Goal: Task Accomplishment & Management: Use online tool/utility

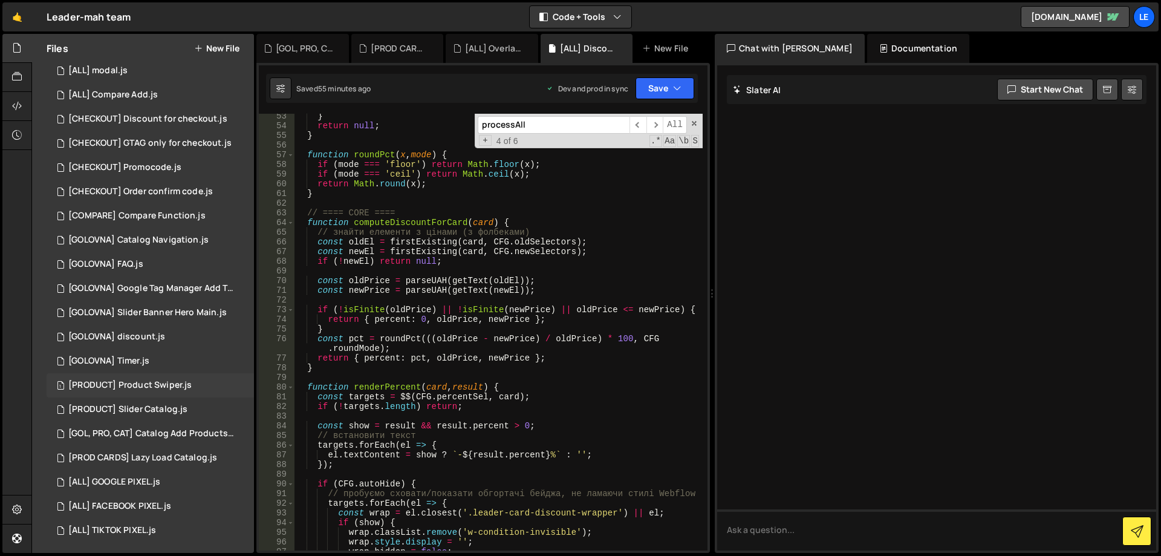
scroll to position [175, 0]
click at [174, 452] on div "[PROD CARDS] Lazy Load Catalog.js" at bounding box center [142, 456] width 149 height 11
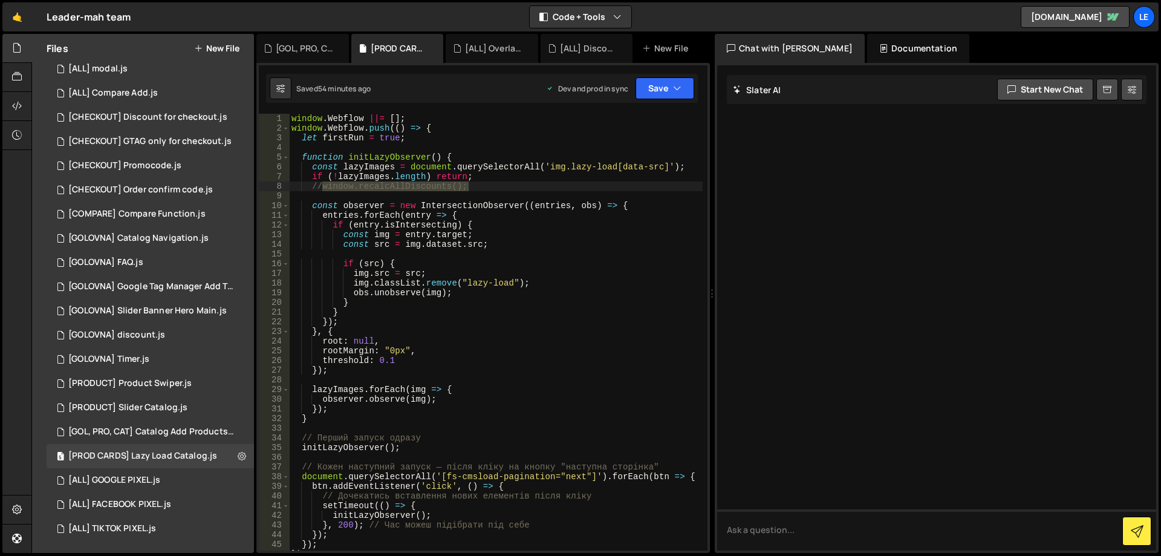
click at [445, 344] on div "window . Webflow ||= [ ] ; window . Webflow . push (( ) => { let firstRun = tru…" at bounding box center [496, 342] width 414 height 456
click at [499, 337] on div "window . Webflow ||= [ ] ; window . Webflow . push (( ) => { let firstRun = tru…" at bounding box center [496, 342] width 414 height 456
click at [499, 329] on div "window . Webflow ||= [ ] ; window . Webflow . push (( ) => { let firstRun = tru…" at bounding box center [496, 342] width 414 height 456
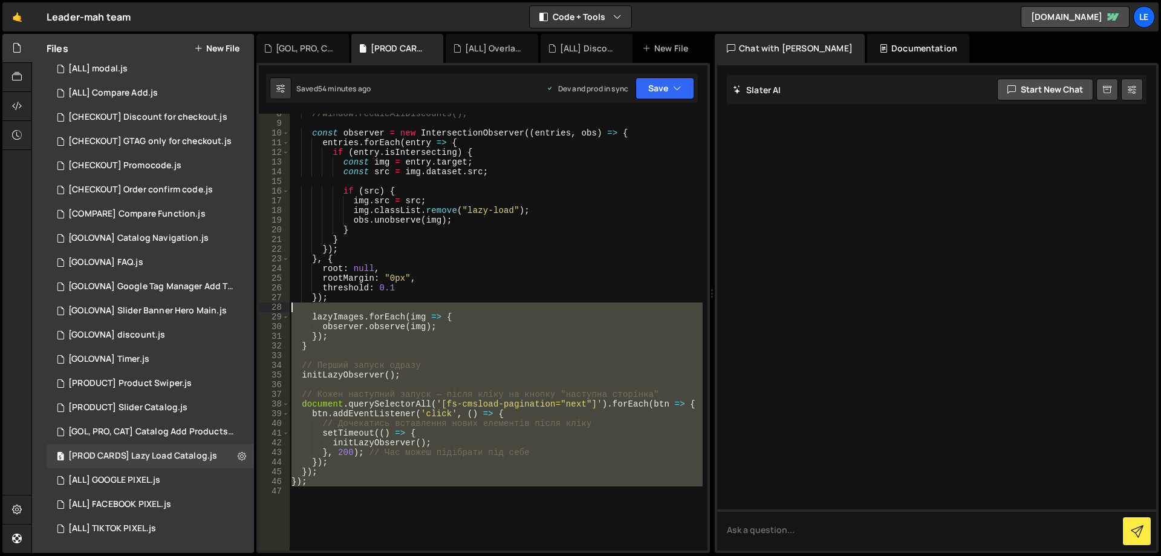
scroll to position [0, 0]
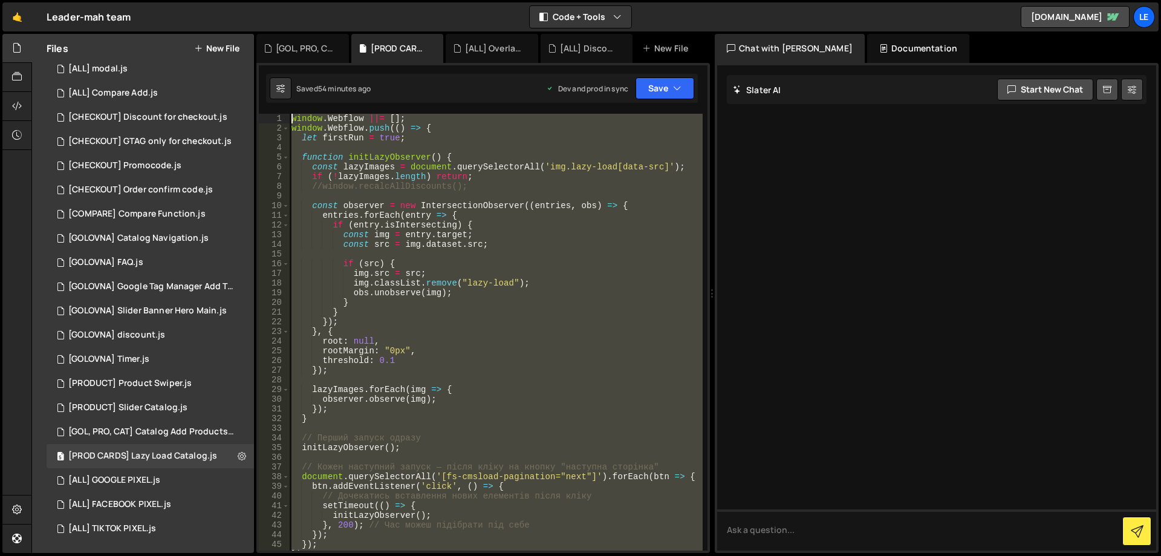
drag, startPoint x: 434, startPoint y: 504, endPoint x: 280, endPoint y: 117, distance: 416.4
click at [280, 117] on div "}, { 1 2 3 4 5 6 7 8 9 10 11 12 13 14 15 16 17 18 19 20 21 22 23 24 25 26 27 28…" at bounding box center [483, 332] width 449 height 437
click at [571, 288] on div "window . Webflow ||= [ ] ; window . Webflow . push (( ) => { let firstRun = tru…" at bounding box center [496, 332] width 414 height 437
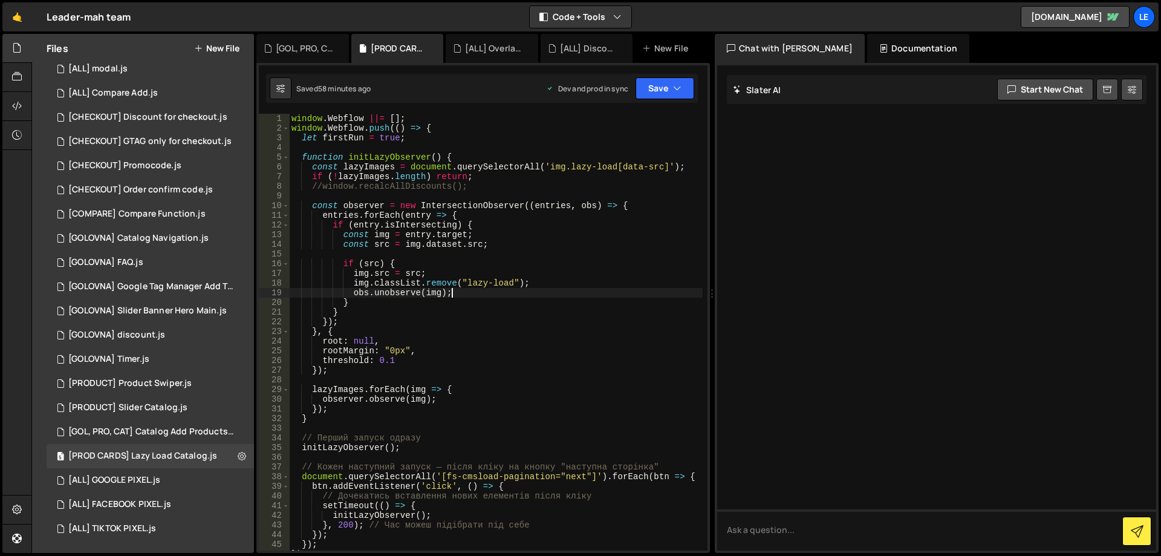
type textarea "});"
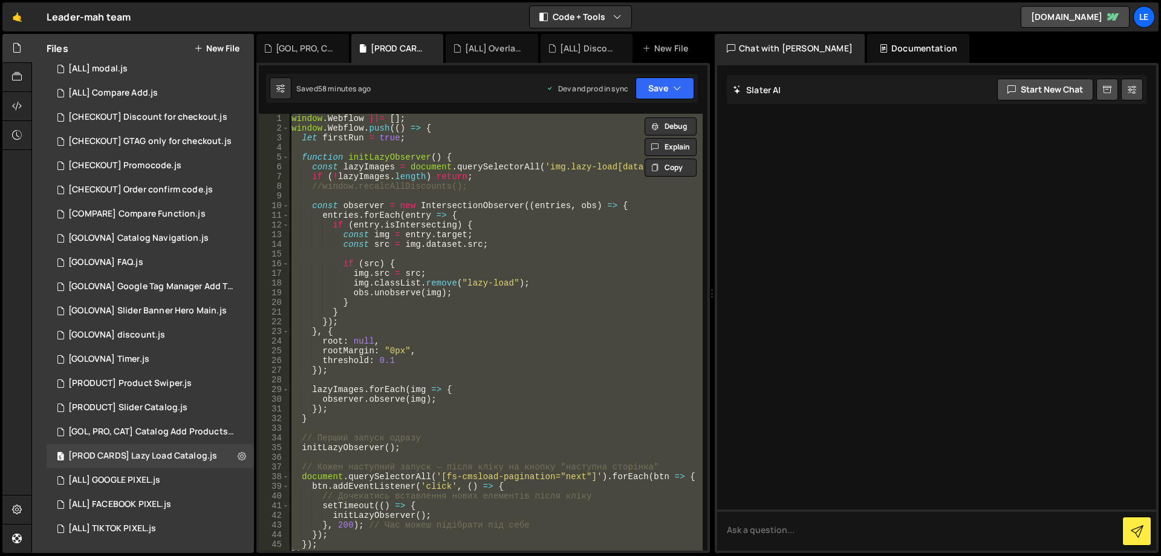
paste textarea
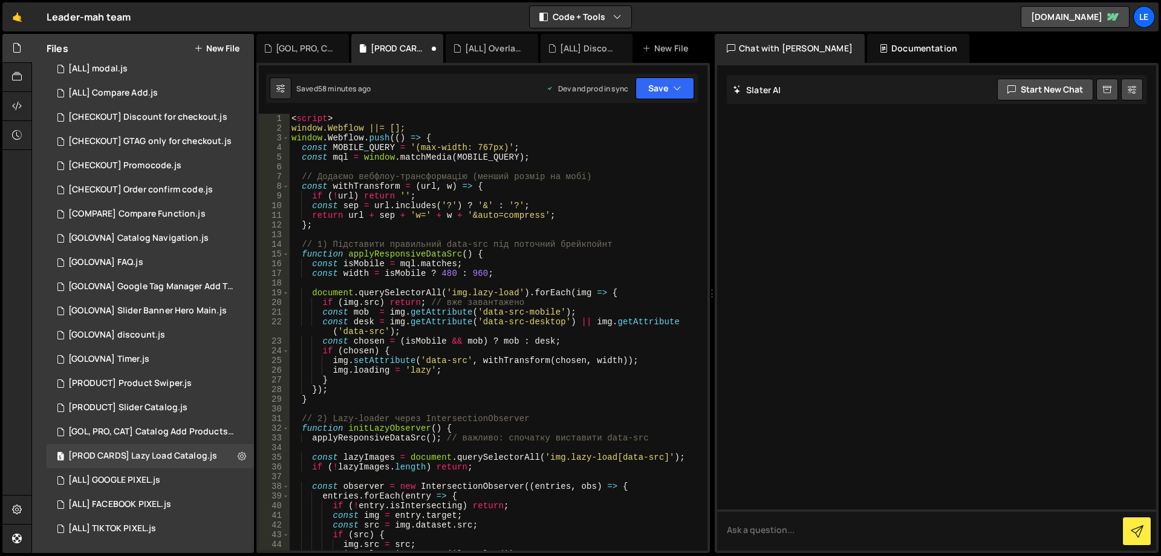
scroll to position [0, 0]
drag, startPoint x: 353, startPoint y: 119, endPoint x: 255, endPoint y: 116, distance: 98.6
click at [255, 116] on div "Files New File Javascript files 1 [ALL] Cart Update.js 0 1 [ALL] Discount for i…" at bounding box center [596, 294] width 1130 height 520
type textarea "<script>"
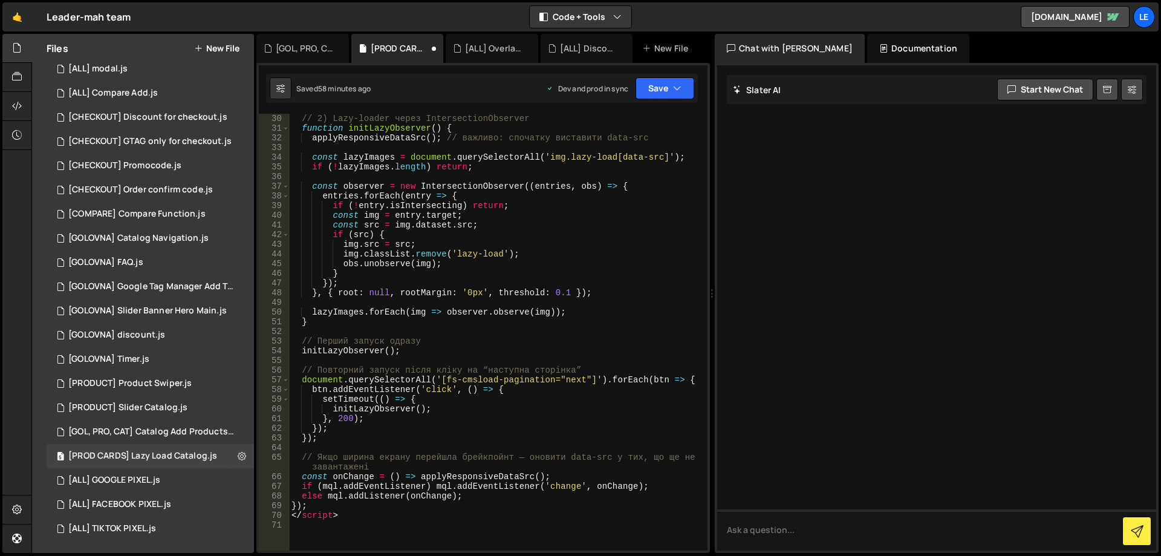
scroll to position [483, 0]
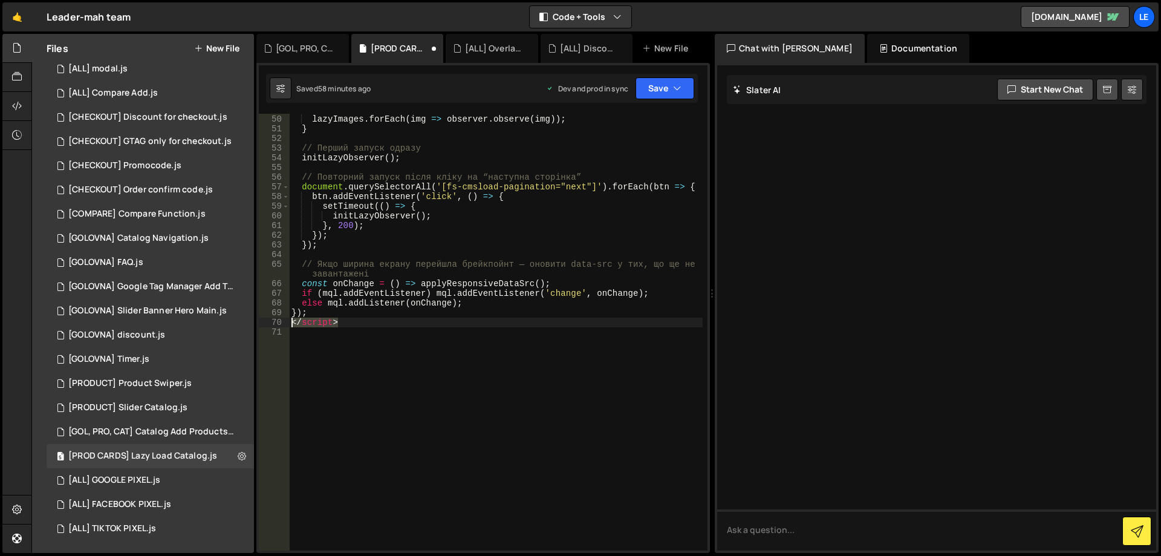
drag, startPoint x: 353, startPoint y: 319, endPoint x: 276, endPoint y: 320, distance: 76.8
click at [276, 320] on div "window.Webflow ||= []; 49 50 51 52 53 54 55 56 57 58 59 60 61 62 63 64 65 66 67…" at bounding box center [483, 332] width 449 height 437
type textarea "</script>"
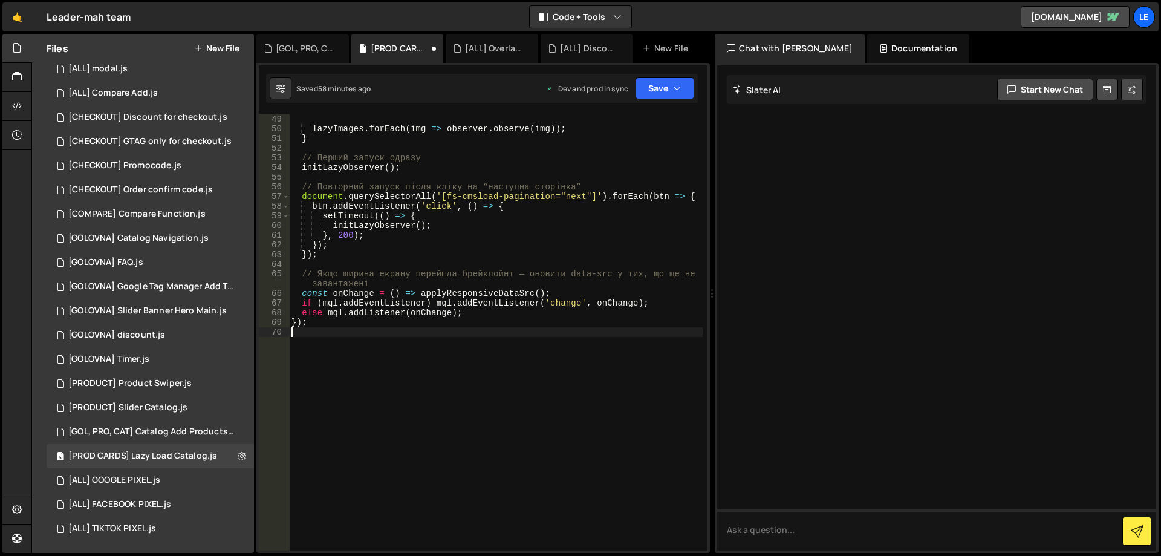
type textarea "});"
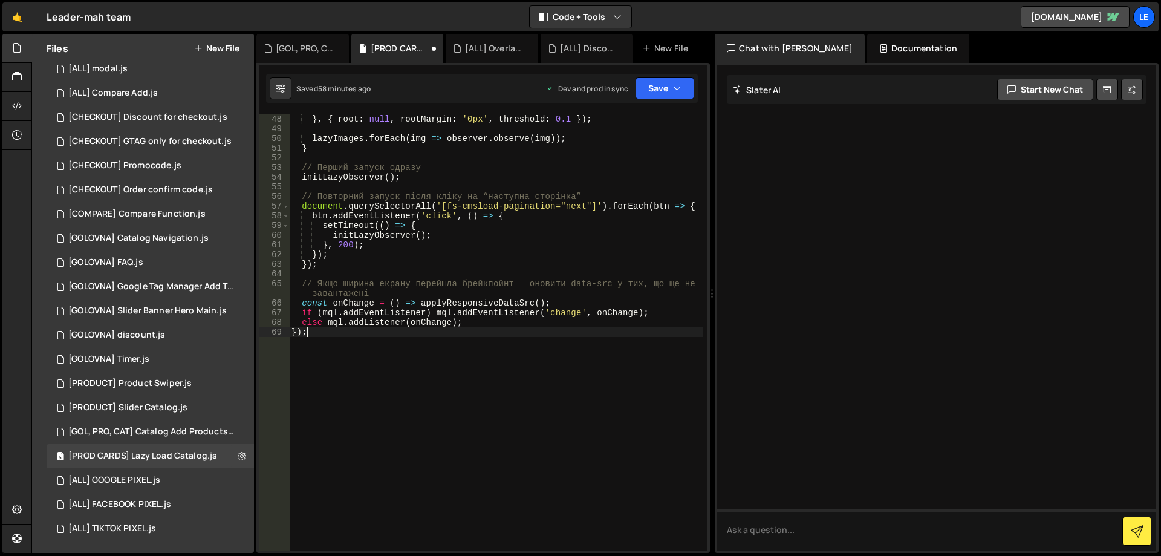
scroll to position [464, 0]
click at [683, 88] on button "Save" at bounding box center [665, 88] width 59 height 22
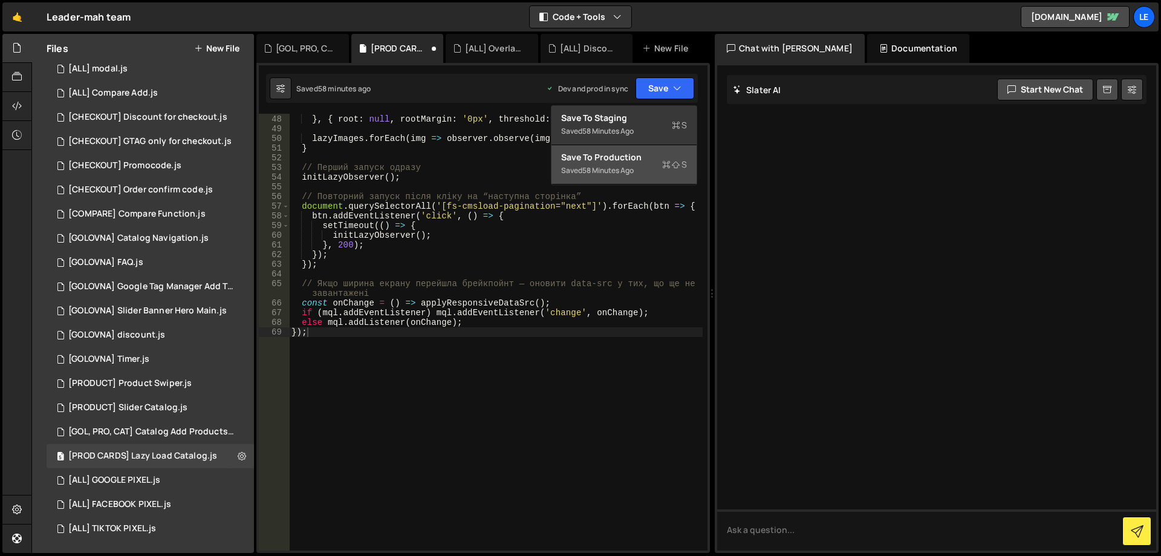
click at [624, 158] on div "Save to Production S" at bounding box center [624, 157] width 126 height 12
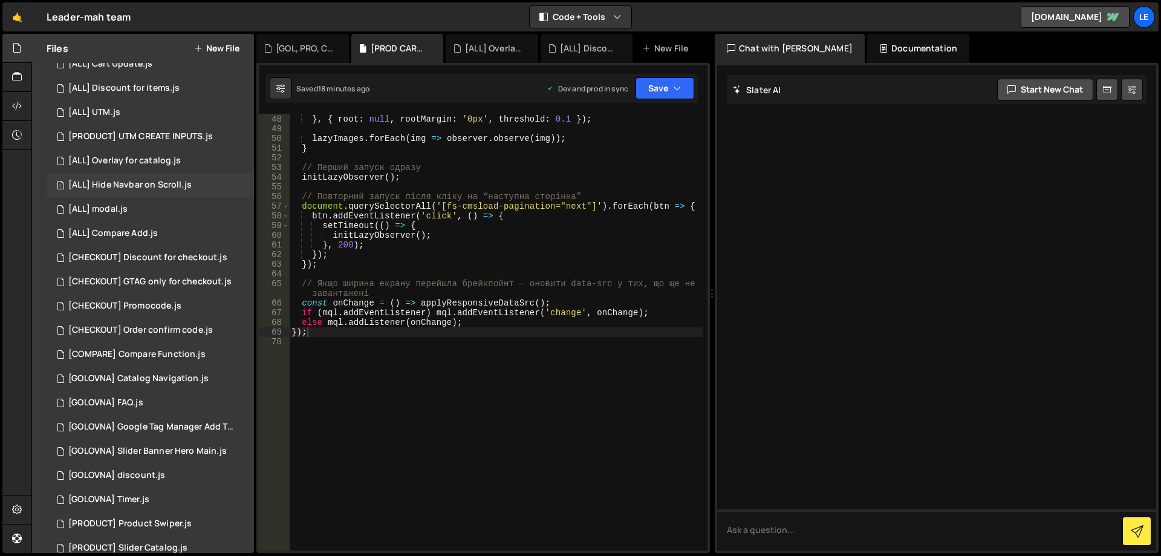
scroll to position [0, 0]
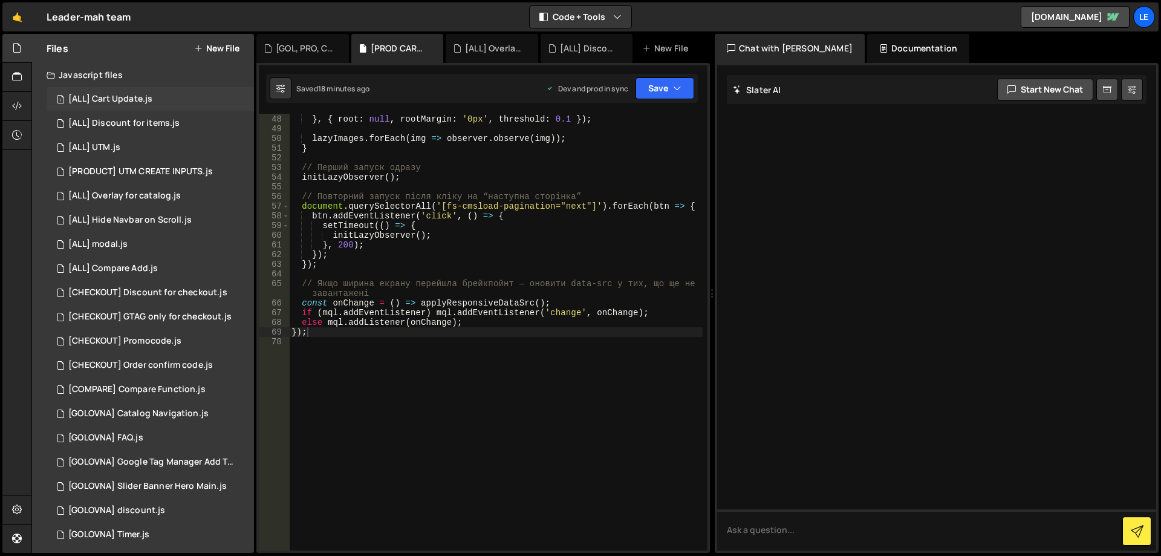
click at [161, 101] on div "1 [ALL] Cart Update.js 0" at bounding box center [150, 99] width 207 height 24
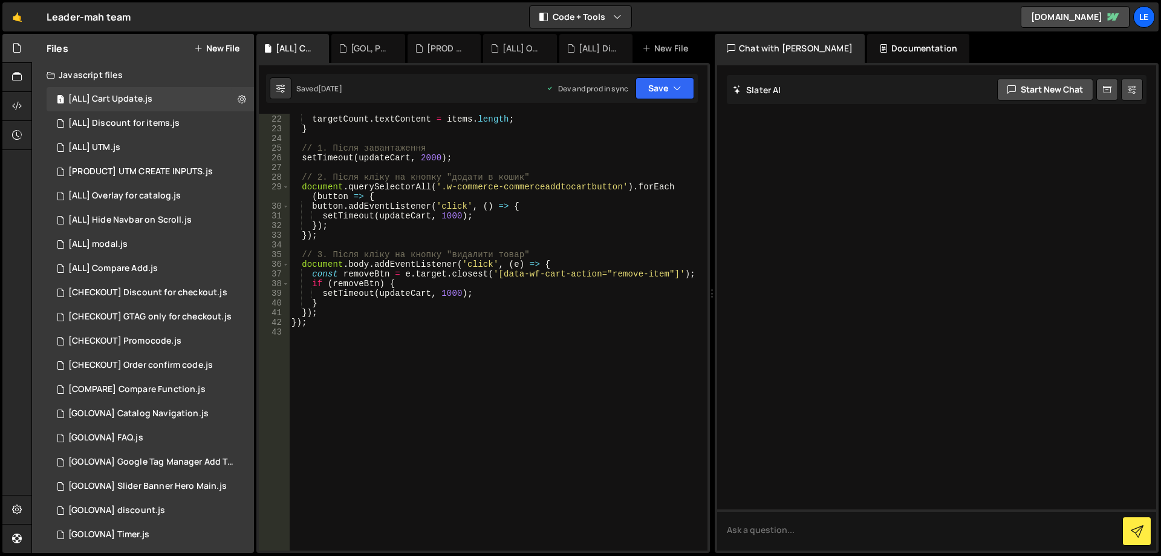
scroll to position [212, 0]
click at [154, 129] on div "1 [ALL] Discount for items.js 0" at bounding box center [150, 123] width 207 height 24
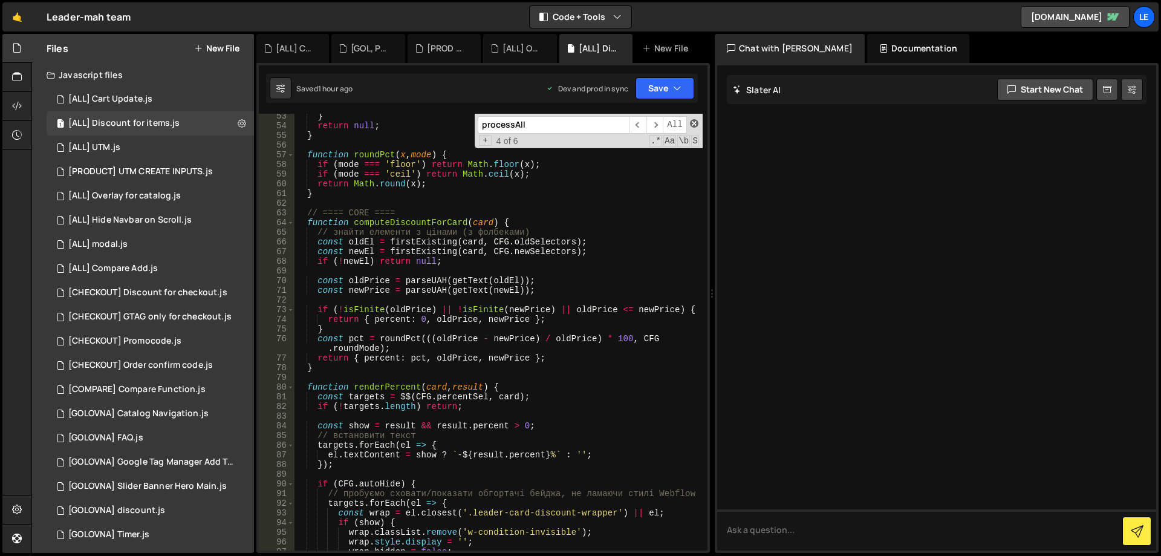
click at [692, 123] on span at bounding box center [694, 123] width 8 height 8
type textarea "processAll();"
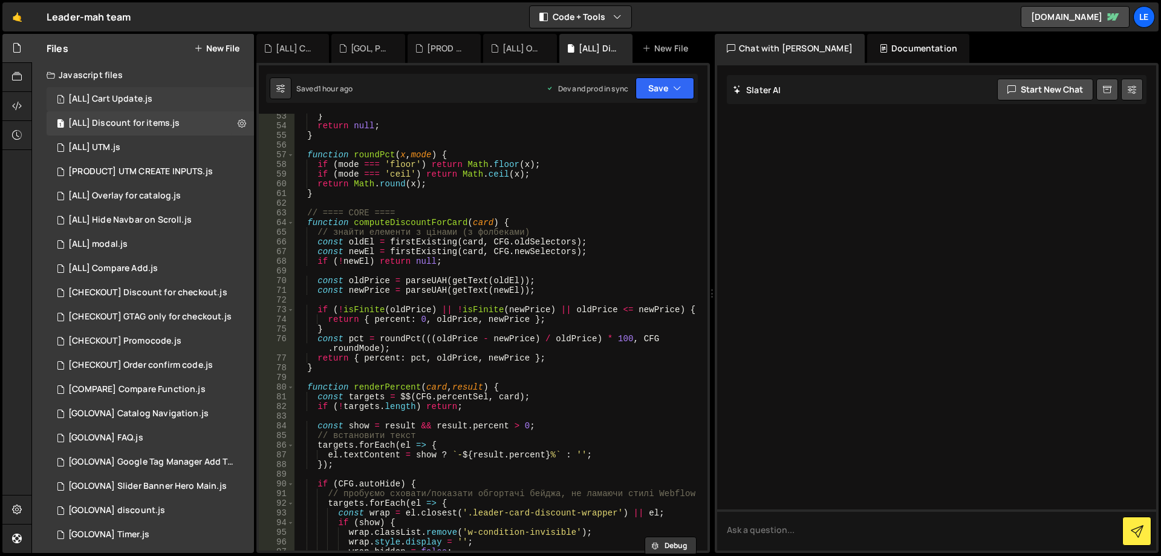
scroll to position [0, 5]
click at [136, 141] on div "1 [ALL] UTM.js 0" at bounding box center [150, 147] width 207 height 24
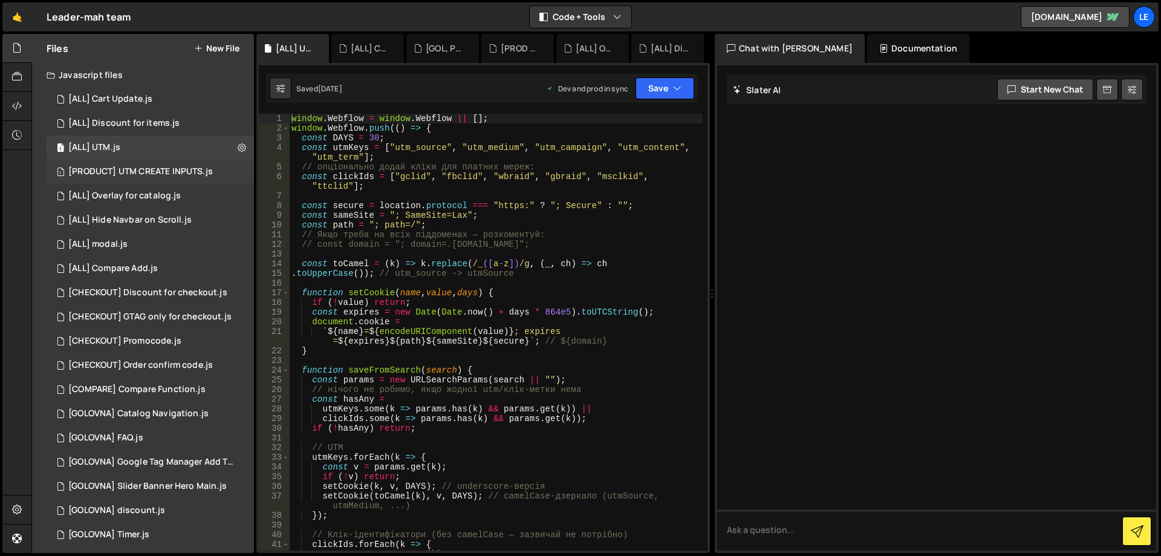
click at [165, 172] on div "[PRODUCT] UTM CREATE INPUTS.js" at bounding box center [140, 171] width 145 height 11
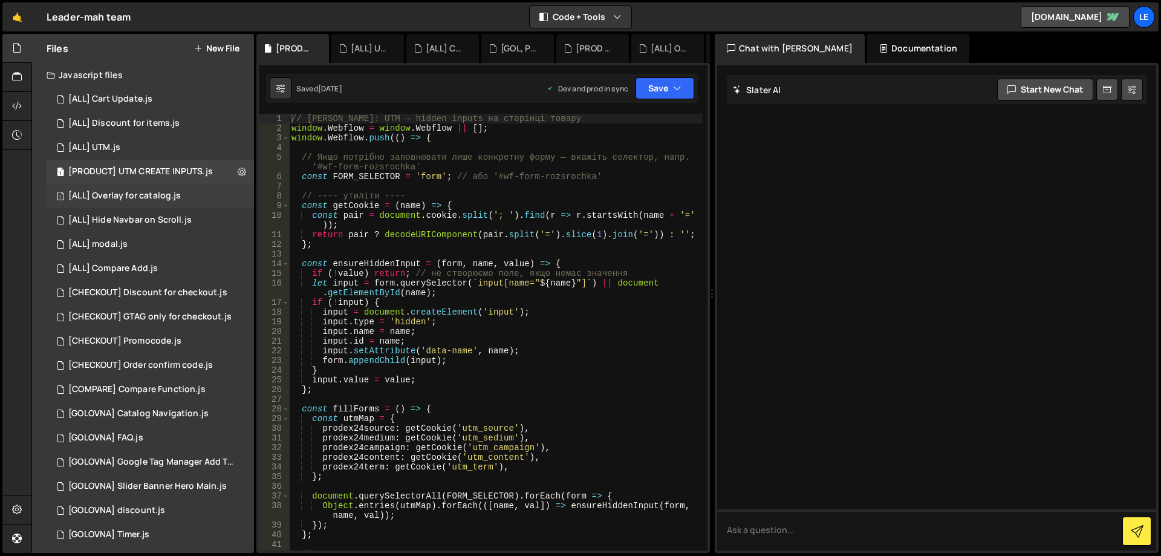
click at [166, 195] on div "[ALL] Overlay for catalog.js" at bounding box center [124, 196] width 112 height 11
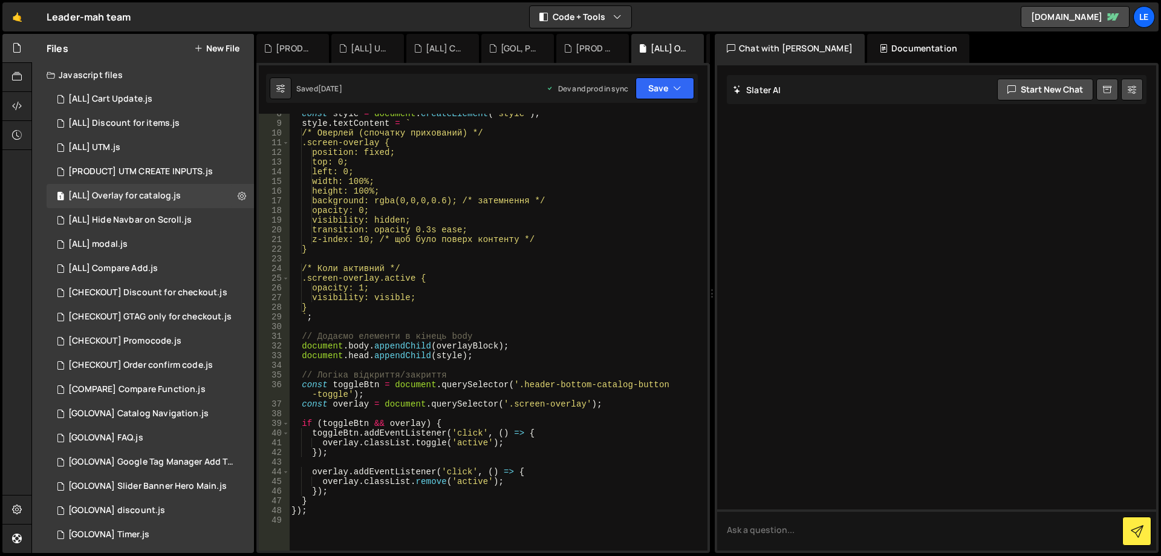
scroll to position [0, 0]
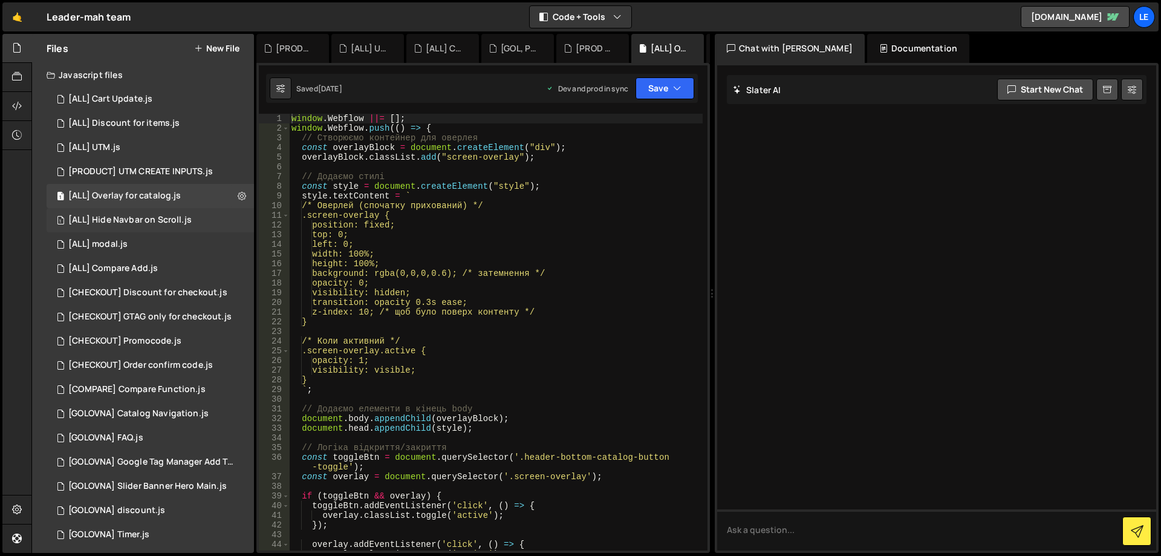
click at [153, 221] on div "[ALL] Hide Navbar on Scroll.js" at bounding box center [129, 220] width 123 height 11
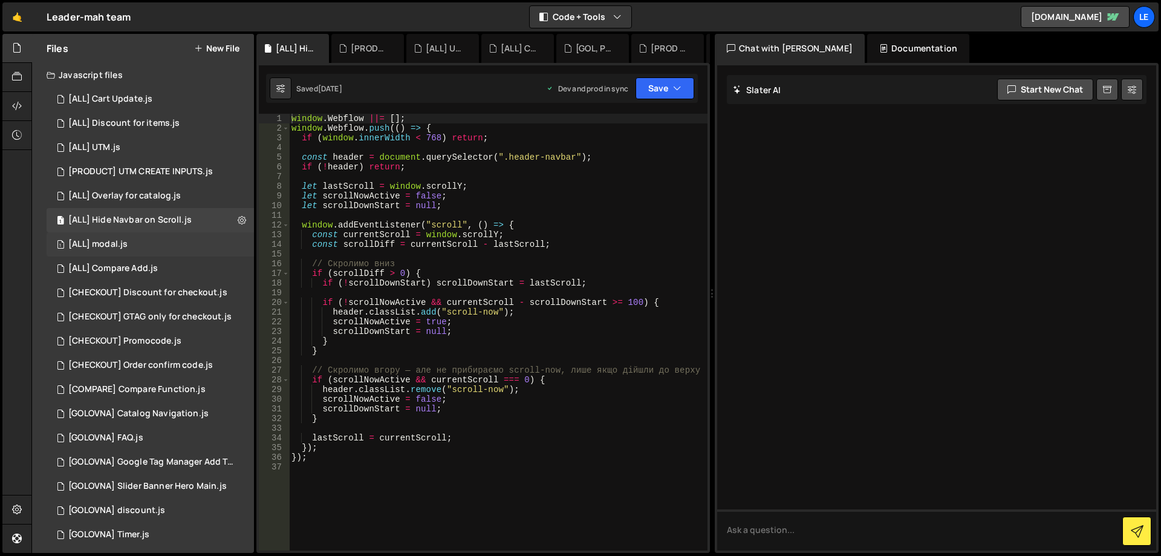
click at [158, 246] on div "1 [ALL] modal.js 0" at bounding box center [150, 244] width 207 height 24
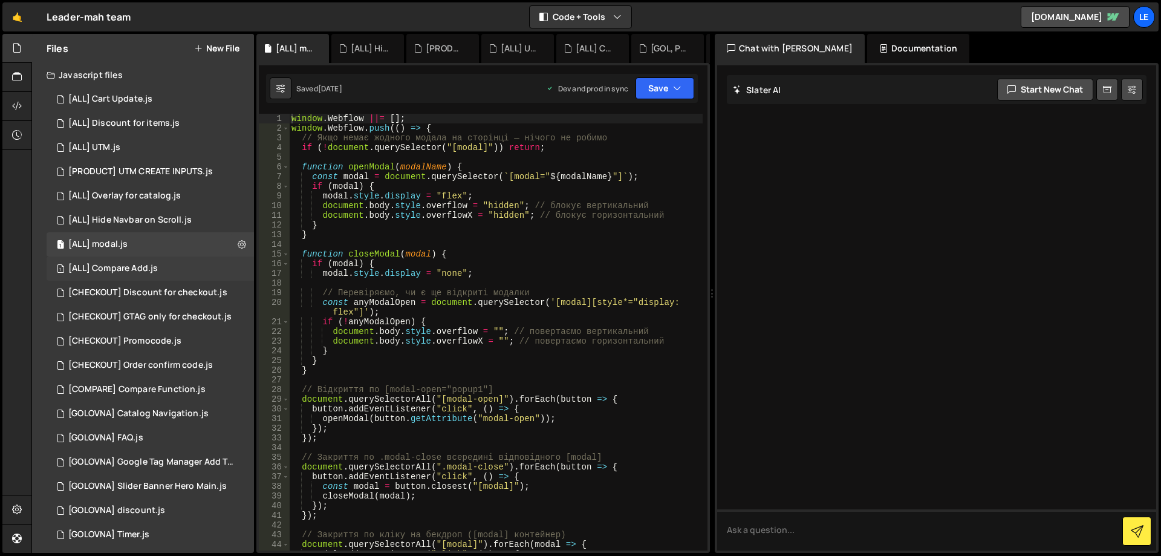
click at [152, 269] on div "[ALL] Compare Add.js" at bounding box center [113, 268] width 90 height 11
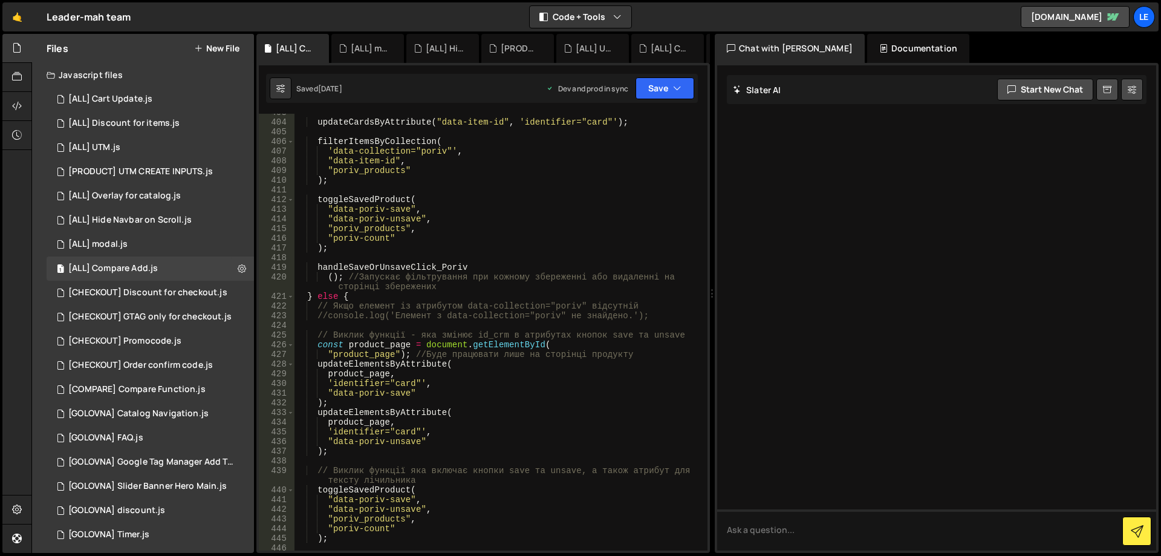
scroll to position [4392, 0]
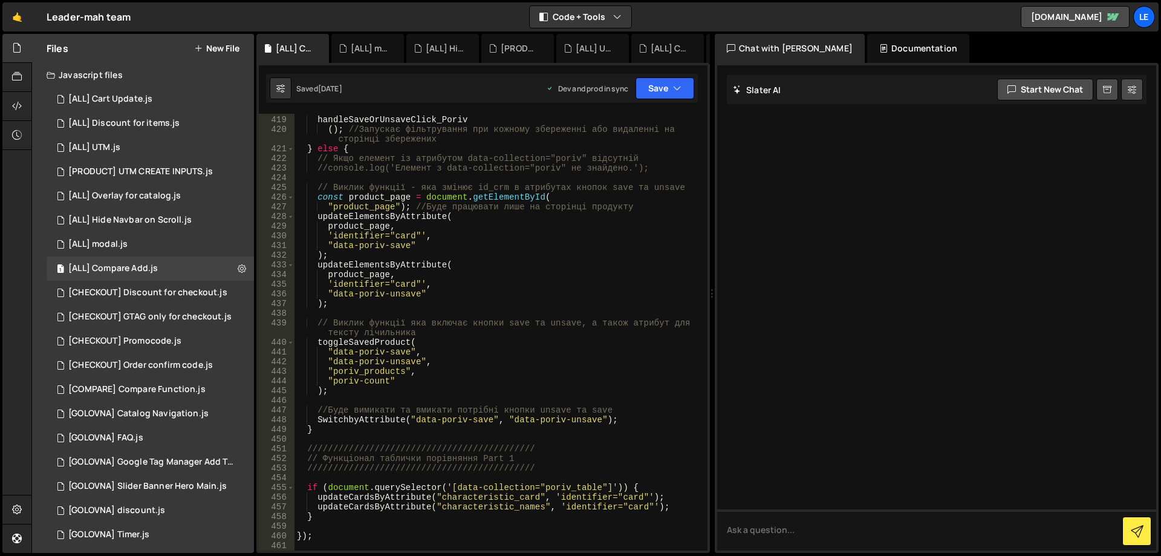
click at [622, 452] on div "handleSaveOrUnsaveClick_Poriv ( ) ; //Запускає фільтрування при кожному збереже…" at bounding box center [499, 333] width 408 height 456
type textarea "});"
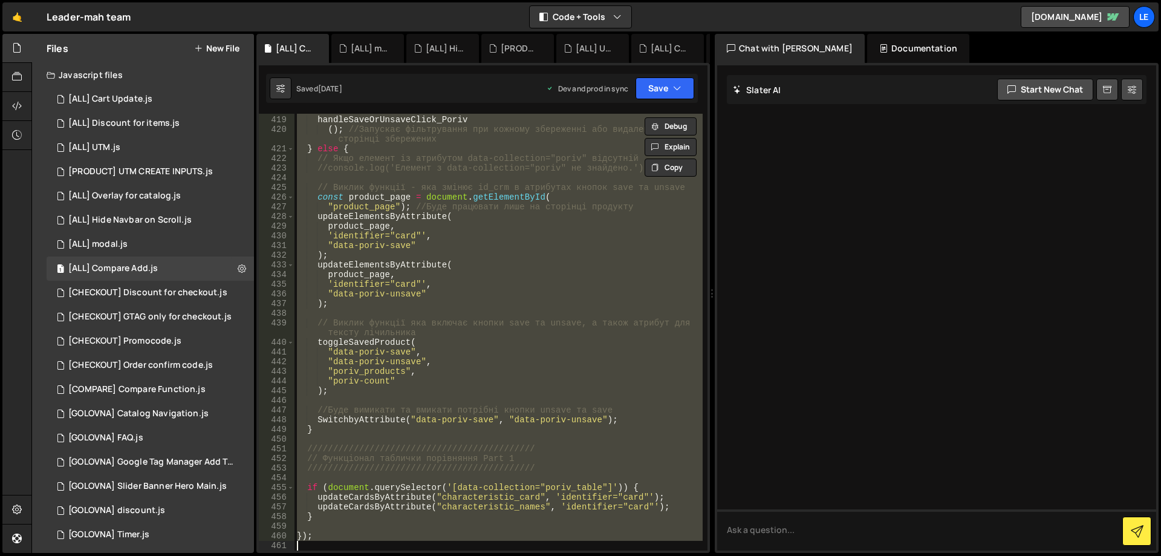
click at [524, 310] on div "handleSaveOrUnsaveClick_Poriv ( ) ; //Запускає фільтрування при кожному збереже…" at bounding box center [499, 332] width 408 height 437
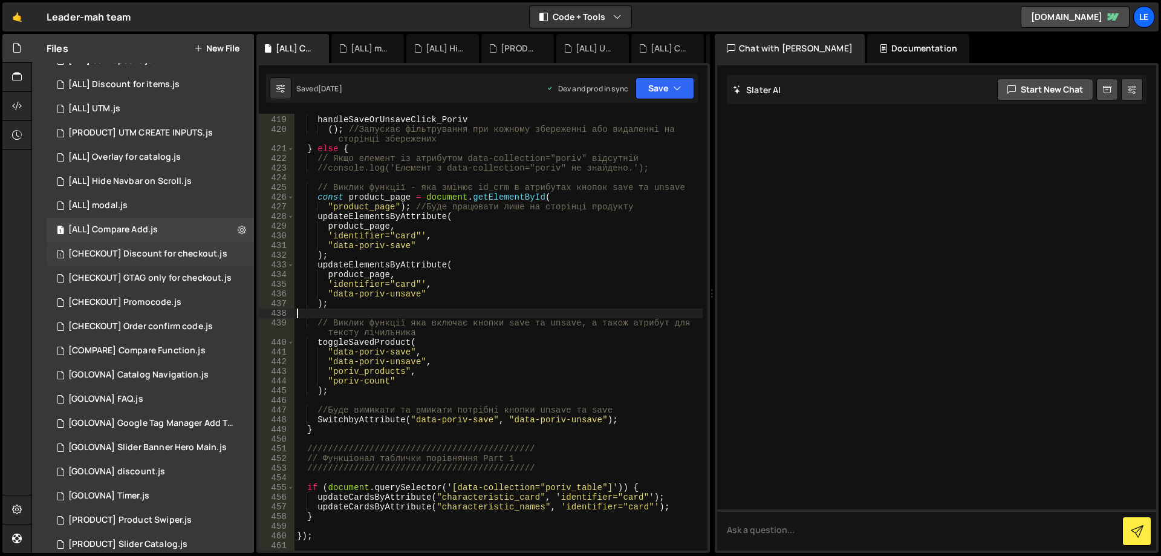
scroll to position [175, 0]
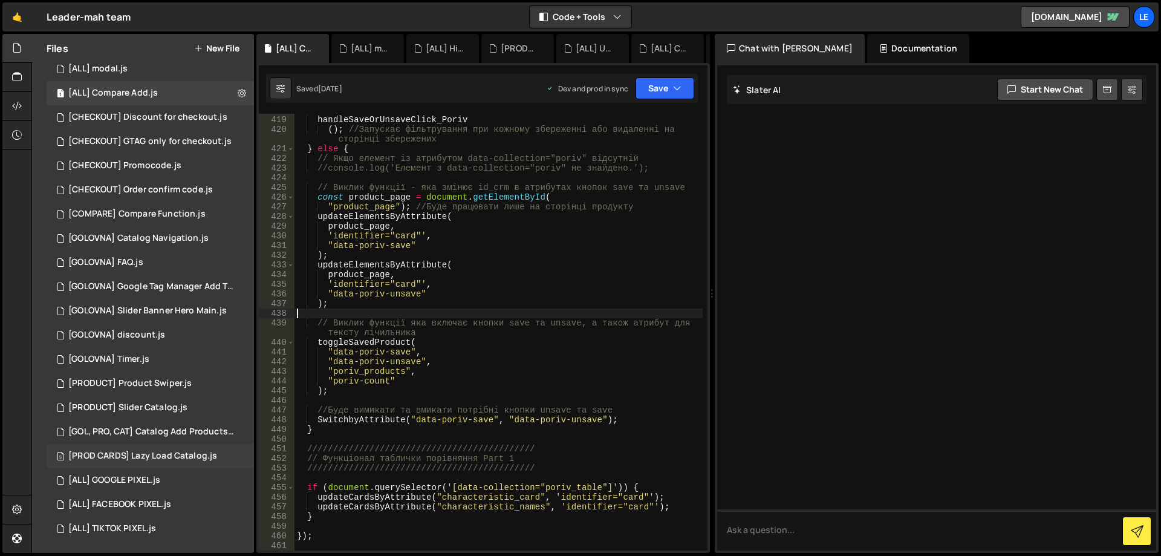
click at [174, 452] on div "[PROD CARDS] Lazy Load Catalog.js" at bounding box center [142, 456] width 149 height 11
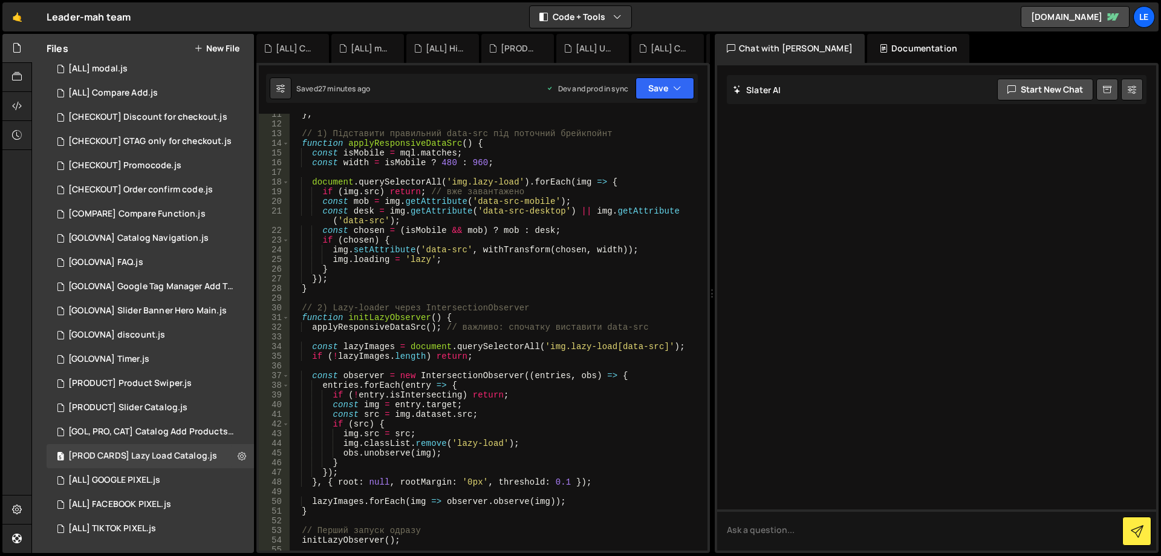
scroll to position [0, 0]
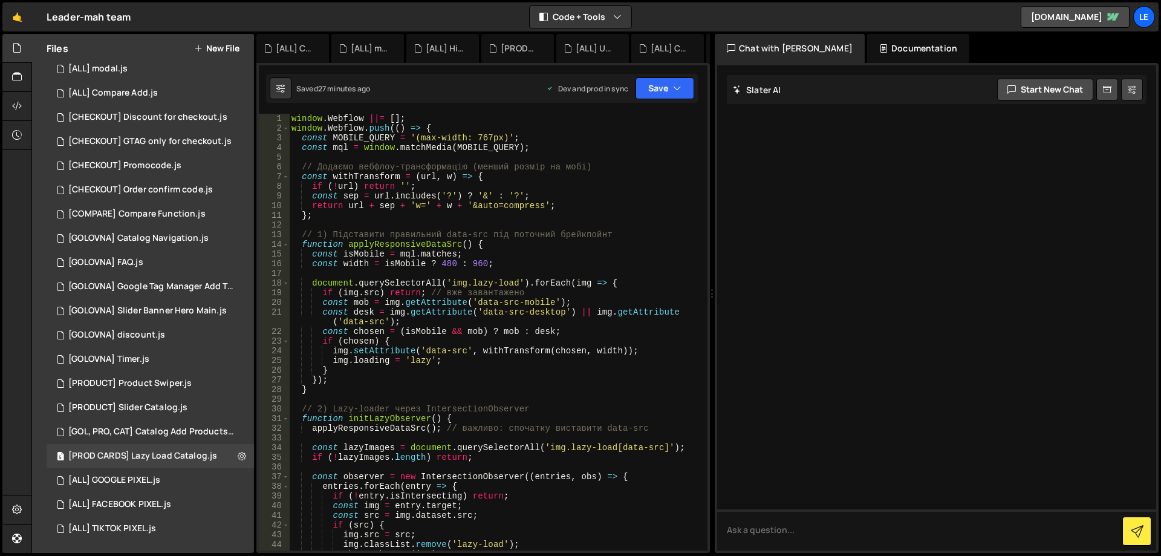
click at [564, 266] on div "window . Webflow ||= [ ] ; window . Webflow . push (( ) => { const MOBILE_QUERY…" at bounding box center [496, 342] width 414 height 456
type textarea "});"
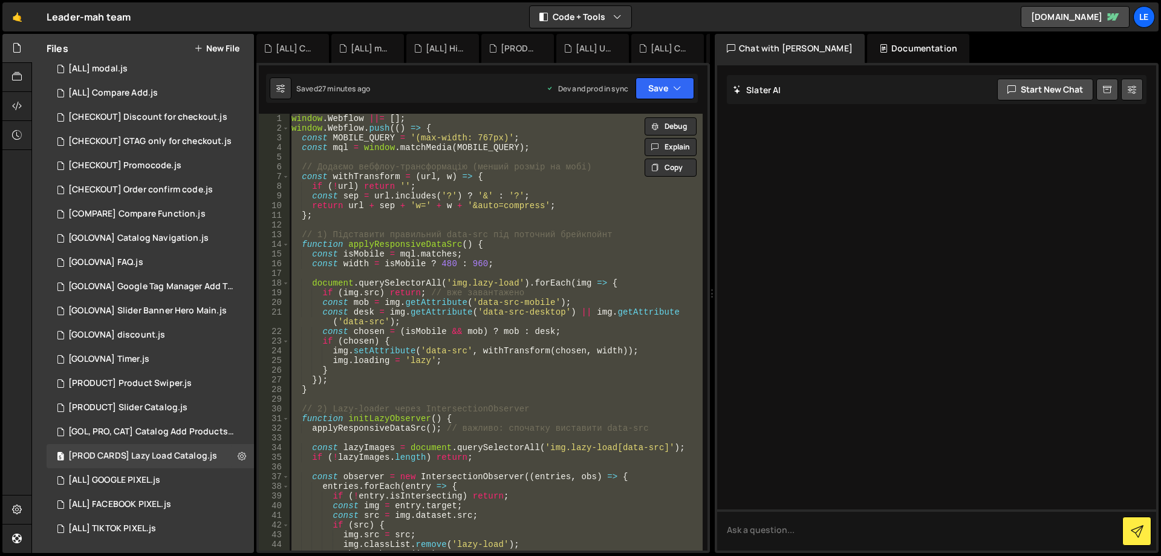
paste textarea
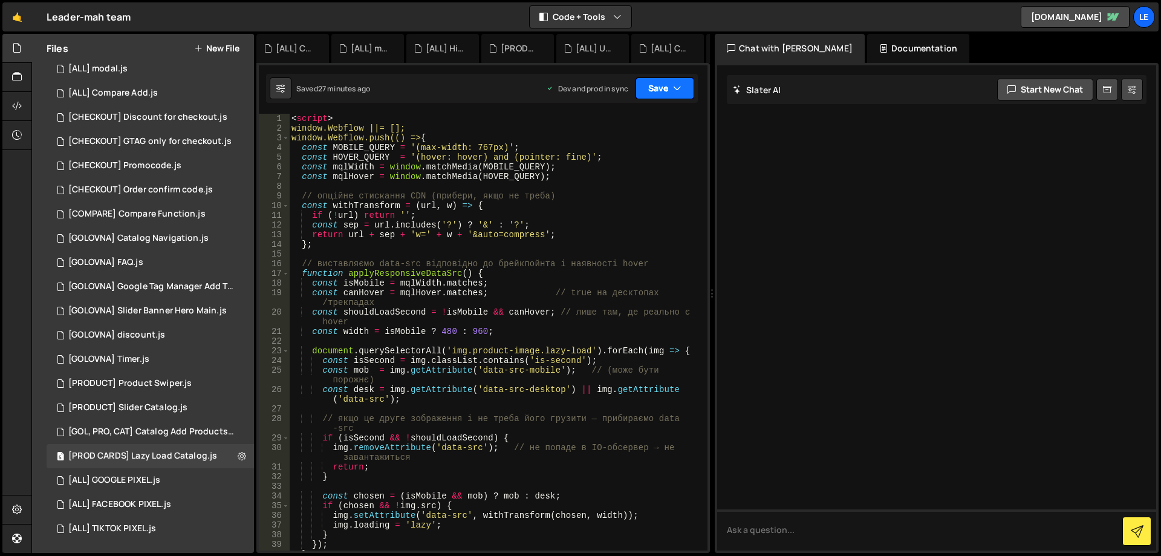
click at [672, 94] on button "Save" at bounding box center [665, 88] width 59 height 22
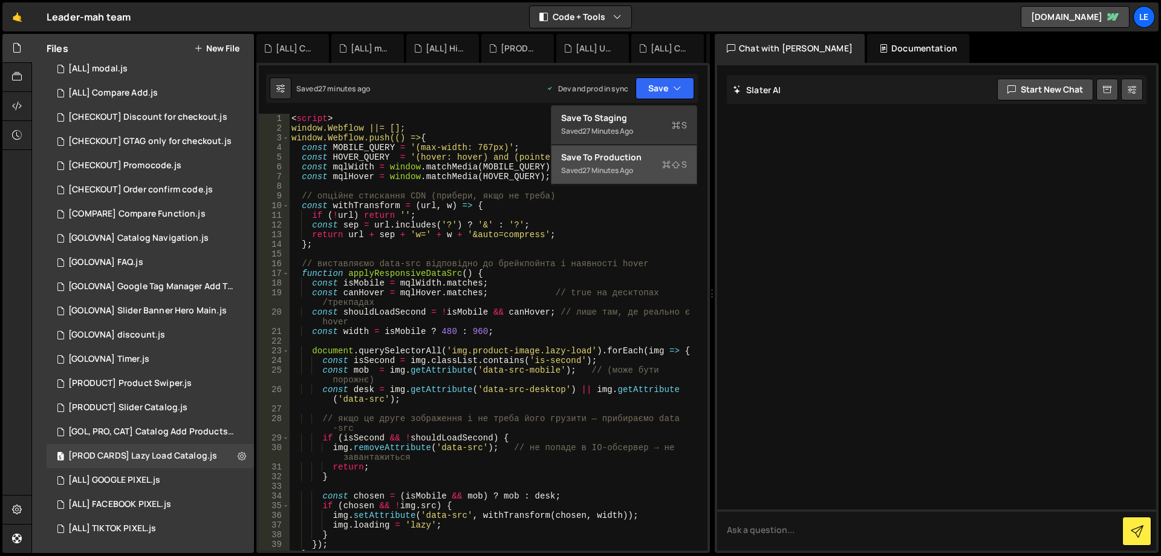
click at [643, 155] on div "Save to Production S" at bounding box center [624, 157] width 126 height 12
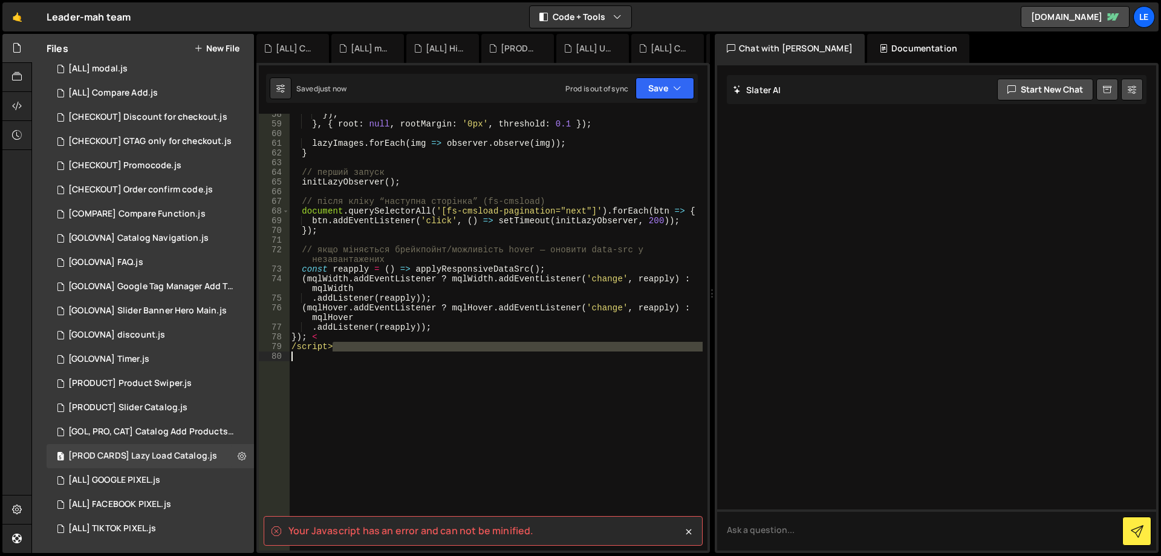
drag, startPoint x: 341, startPoint y: 351, endPoint x: 282, endPoint y: 353, distance: 58.7
click at [282, 353] on div "/script> 58 59 60 61 62 63 64 65 66 67 68 69 70 71 72 73 74 75 76 77 78 79 80 }…" at bounding box center [483, 332] width 449 height 437
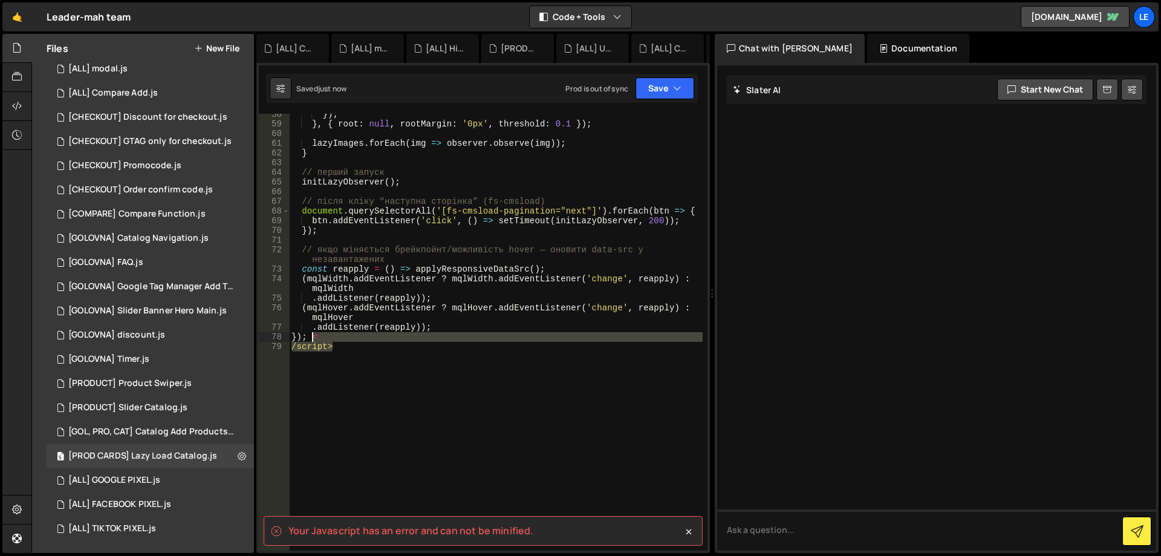
drag, startPoint x: 355, startPoint y: 348, endPoint x: 312, endPoint y: 339, distance: 43.9
click at [312, 339] on div "}) ; } , { root : null , rootMargin : '0px' , threshold : 0.1 }) ; lazyImages .…" at bounding box center [496, 337] width 414 height 456
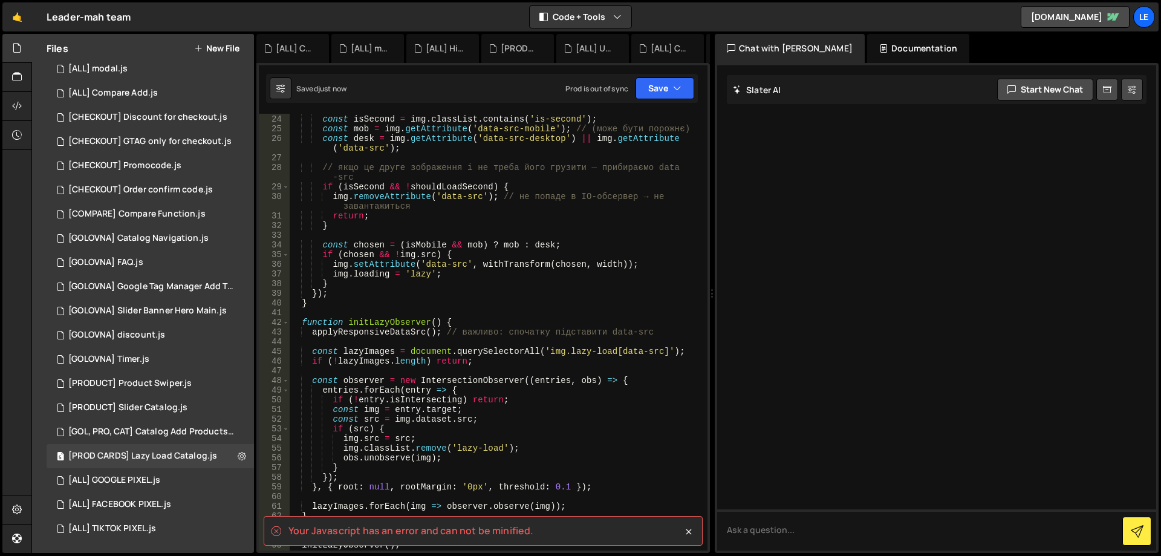
scroll to position [0, 0]
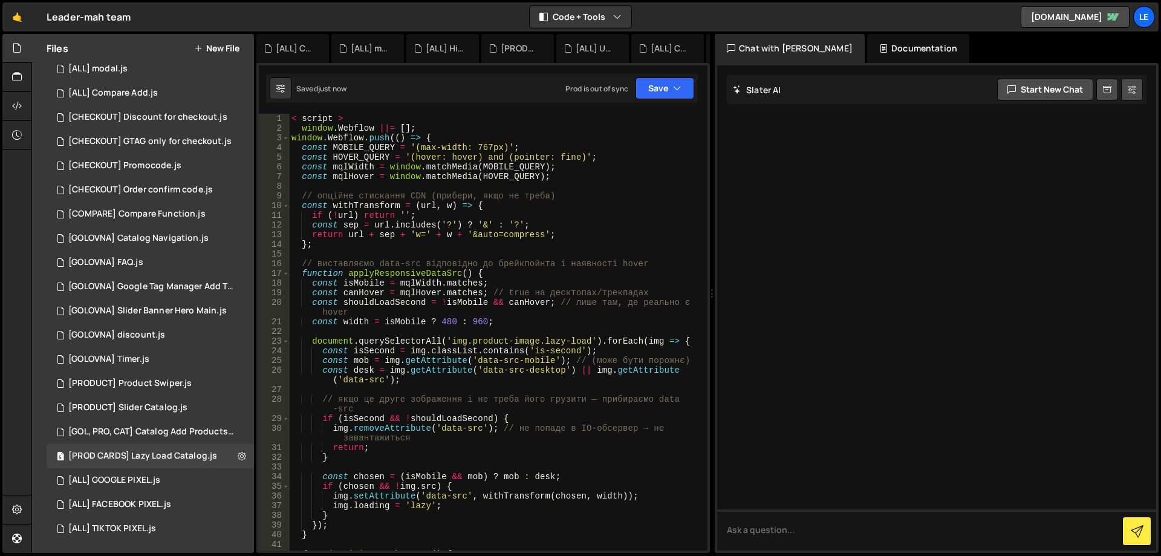
drag, startPoint x: 358, startPoint y: 113, endPoint x: 295, endPoint y: 117, distance: 63.6
click at [295, 117] on div "1 Type cmd + s to save your Javascript file. הההההההההההההההההההההההההההההההההה…" at bounding box center [483, 308] width 454 height 490
type textarea "< script >"
drag, startPoint x: 319, startPoint y: 119, endPoint x: 266, endPoint y: 117, distance: 53.9
click at [266, 118] on div "< script > 1 2 3 4 5 6 7 8 9 10 11 12 13 14 15 16 17 18 19 20 21 22 23 24 25 26…" at bounding box center [483, 332] width 449 height 437
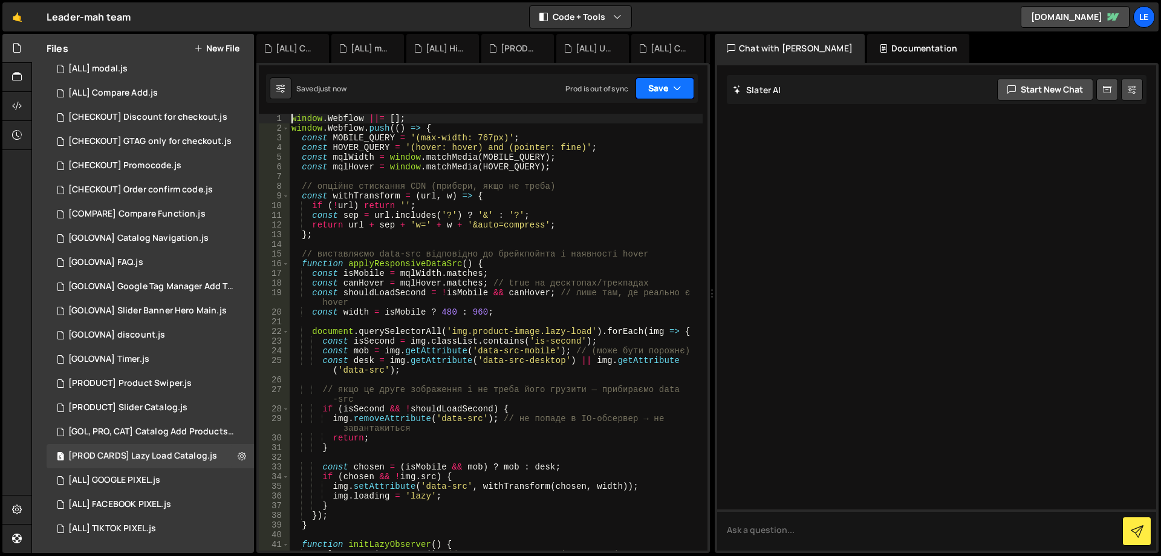
click at [648, 88] on button "Save" at bounding box center [665, 88] width 59 height 22
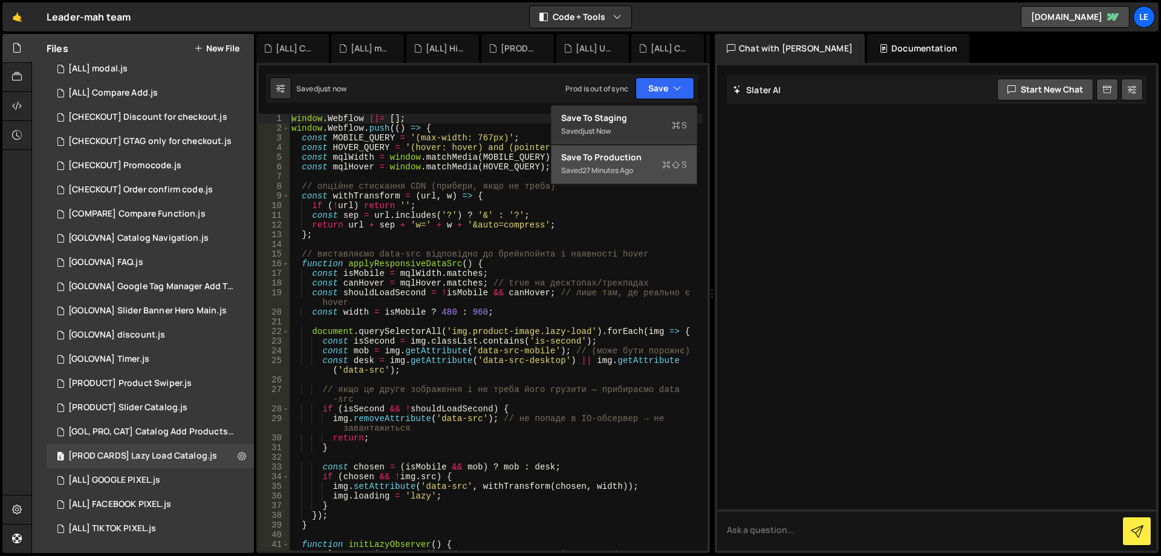
click at [614, 160] on div "Save to Production S" at bounding box center [624, 157] width 126 height 12
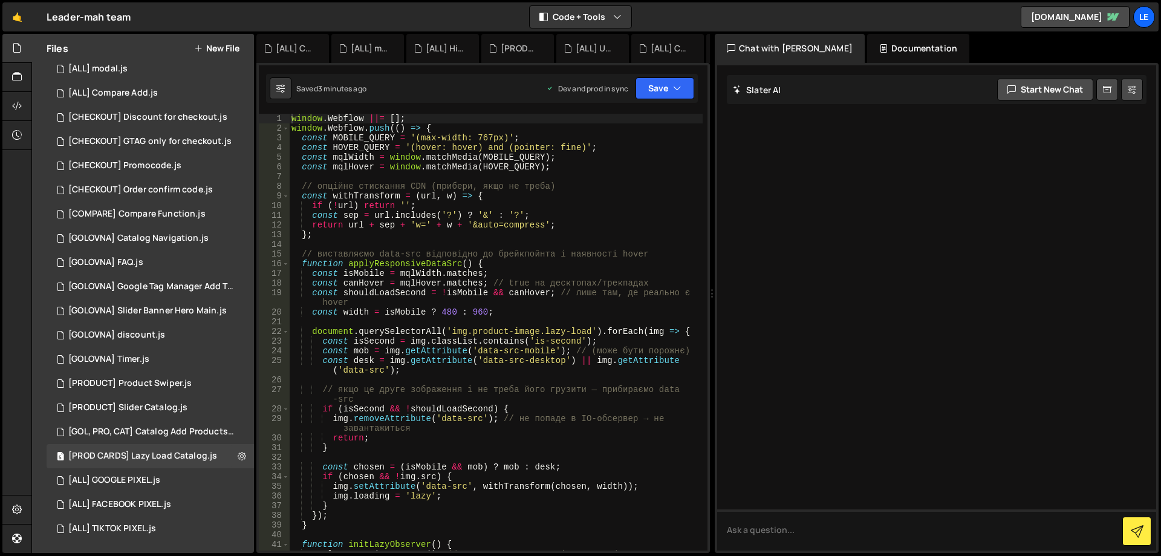
click at [590, 295] on div "window . Webflow ||= [ ] ; window . Webflow . push (( ) => { const MOBILE_QUERY…" at bounding box center [496, 342] width 414 height 456
type textarea "});"
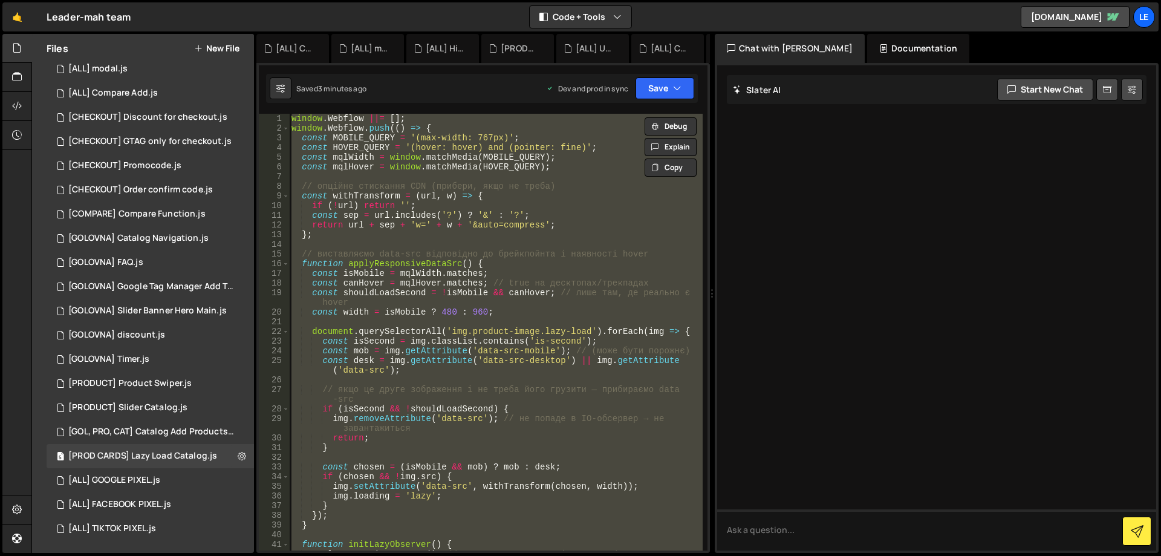
paste textarea
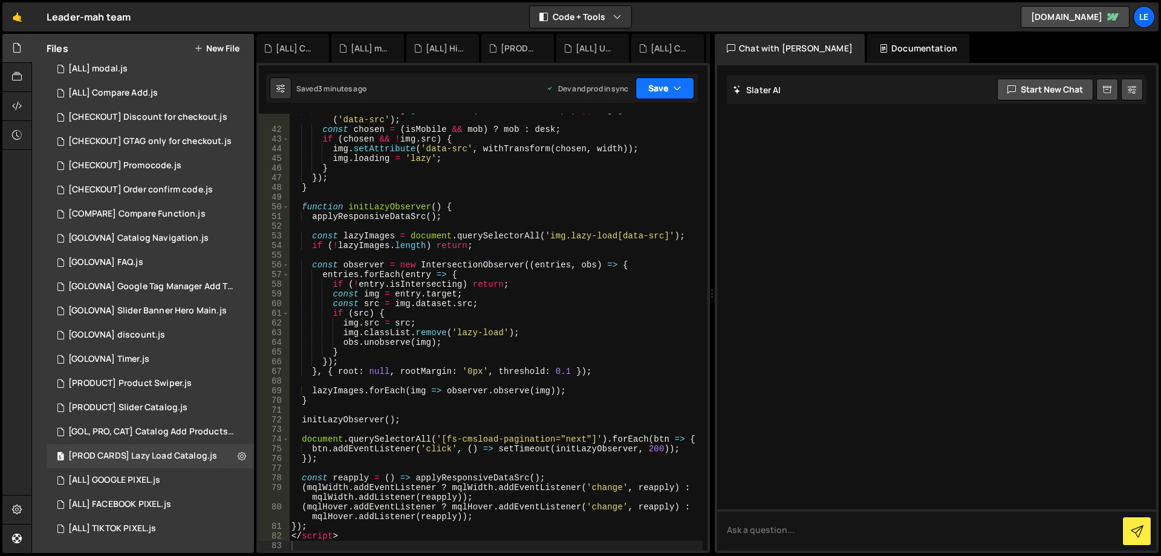
drag, startPoint x: 662, startPoint y: 85, endPoint x: 651, endPoint y: 124, distance: 41.0
click at [662, 85] on button "Save" at bounding box center [665, 88] width 59 height 22
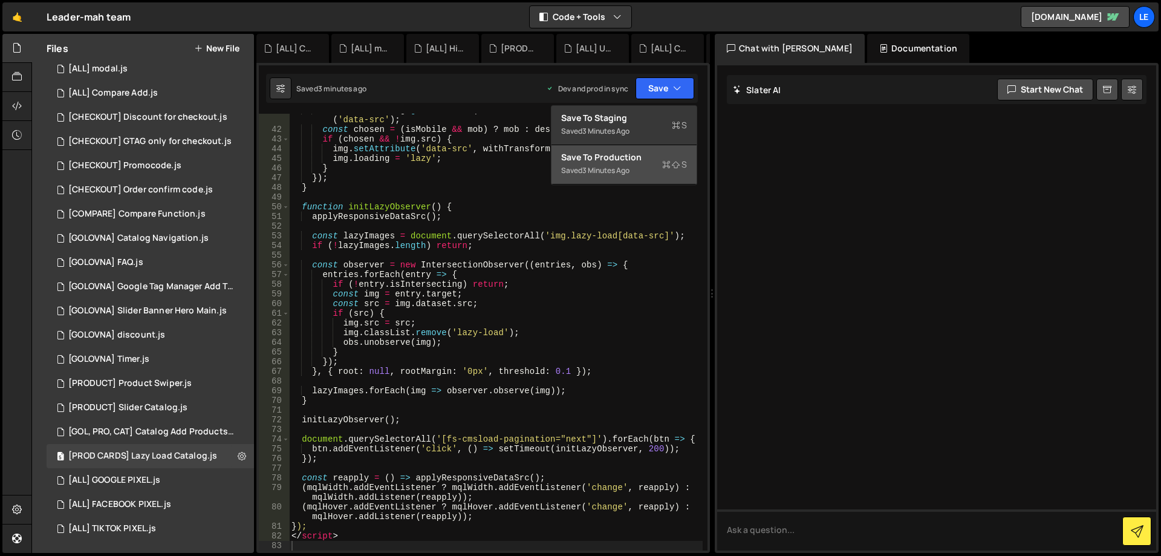
click at [624, 165] on div "3 minutes ago" at bounding box center [605, 170] width 47 height 10
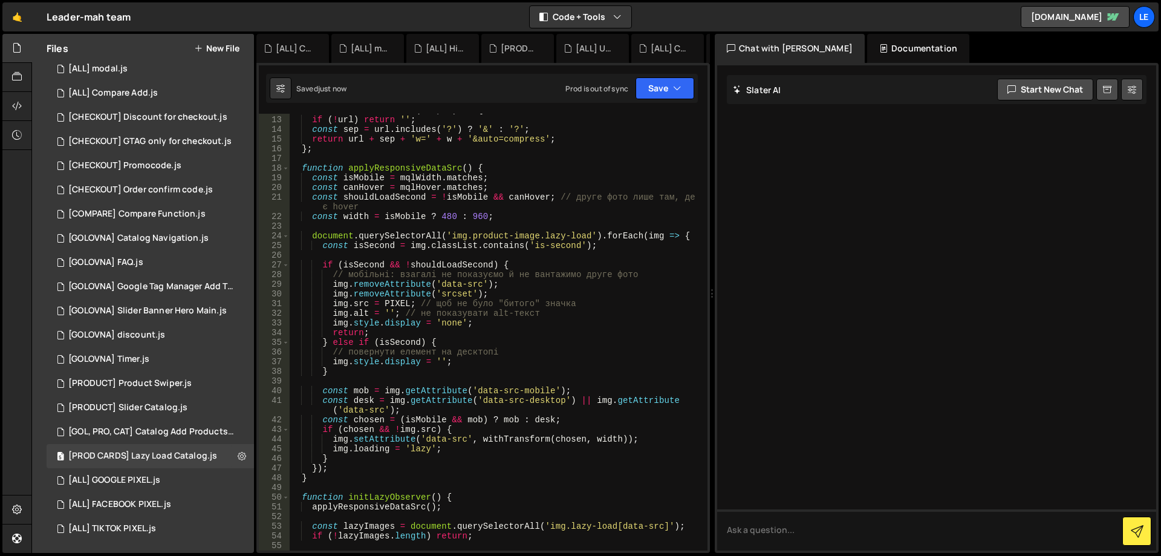
scroll to position [0, 0]
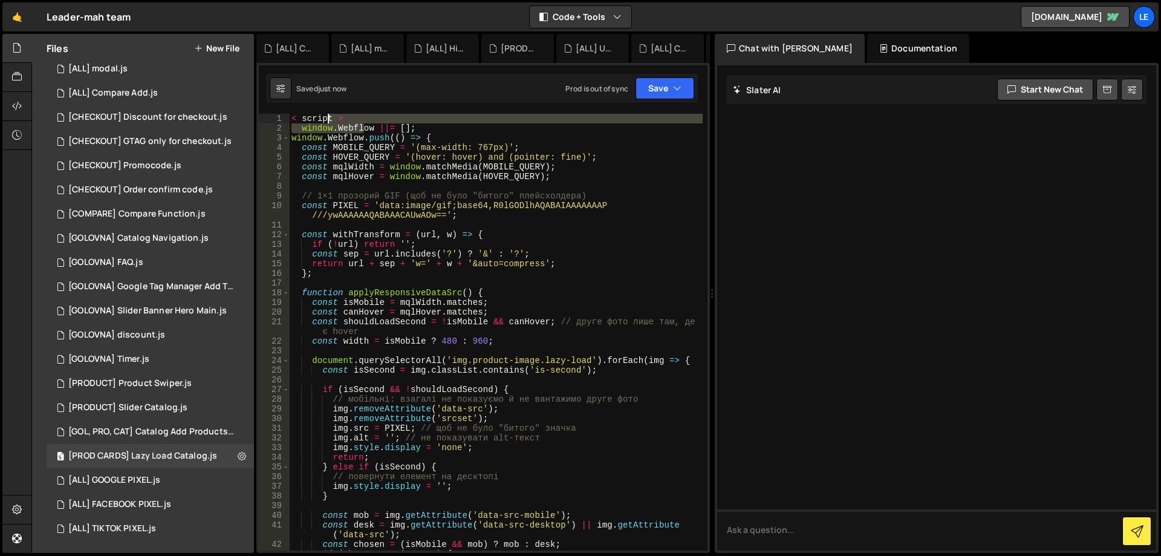
drag, startPoint x: 367, startPoint y: 124, endPoint x: 293, endPoint y: 120, distance: 73.9
click at [293, 120] on div "< script > window . Webflow ||= [ ] ; window . Webflow . push (( ) => { const M…" at bounding box center [496, 342] width 414 height 456
click at [366, 123] on div "< script > window . Webflow ||= [ ] ; window . Webflow . push (( ) => { const M…" at bounding box center [496, 332] width 414 height 437
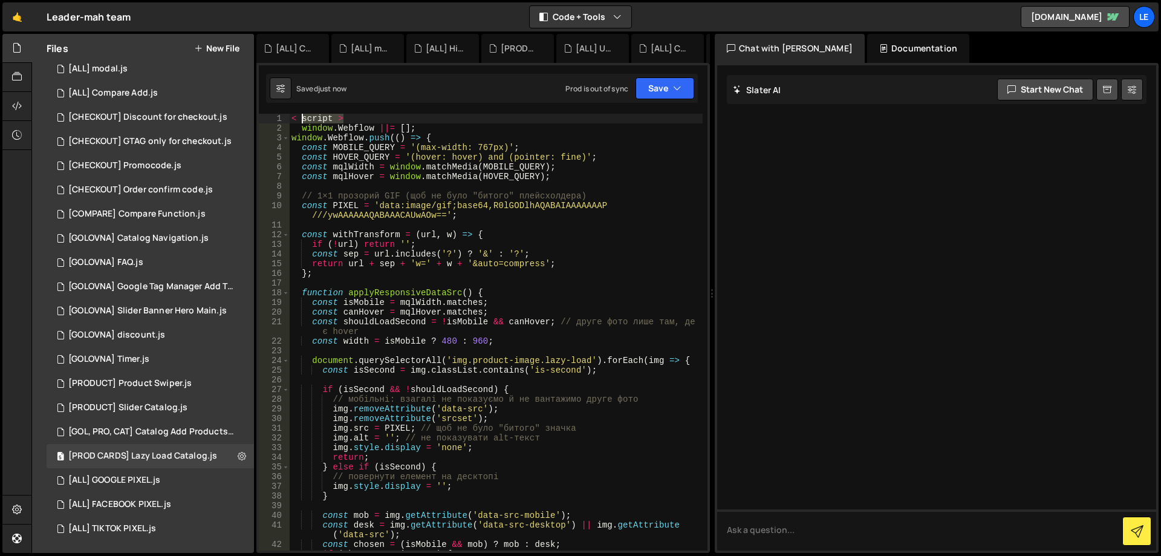
drag, startPoint x: 364, startPoint y: 119, endPoint x: 290, endPoint y: 119, distance: 73.8
click at [290, 119] on div "< script > window . Webflow ||= [ ] ; window . Webflow . push (( ) => { const M…" at bounding box center [496, 342] width 414 height 456
type textarea "< script >"
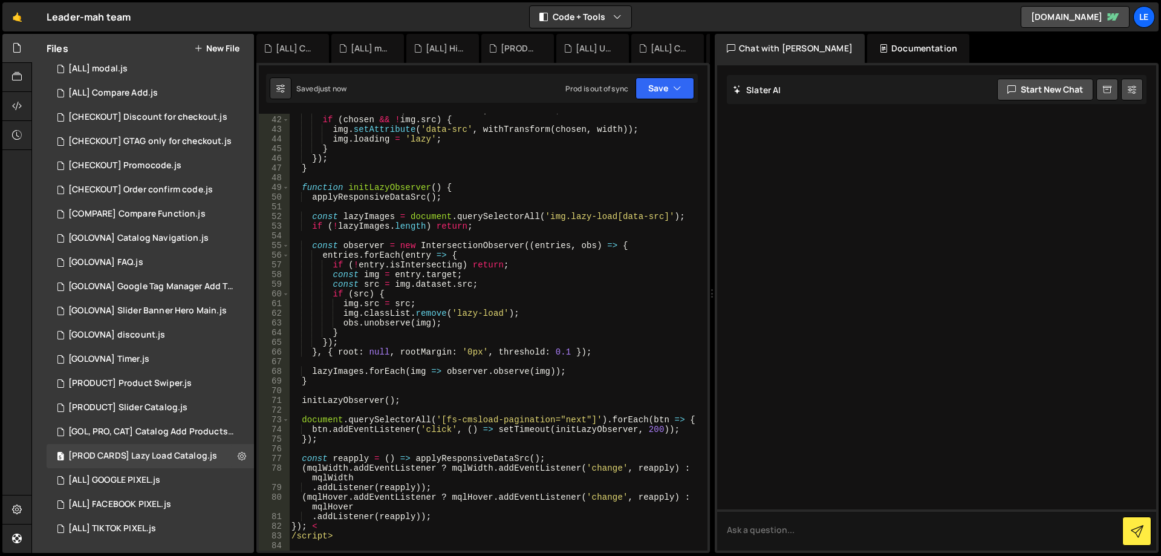
scroll to position [425, 0]
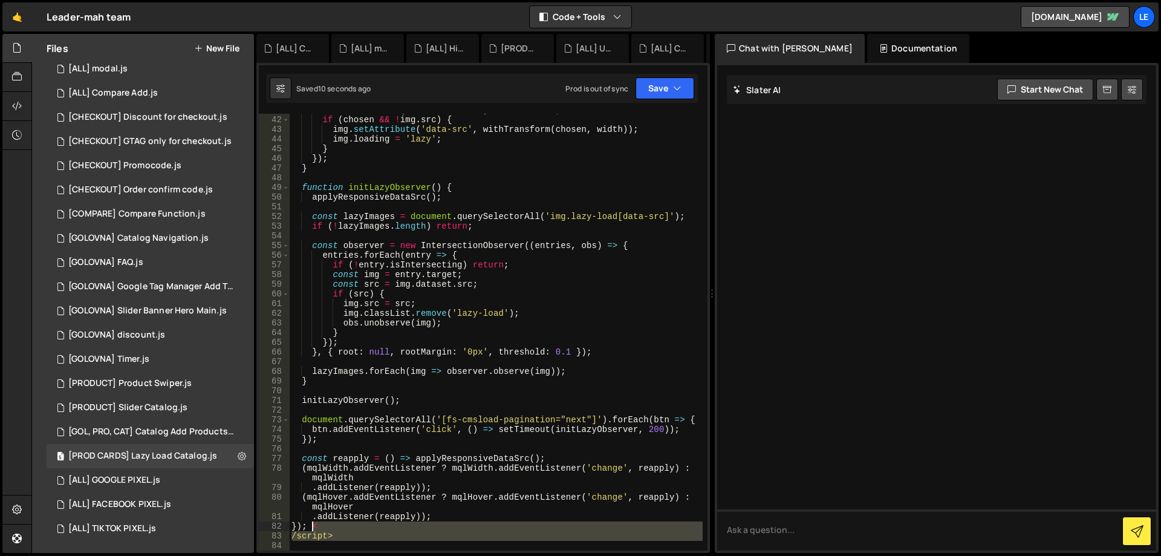
drag, startPoint x: 358, startPoint y: 541, endPoint x: 311, endPoint y: 529, distance: 48.1
click at [311, 529] on div "const chosen = ( isMobile && mob ) ? mob : desk ; if ( chosen && ! img . src ) …" at bounding box center [496, 333] width 414 height 456
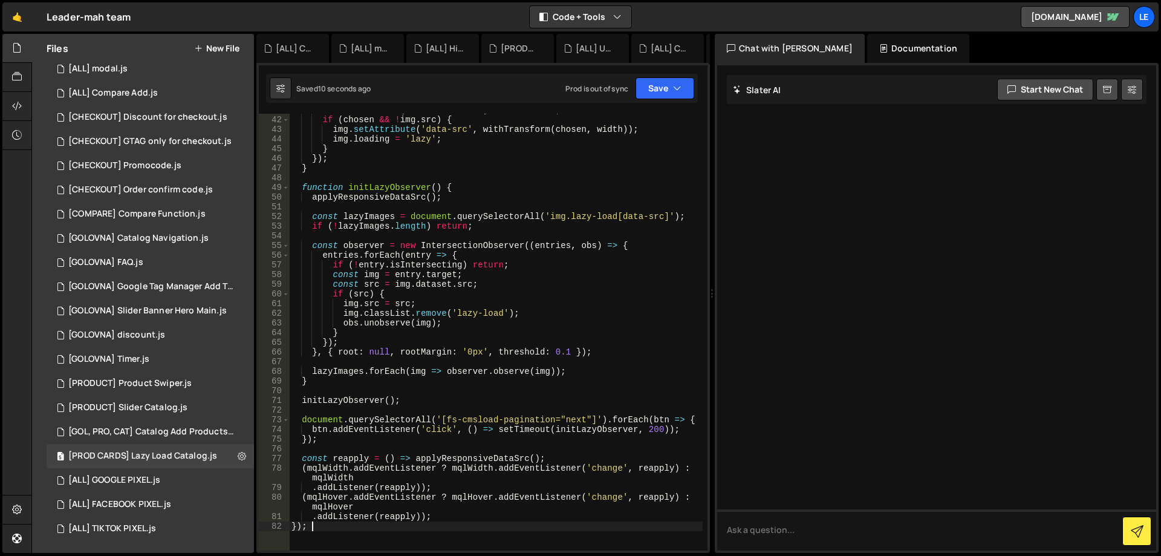
type textarea "});"
click at [671, 91] on button "Save" at bounding box center [665, 88] width 59 height 22
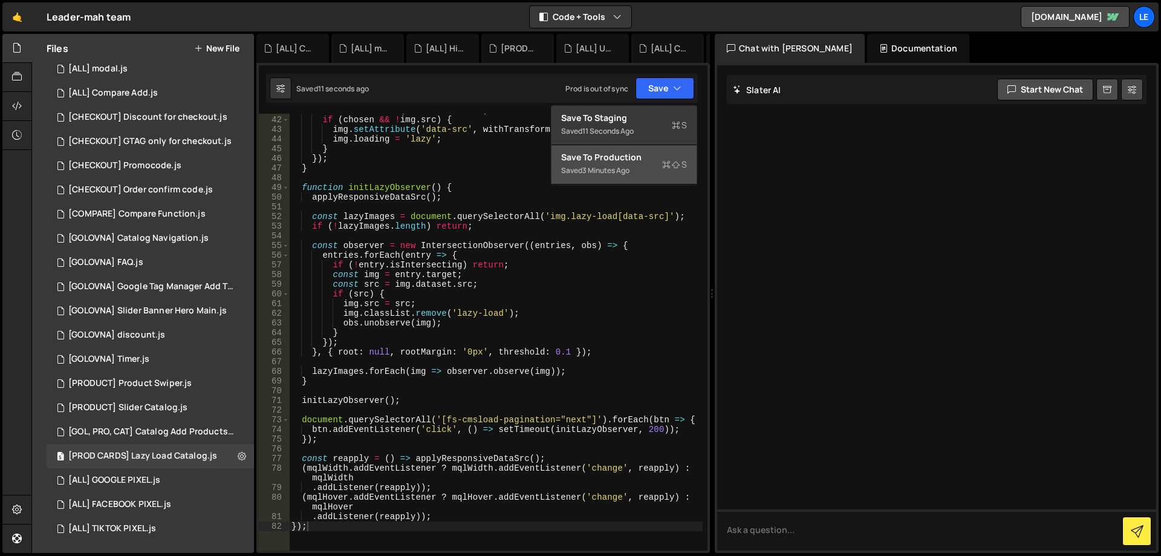
click at [620, 160] on div "Save to Production S" at bounding box center [624, 157] width 126 height 12
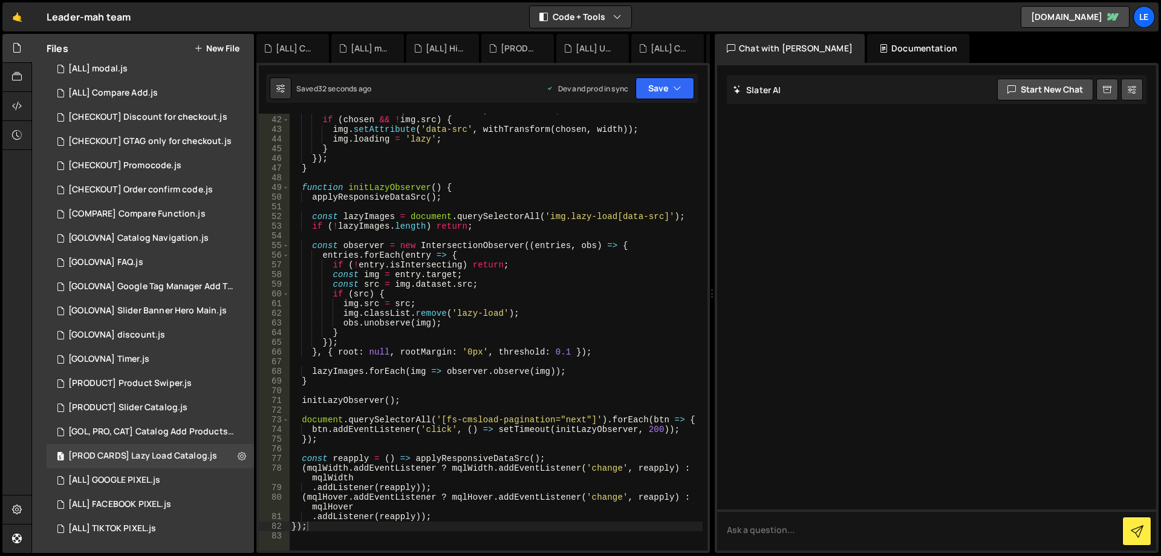
scroll to position [570, 0]
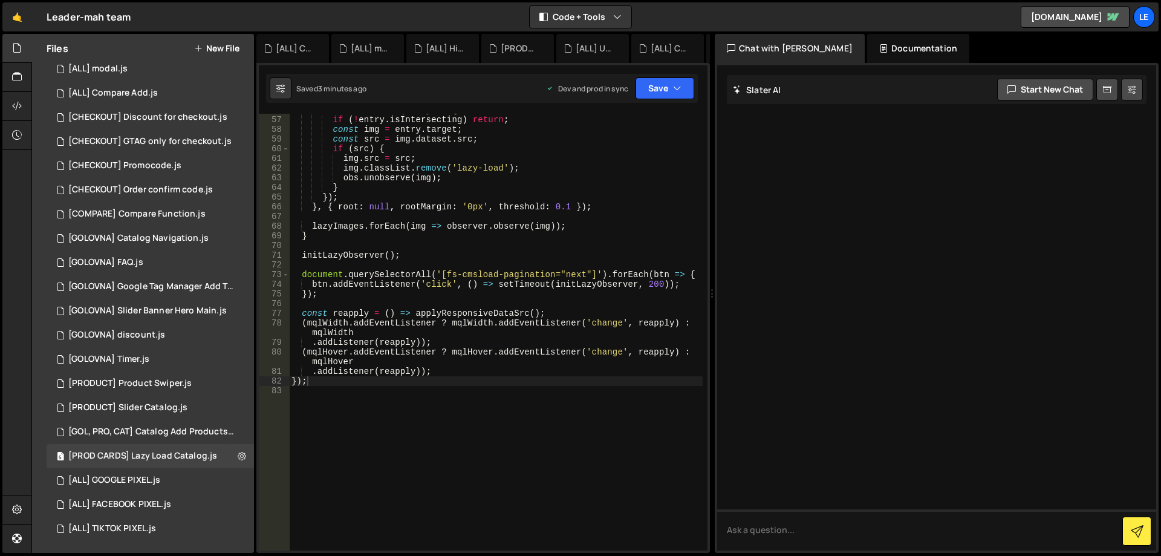
click at [548, 301] on div "entries . forEach ( entry => { if ( ! entry . isIntersecting ) return ; const i…" at bounding box center [496, 333] width 414 height 456
type textarea "});"
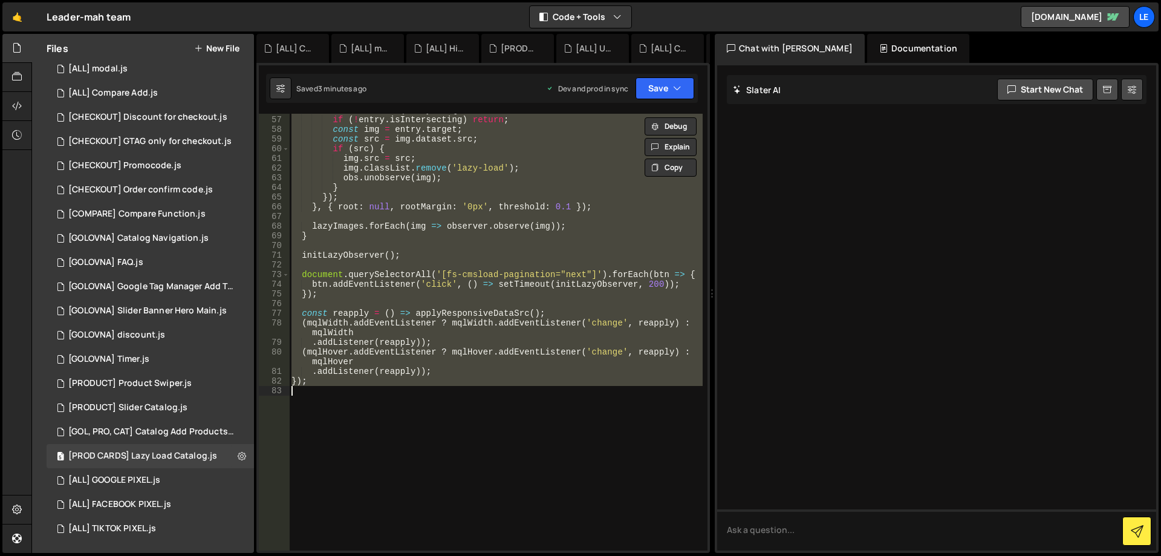
paste textarea
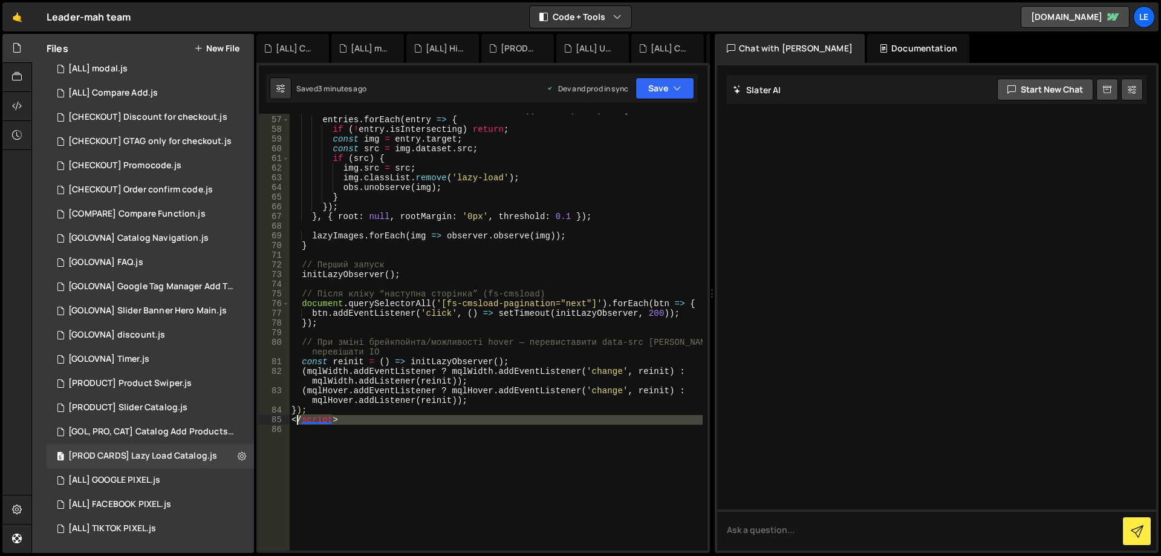
drag, startPoint x: 371, startPoint y: 428, endPoint x: 290, endPoint y: 423, distance: 81.2
click at [290, 423] on div "const observer = new IntersectionObserver (( entries , obs ) => { entries . for…" at bounding box center [496, 333] width 414 height 456
type textarea "</script>"
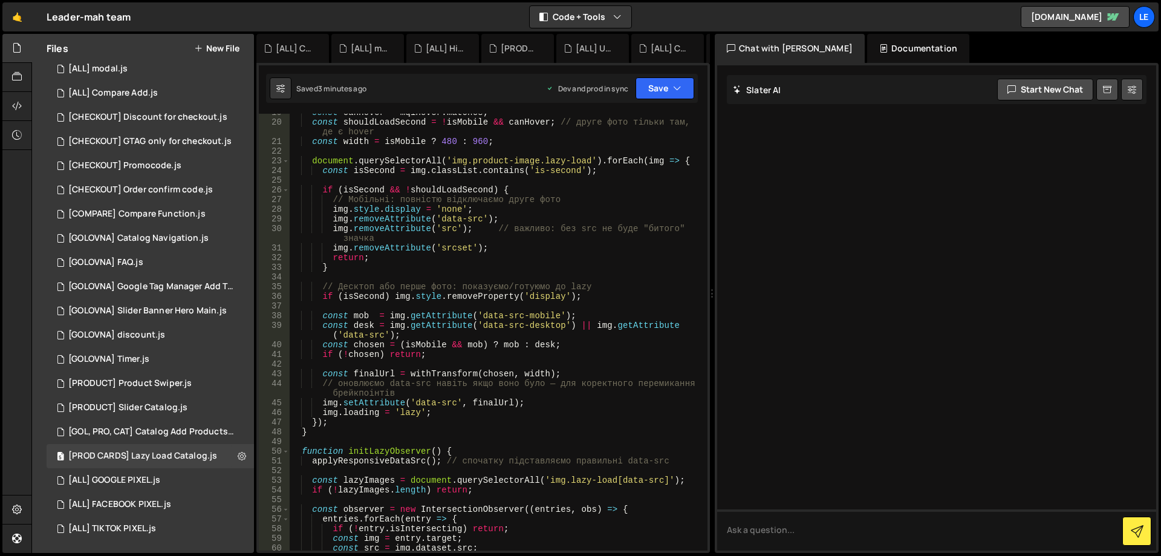
scroll to position [0, 0]
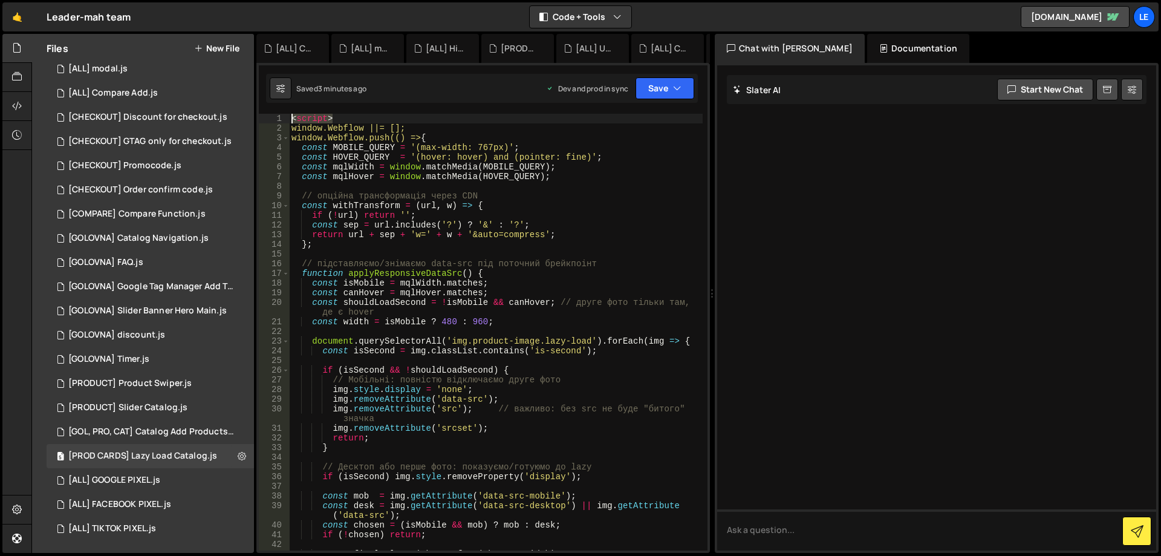
drag, startPoint x: 344, startPoint y: 118, endPoint x: 273, endPoint y: 116, distance: 70.2
click at [273, 116] on div "}); 1 2 3 4 5 6 7 8 9 10 11 12 13 14 15 16 17 18 19 20 21 22 23 24 25 26 27 28 …" at bounding box center [483, 332] width 449 height 437
type textarea "<script>"
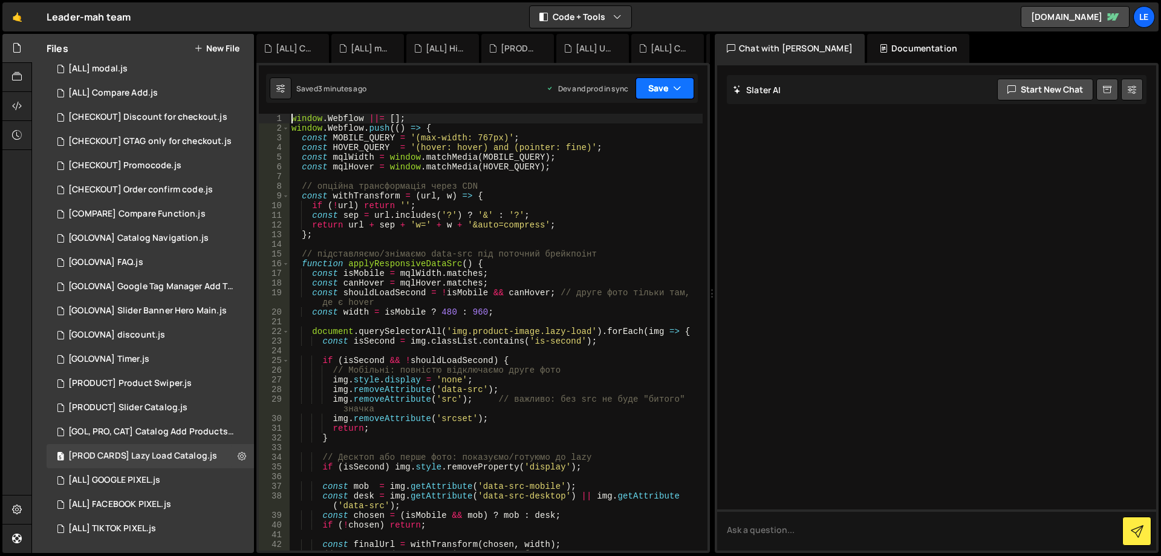
click at [663, 81] on button "Save" at bounding box center [665, 88] width 59 height 22
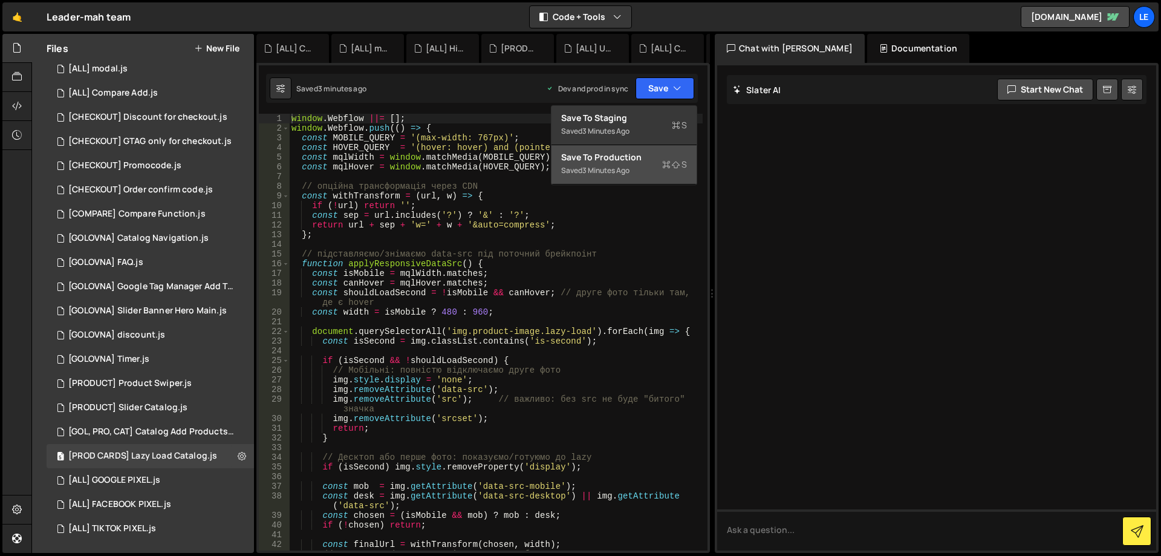
click at [649, 160] on div "Save to Production S" at bounding box center [624, 157] width 126 height 12
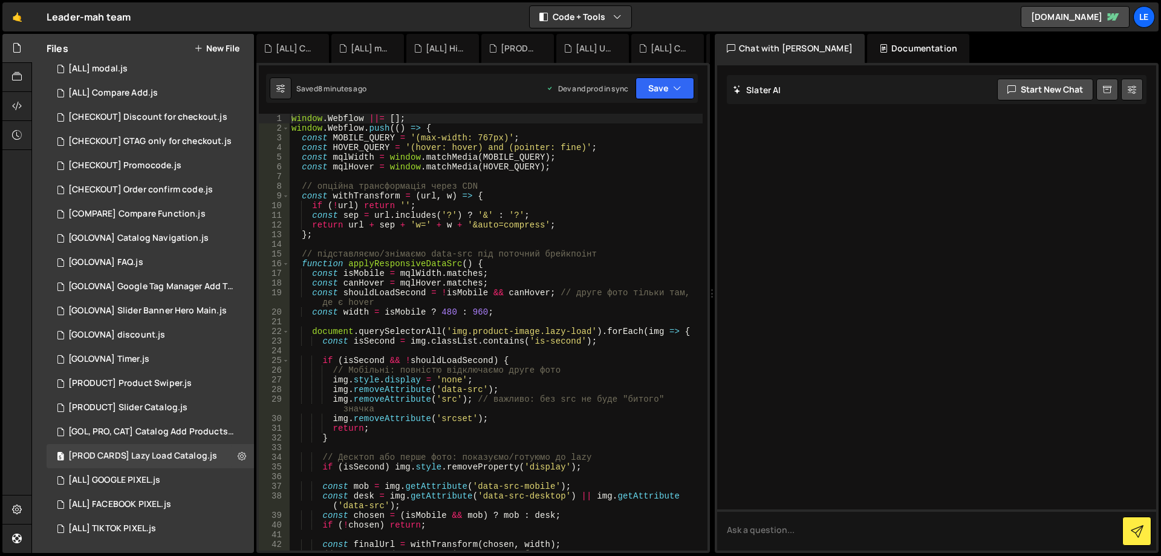
type textarea "const mqlHover = window.matchMedia(HOVER_QUERY);"
click at [576, 162] on div "window . Webflow ||= [ ] ; window . Webflow . push (( ) => { const MOBILE_QUERY…" at bounding box center [496, 347] width 414 height 466
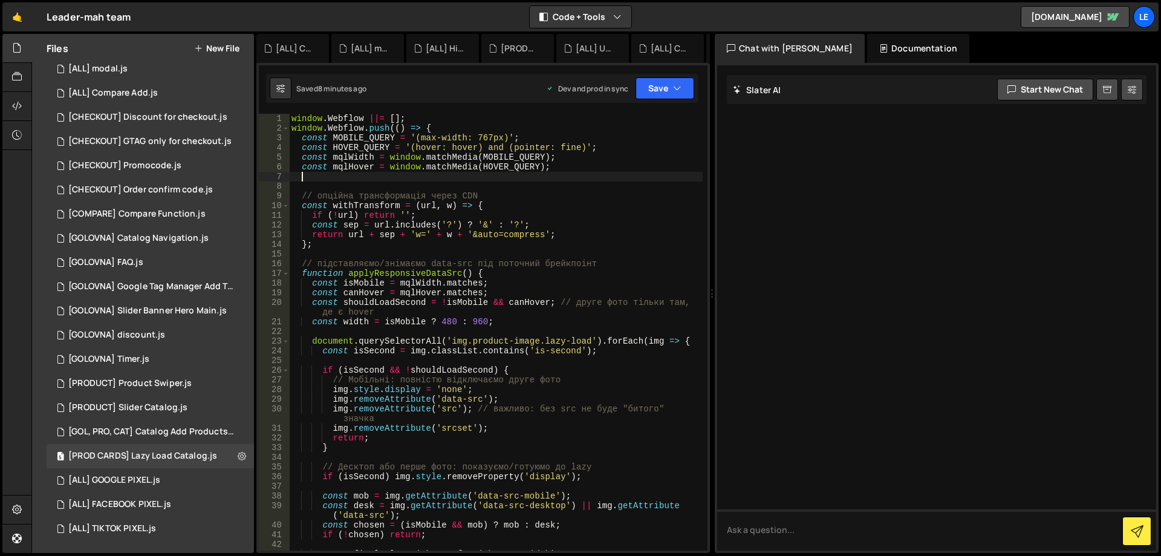
paste textarea "const mql = window.matchMedia(MOBILE_QUERY);"
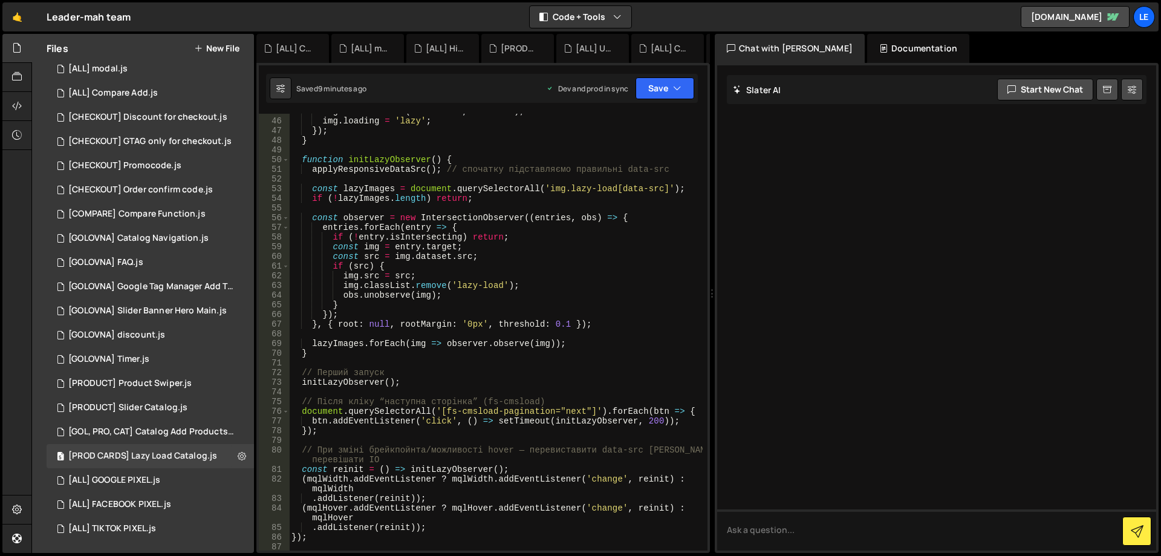
scroll to position [508, 0]
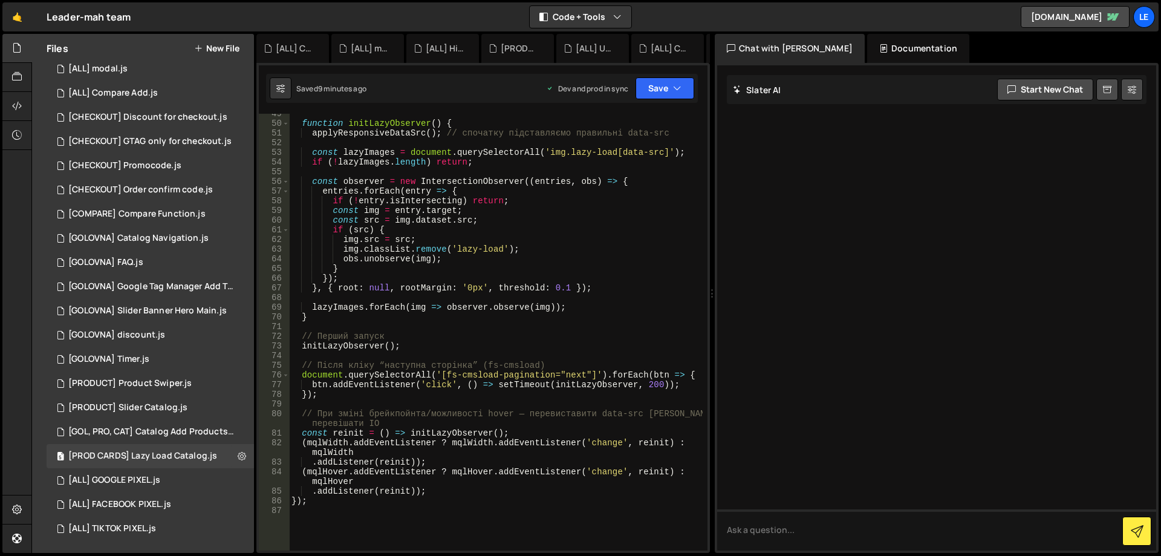
click at [375, 320] on div "function initLazyObserver ( ) { applyResponsiveDataSrc ( ) ; // спочатку підста…" at bounding box center [496, 337] width 414 height 456
type textarea "}"
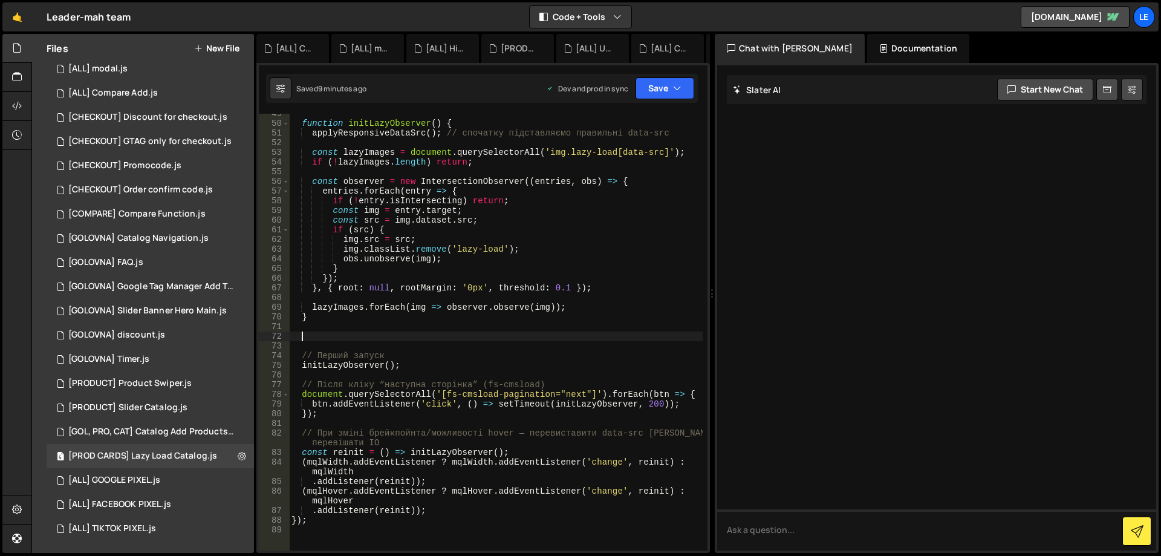
paste textarea "}"
type textarea "}"
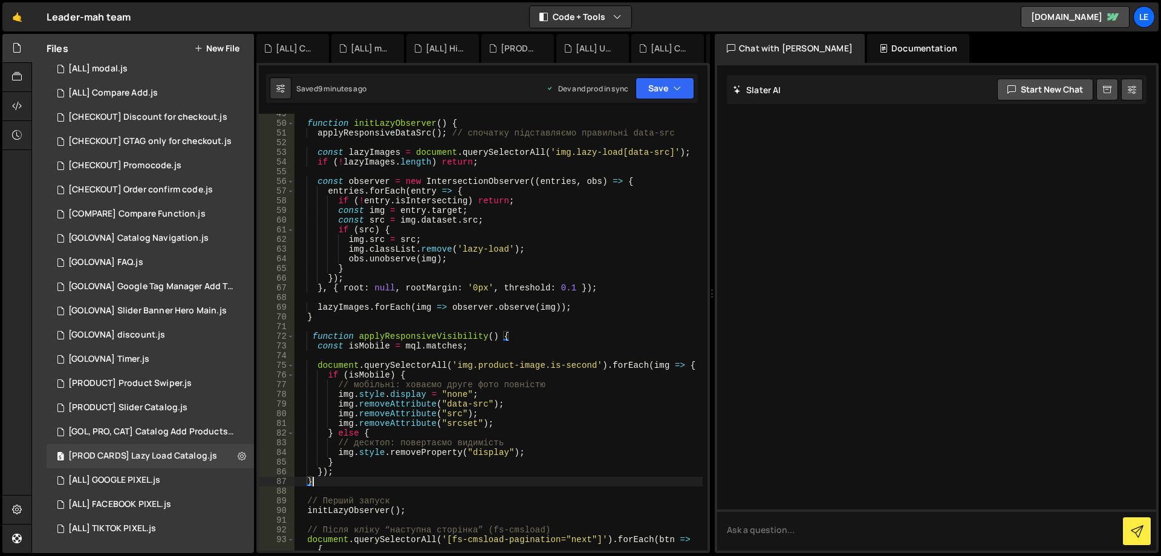
scroll to position [617, 0]
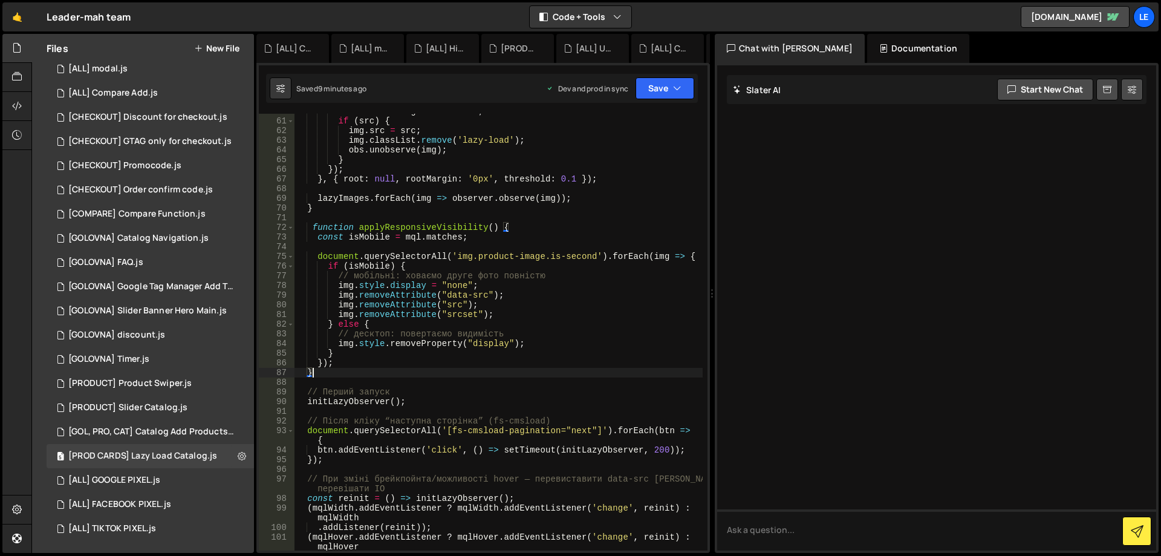
click at [437, 403] on div "const src = img . dataset . src ; if ( src ) { img . src = src ; img . classLis…" at bounding box center [499, 334] width 408 height 456
type textarea "initLazyObserver();"
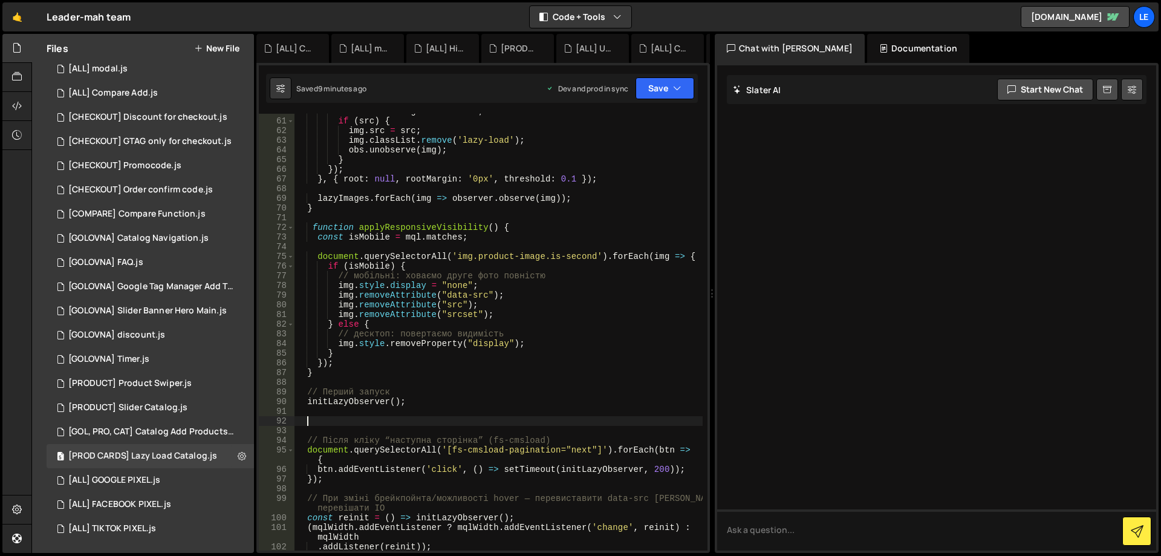
paste textarea "}"
type textarea "}"
type textarea "initLazyObserver();"
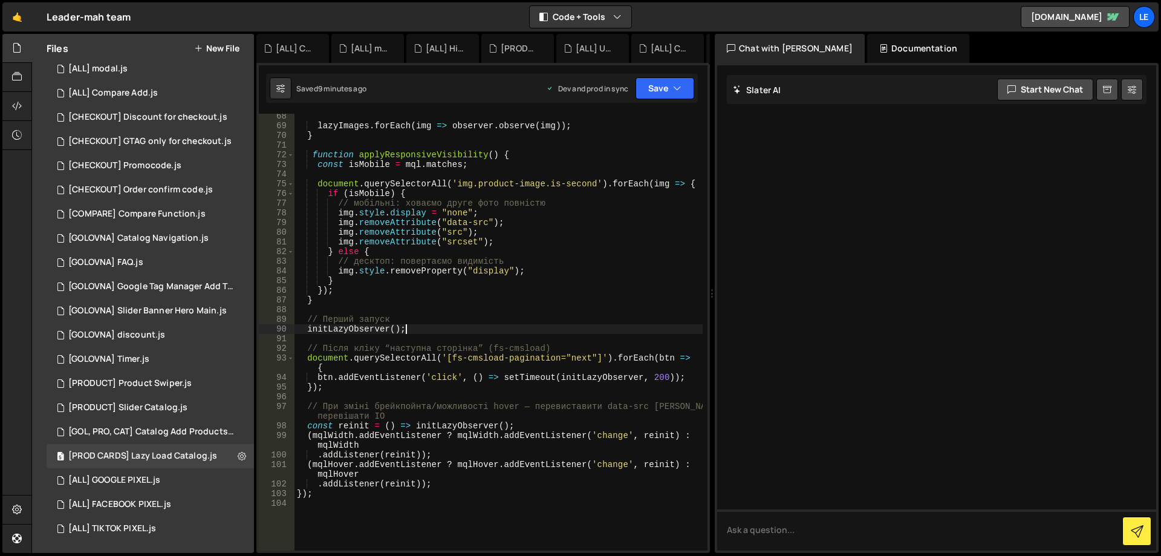
scroll to position [798, 0]
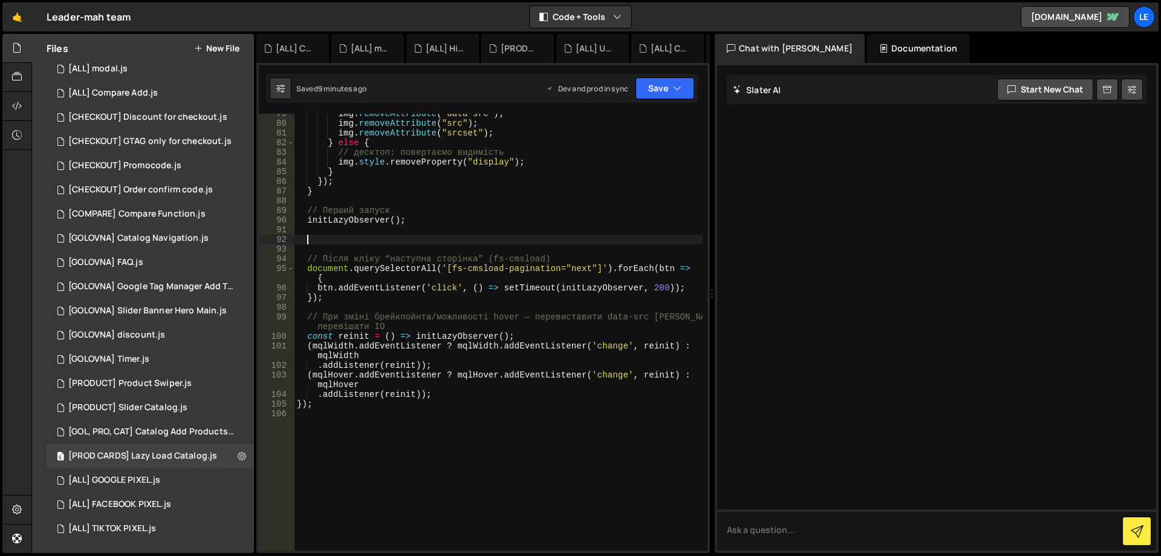
paste textarea "}"
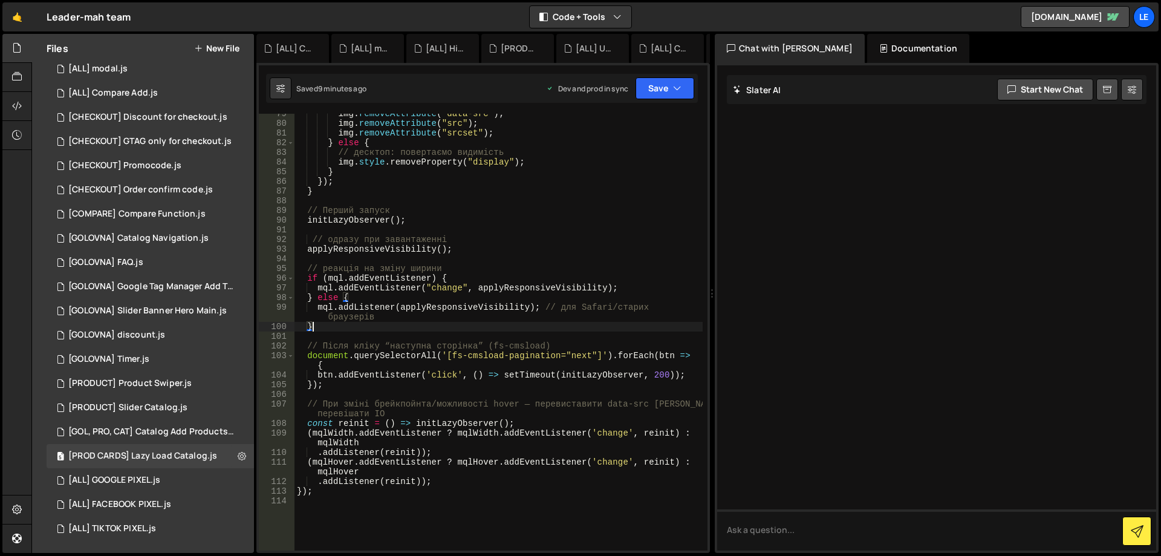
click at [304, 493] on div "img . removeAttribute ( "data-src" ) ; img . removeAttribute ( "src" ) ; img . …" at bounding box center [499, 337] width 408 height 456
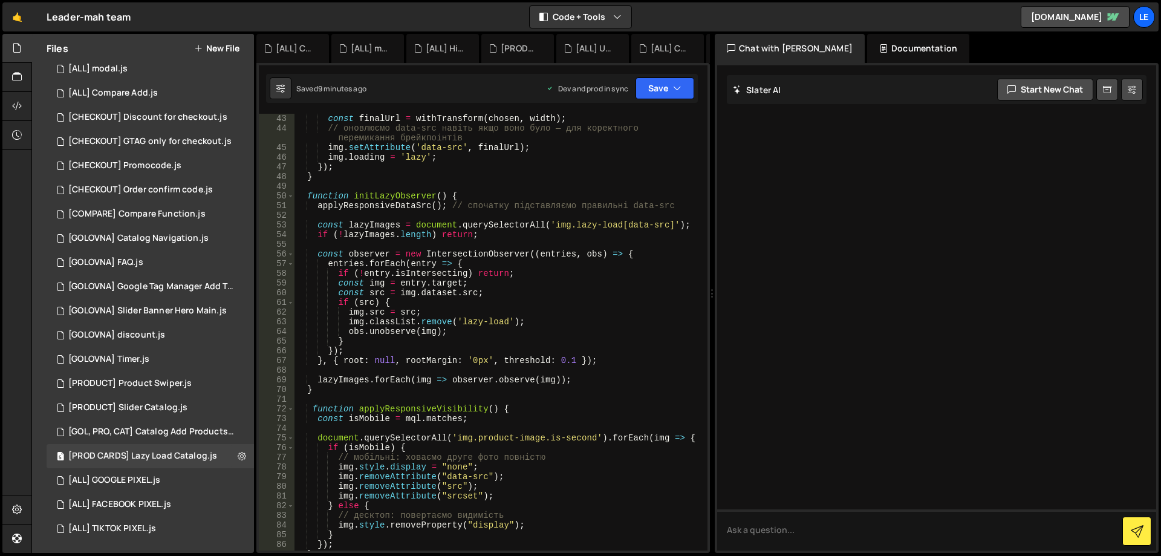
scroll to position [544, 0]
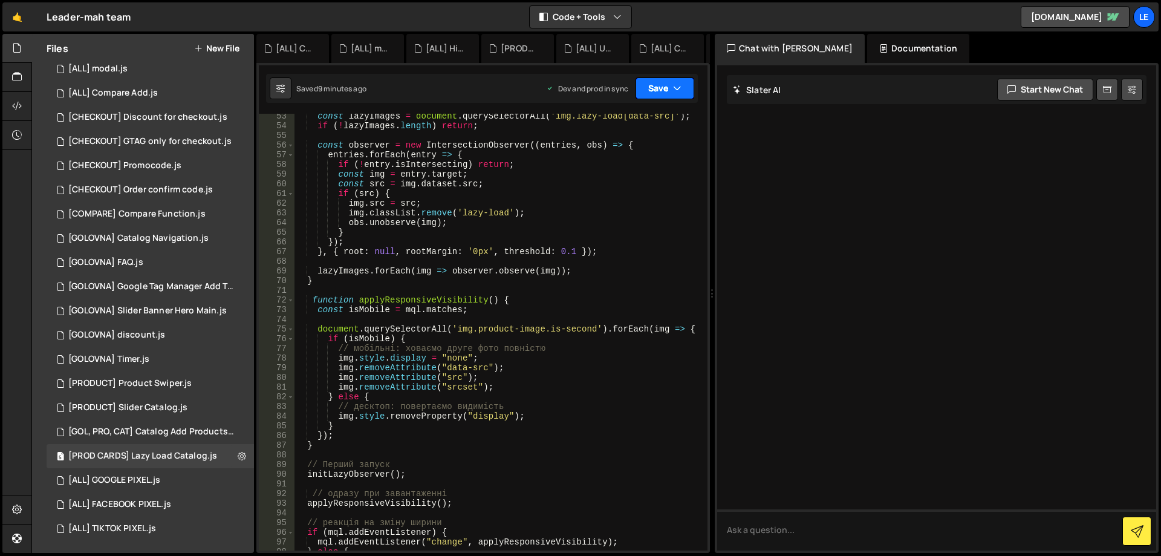
click at [658, 86] on button "Save" at bounding box center [665, 88] width 59 height 22
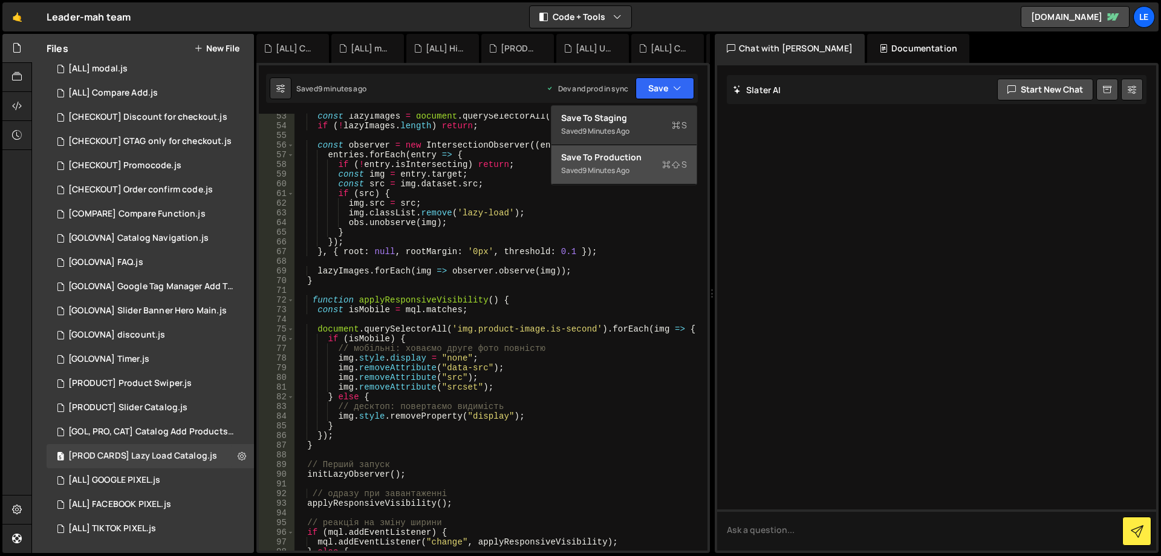
click at [631, 157] on div "Save to Production S" at bounding box center [624, 157] width 126 height 12
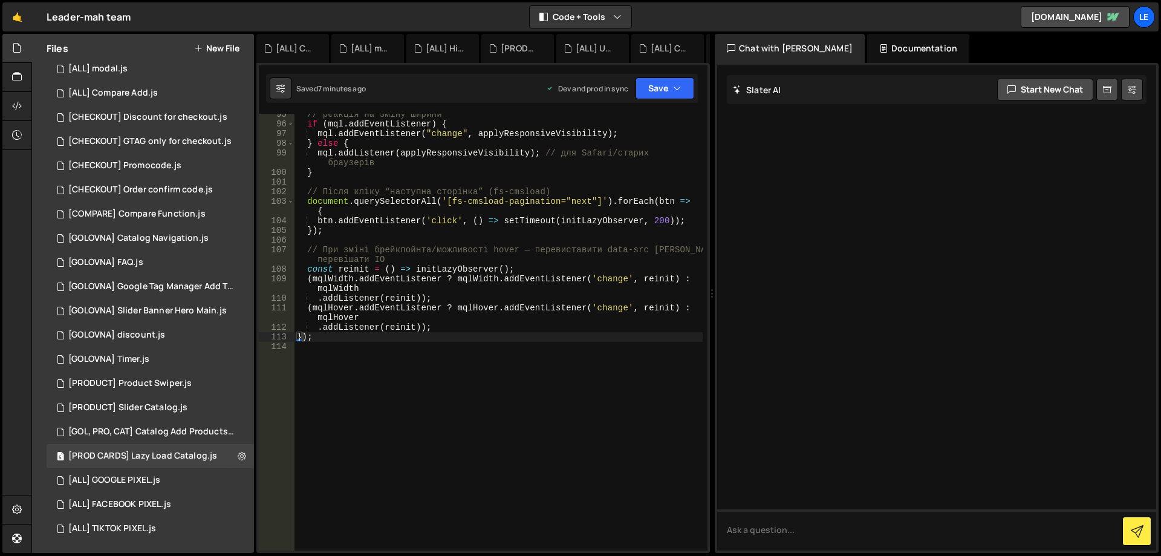
click at [497, 299] on div "// реакція на зміну ширини if ( mql . addEventListener ) { mql . addEventListen…" at bounding box center [499, 337] width 408 height 456
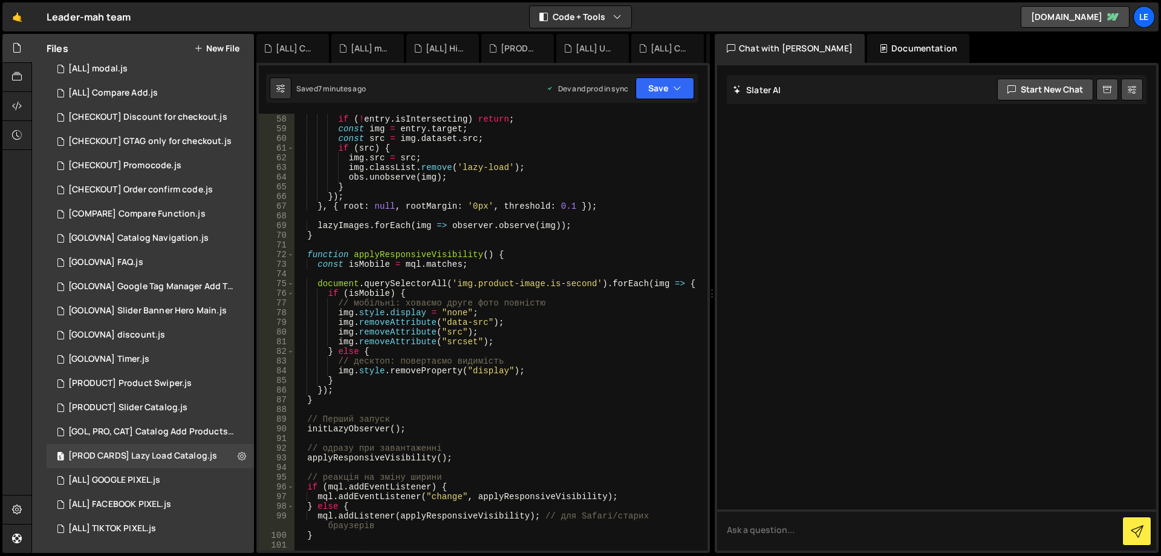
scroll to position [408, 0]
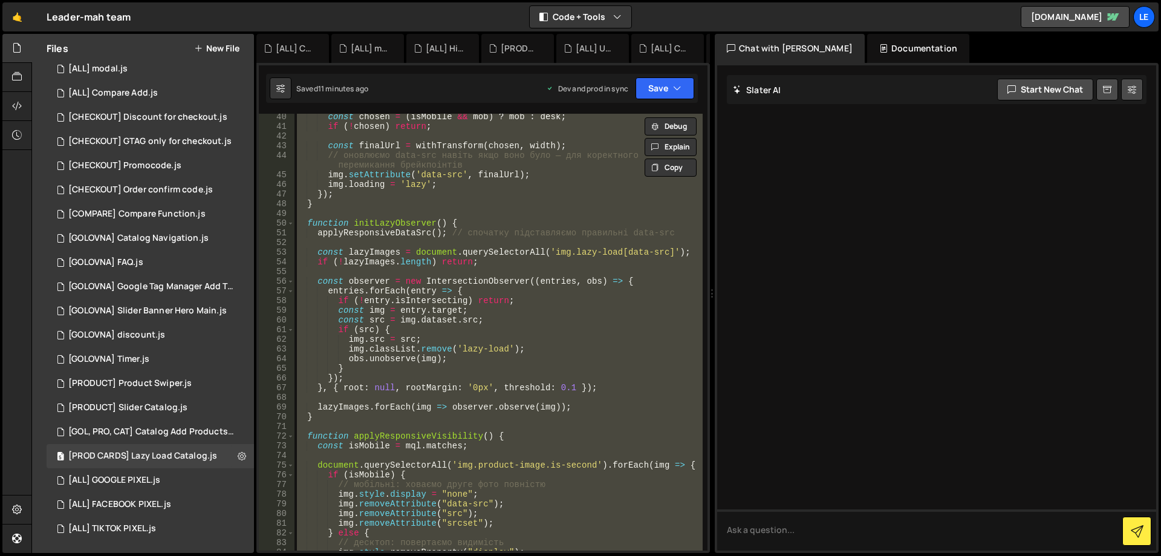
click at [503, 306] on div "const chosen = ( isMobile && mob ) ? mob : desk ; if ( ! chosen ) return ; cons…" at bounding box center [499, 332] width 408 height 437
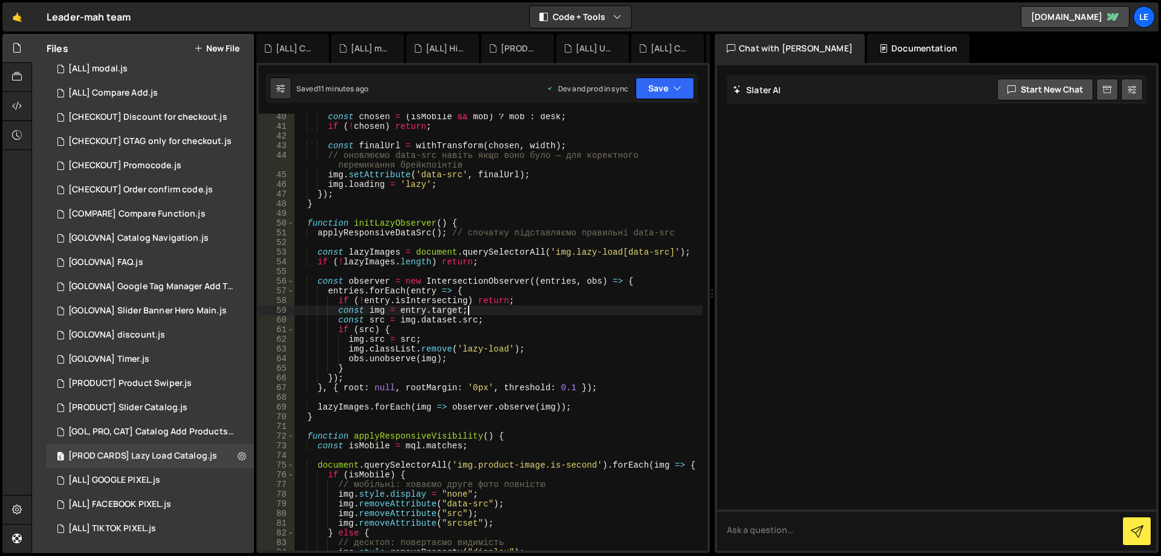
type textarea "});"
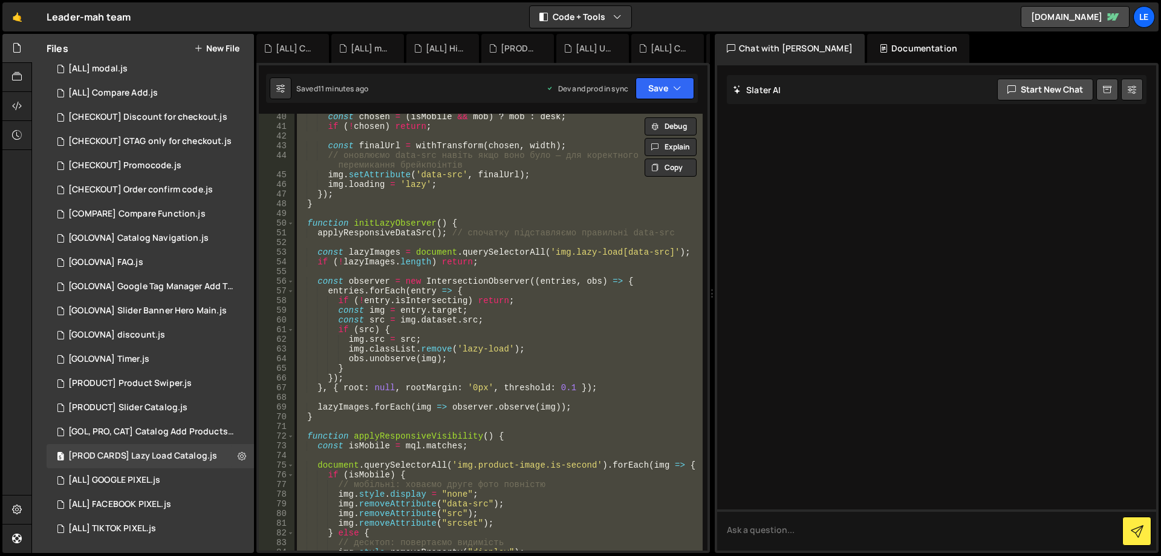
paste textarea
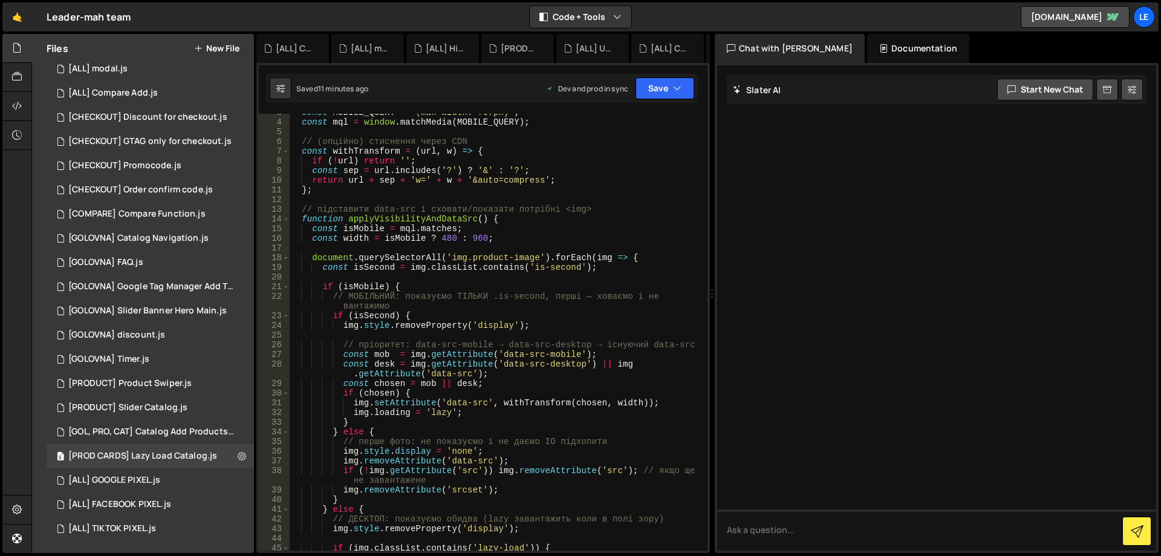
scroll to position [0, 0]
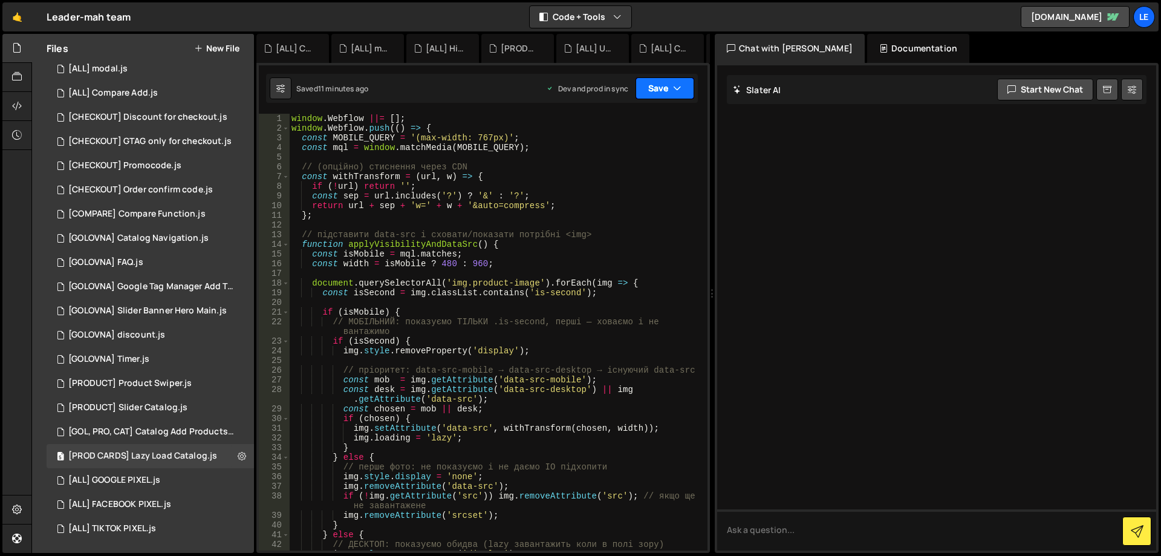
click at [653, 97] on button "Save" at bounding box center [665, 88] width 59 height 22
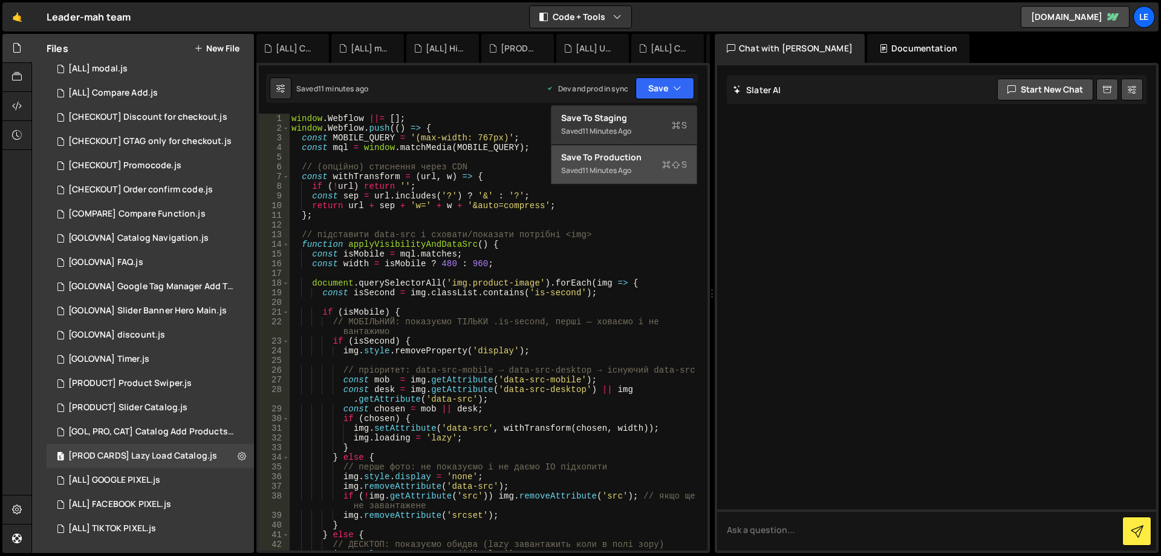
click at [637, 157] on div "Save to Production S" at bounding box center [624, 157] width 126 height 12
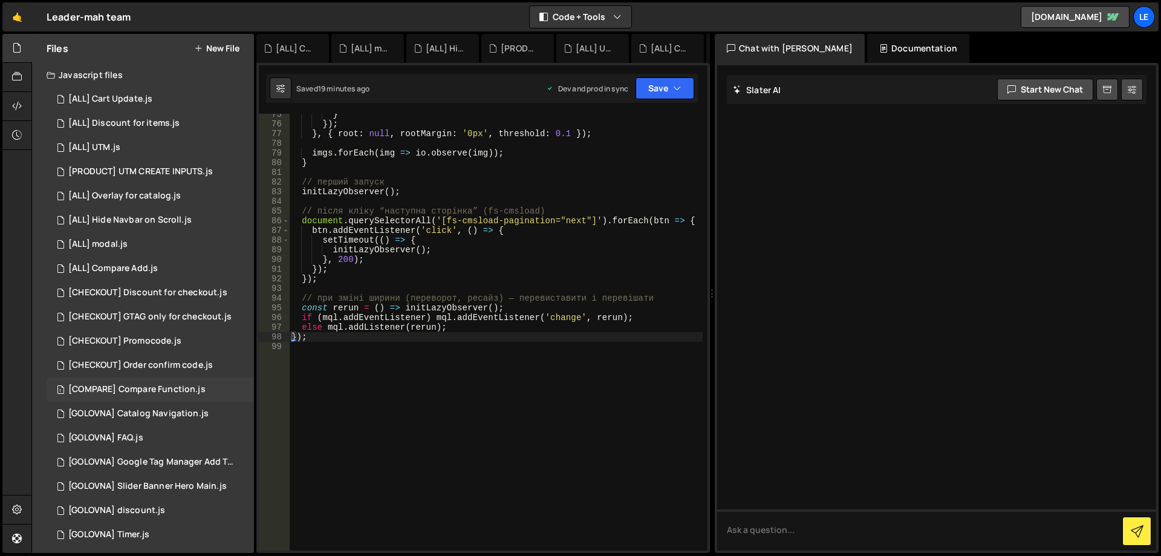
click at [184, 390] on div "[COMPARE] Compare Function.js" at bounding box center [136, 389] width 137 height 11
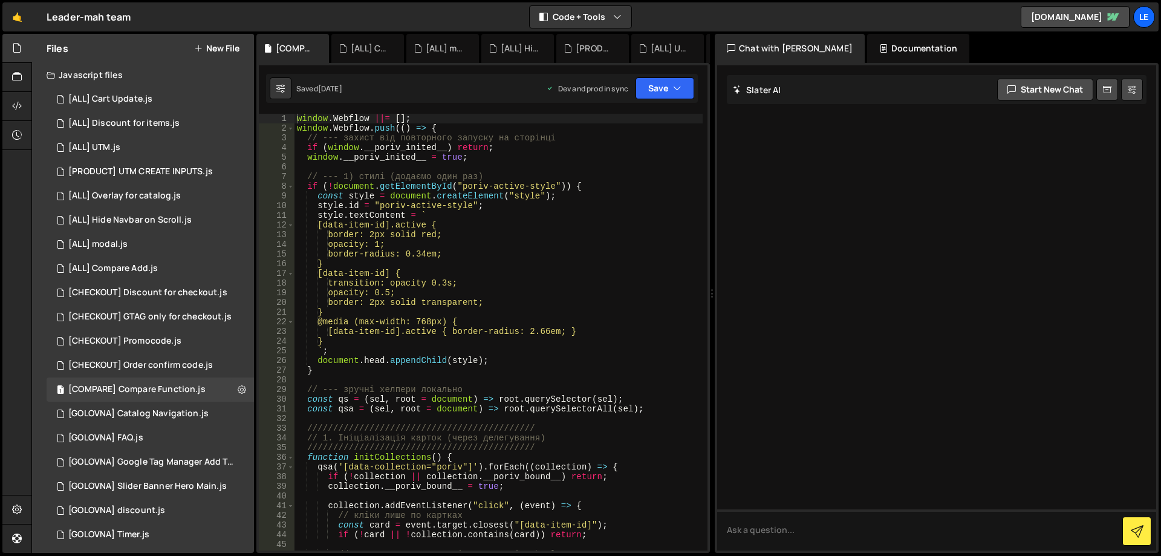
click at [512, 292] on div "window . Webflow ||= [ ] ; window . Webflow . push (( ) => { // --- захист від …" at bounding box center [499, 342] width 408 height 456
type textarea "});"
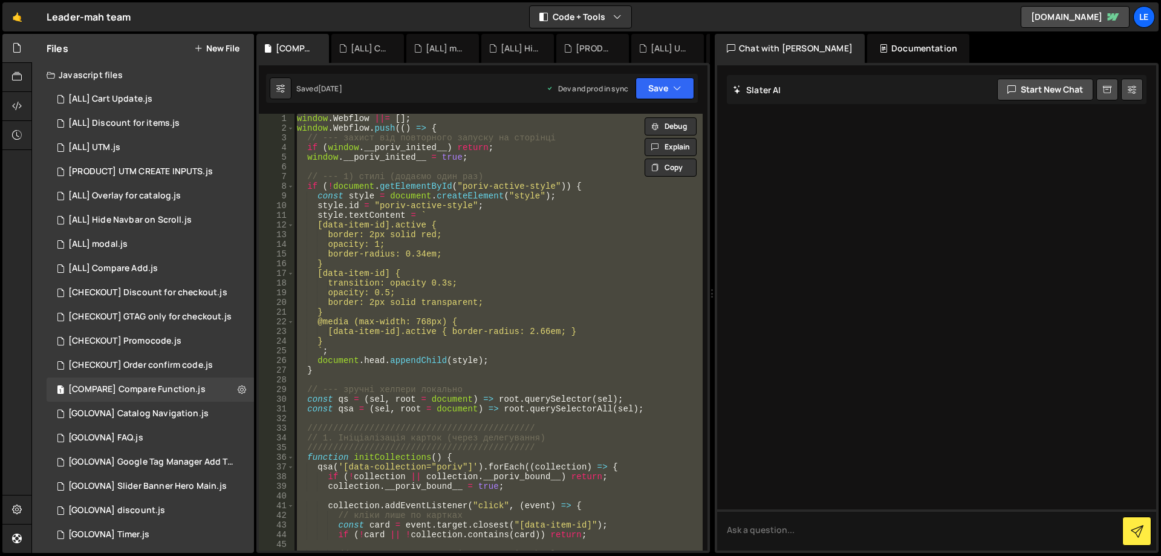
click at [217, 51] on button "New File" at bounding box center [216, 49] width 45 height 10
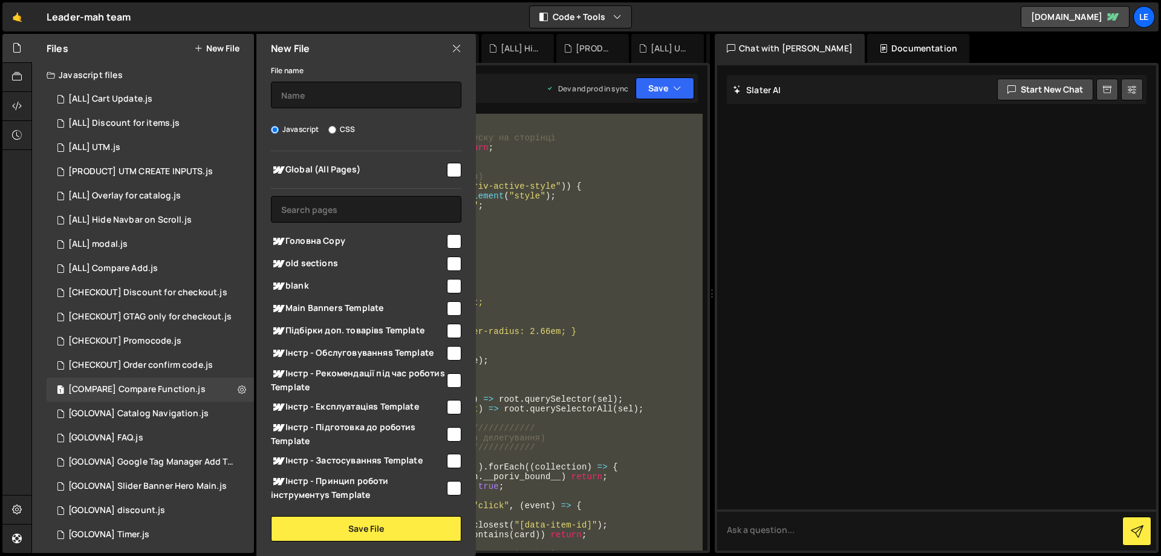
click at [447, 166] on input "checkbox" at bounding box center [454, 170] width 15 height 15
checkbox input "true"
click at [372, 97] on input "text" at bounding box center [366, 95] width 191 height 27
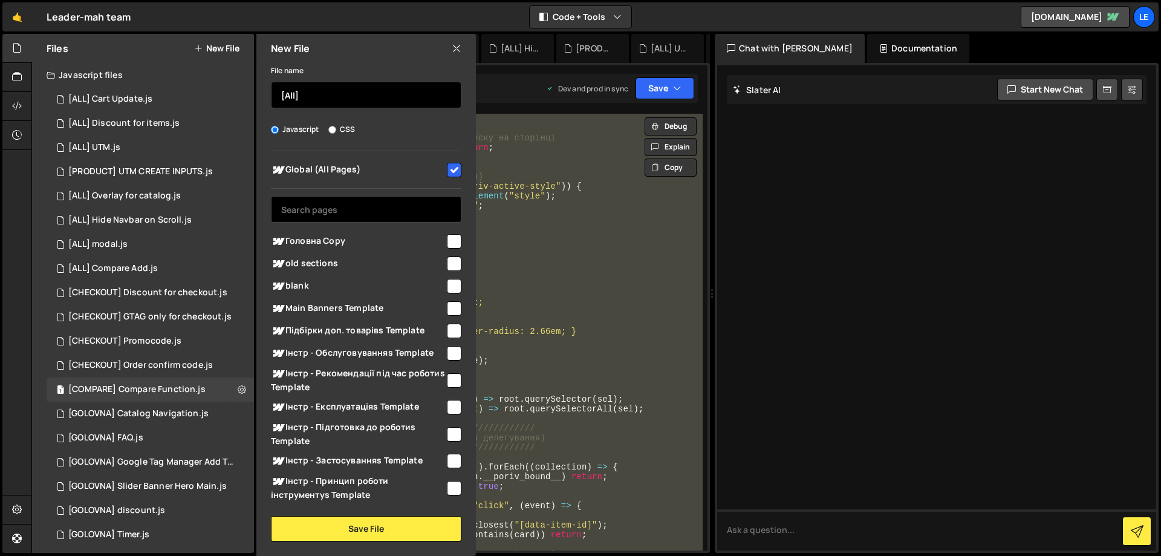
paste input "poriv-core"
click at [301, 96] on input "[All] poriv-core" at bounding box center [366, 95] width 191 height 27
click at [312, 91] on input "[All] Poriv-core" at bounding box center [366, 95] width 191 height 27
type input "[All] Poriv/Saved-core"
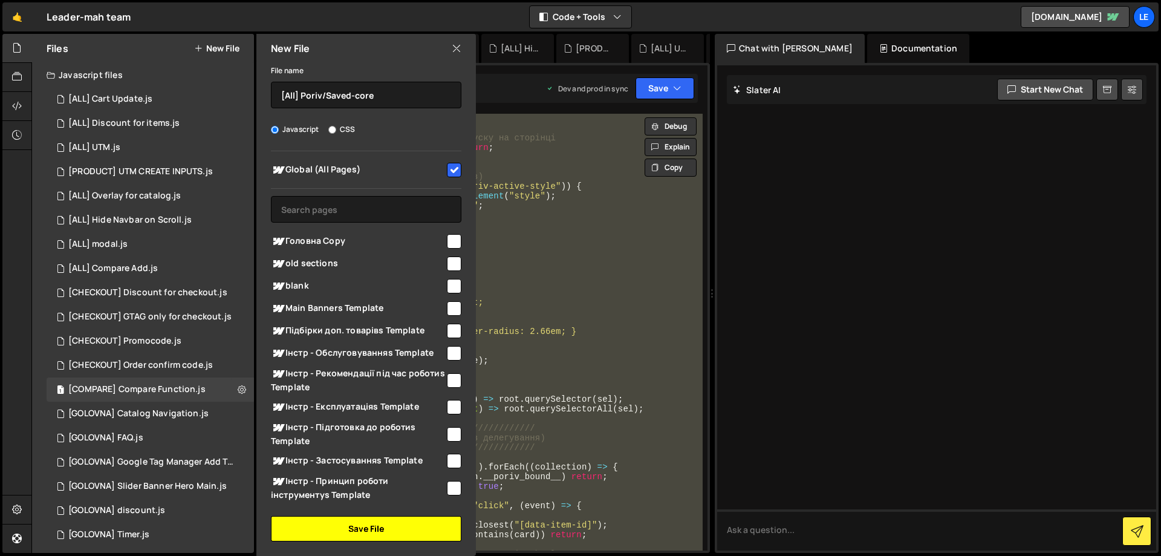
click at [365, 521] on button "Save File" at bounding box center [366, 528] width 191 height 25
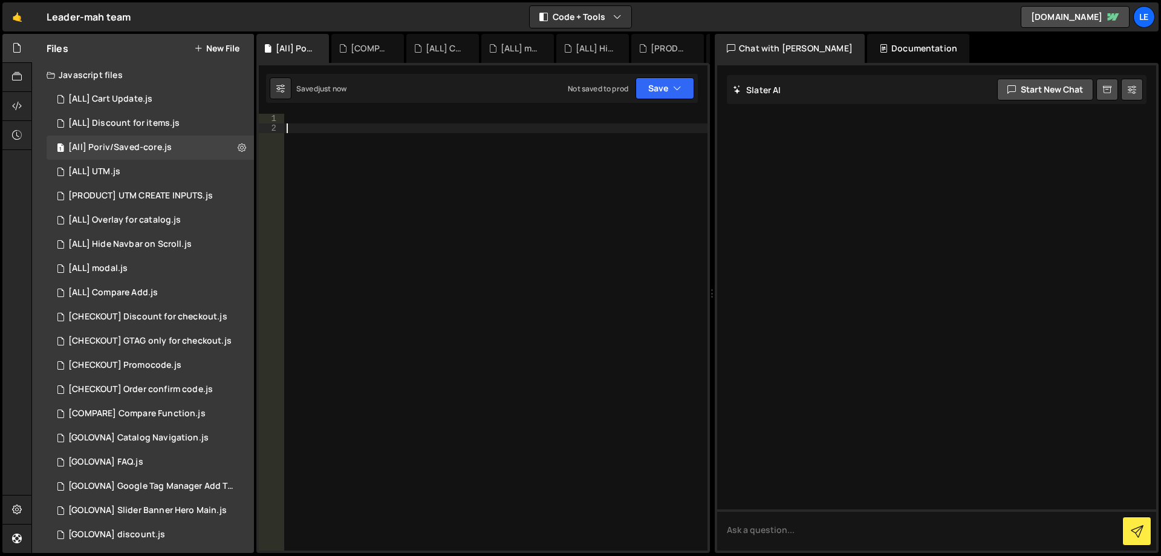
click at [442, 295] on div at bounding box center [495, 342] width 423 height 456
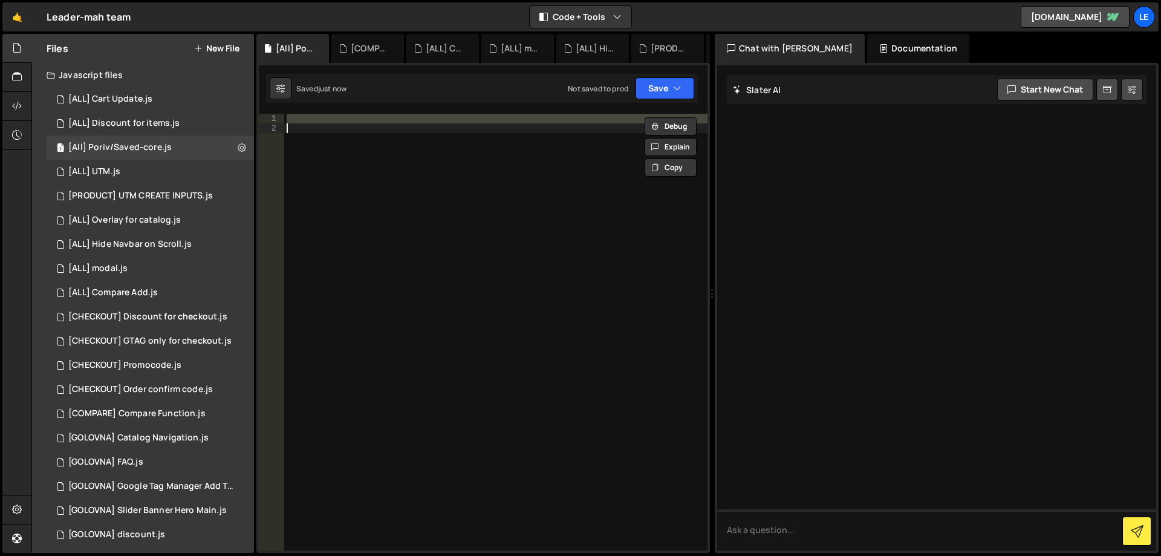
paste textarea
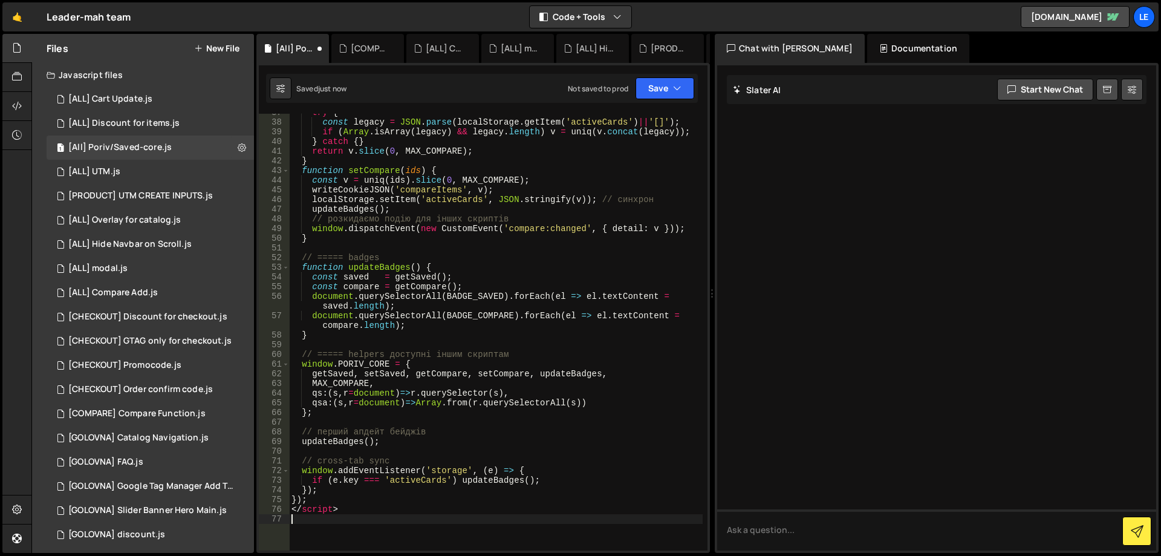
scroll to position [393, 0]
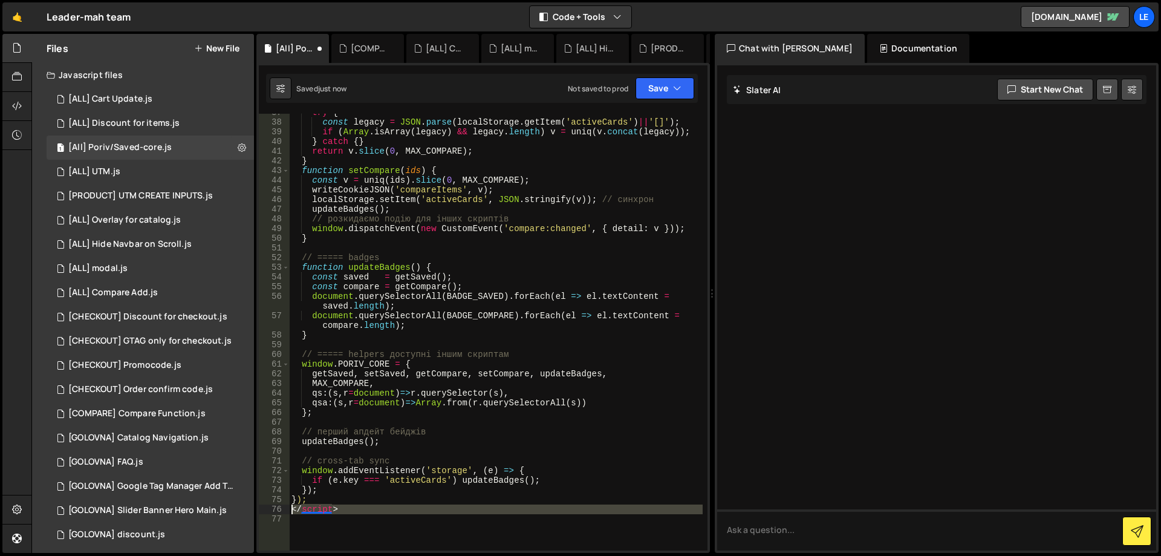
drag, startPoint x: 332, startPoint y: 514, endPoint x: 281, endPoint y: 513, distance: 50.8
click at [281, 513] on div "37 38 39 40 41 42 43 44 45 46 47 48 49 50 51 52 53 54 55 56 57 58 59 60 61 62 6…" at bounding box center [483, 332] width 449 height 437
type textarea "</script>"
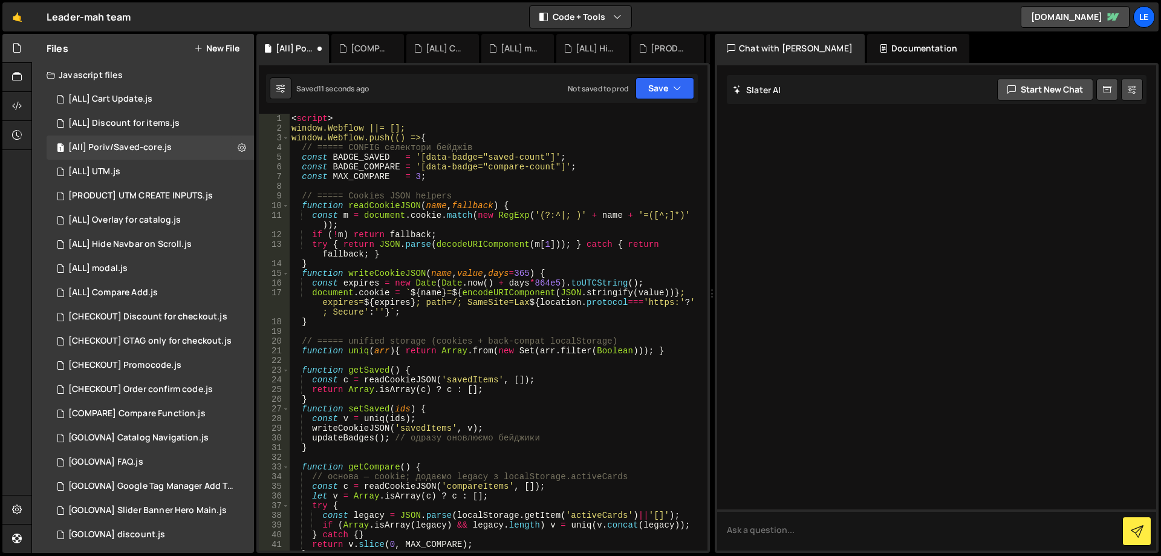
scroll to position [0, 0]
click at [344, 114] on div "< script > window.Webflow ||= []; window.Webflow.push(() => { // ===== CONFIG с…" at bounding box center [496, 342] width 414 height 456
type textarea "<script>"
drag, startPoint x: 341, startPoint y: 118, endPoint x: 260, endPoint y: 114, distance: 81.1
click at [260, 114] on div "<script> 1 2 3 4 5 6 7 8 9 10 11 12 13 14 15 16 17 18 19 20 21 22 23 24 25 26 2…" at bounding box center [483, 332] width 449 height 437
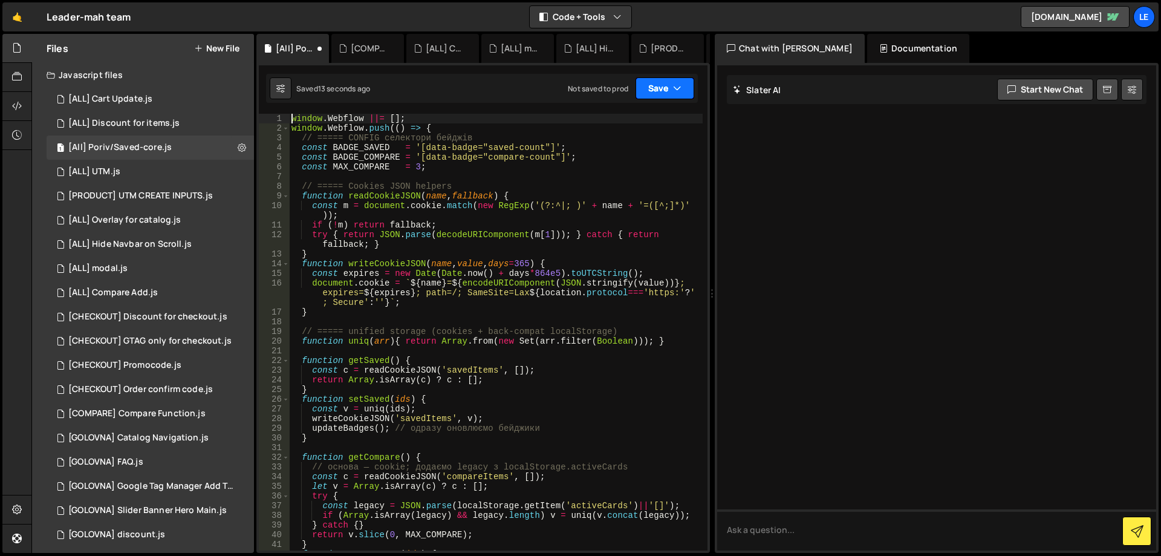
click at [647, 85] on button "Save" at bounding box center [665, 88] width 59 height 22
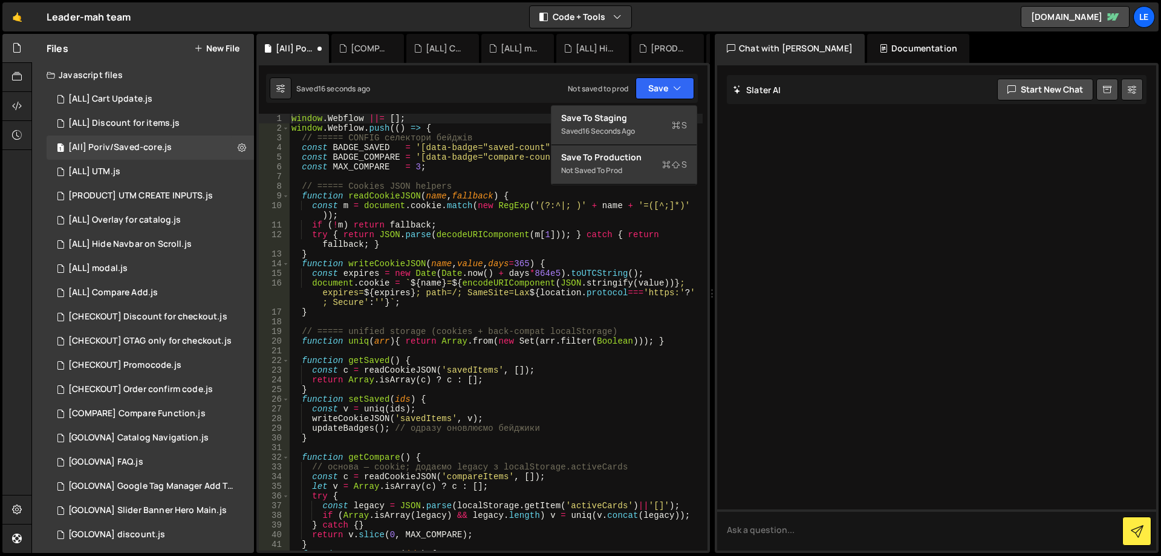
click at [507, 149] on div "window . Webflow ||= [ ] ; window . Webflow . push (( ) => { // ===== CONFIG се…" at bounding box center [496, 342] width 414 height 456
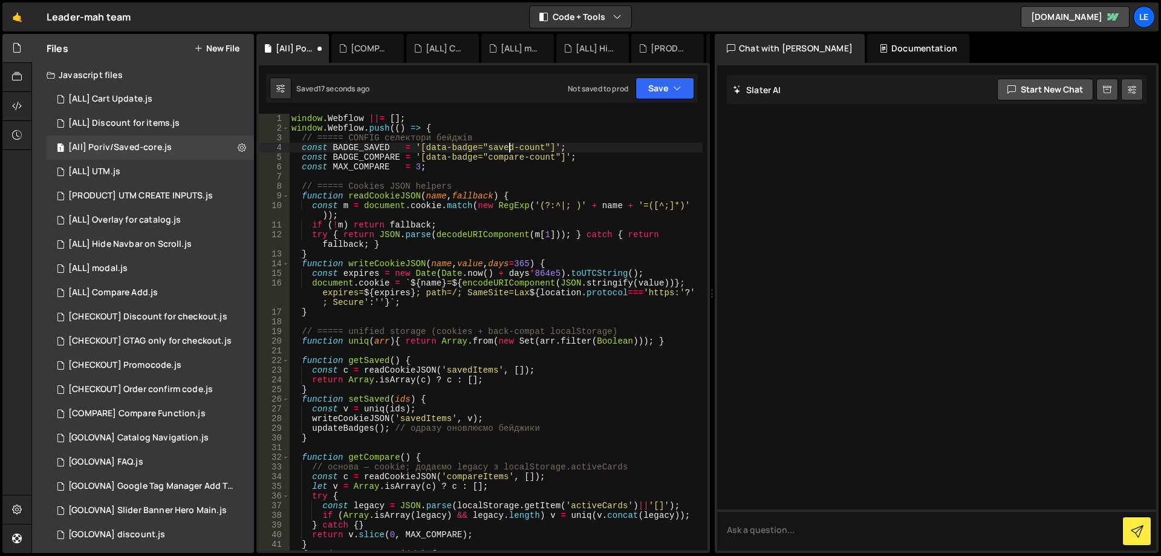
type textarea "const BADGE_SAVED = '[data-badge="saved-count"]';"
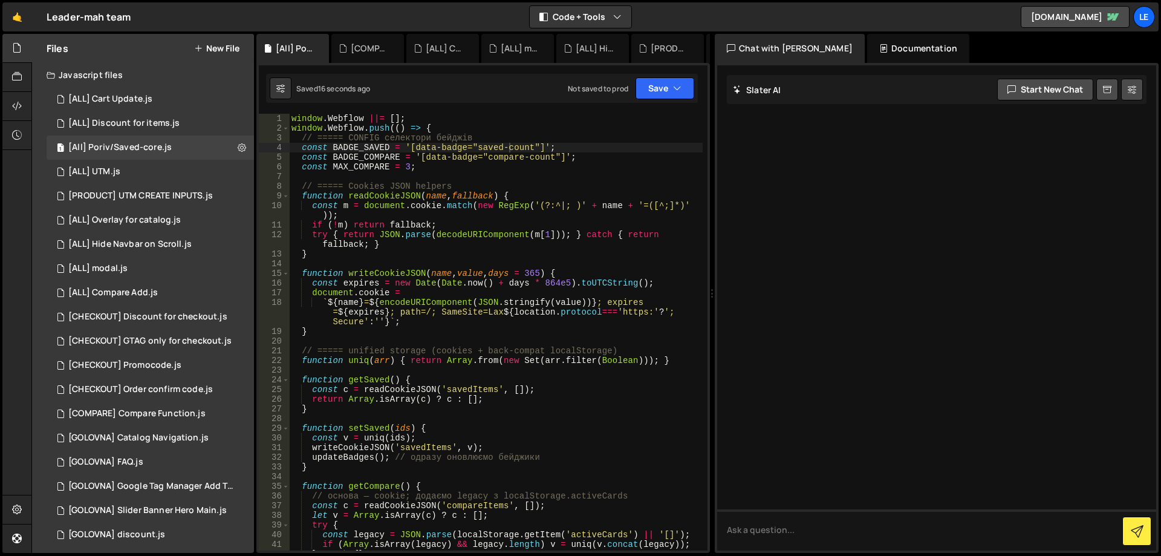
click at [225, 48] on button "New File" at bounding box center [216, 49] width 45 height 10
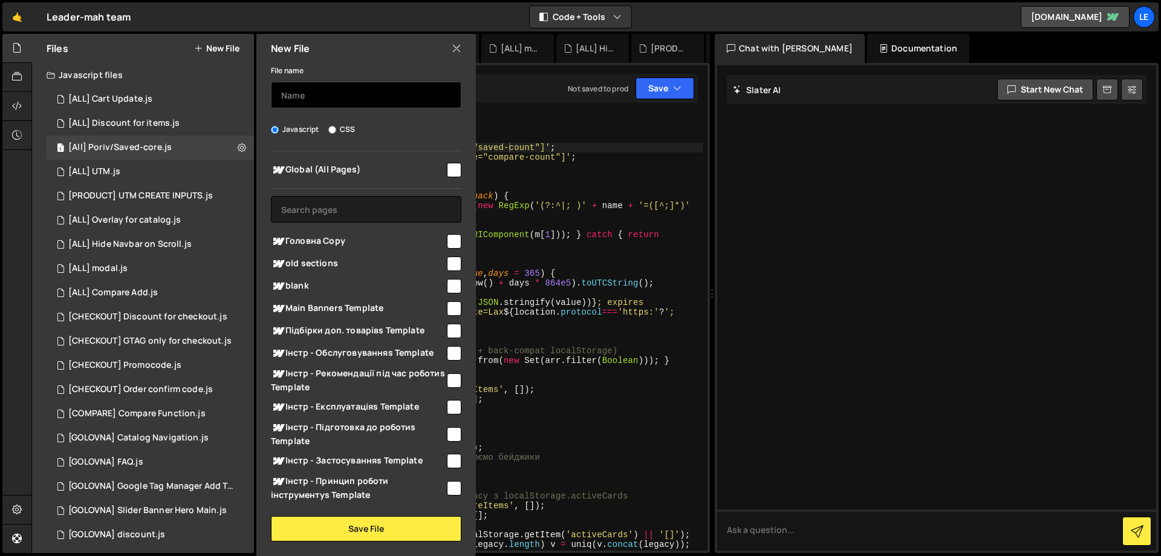
click at [383, 95] on input "text" at bounding box center [366, 95] width 191 height 27
type input "[All] Update counters saved/poriv"
click at [440, 163] on div "Global (All Pages)" at bounding box center [366, 169] width 191 height 22
click at [449, 168] on input "checkbox" at bounding box center [454, 170] width 15 height 15
checkbox input "true"
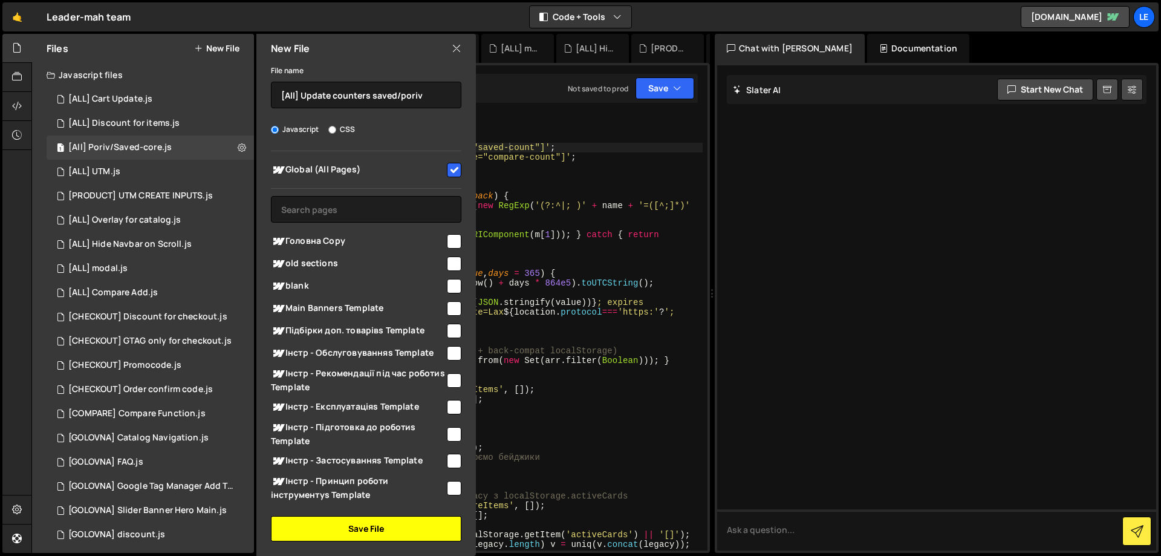
click at [365, 529] on button "Save File" at bounding box center [366, 528] width 191 height 25
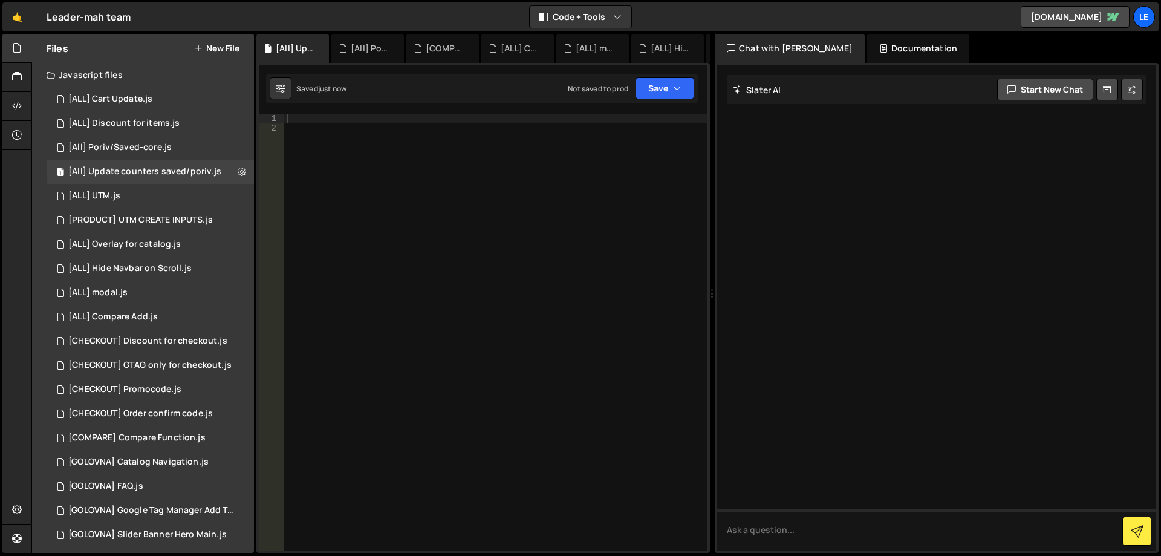
click at [392, 286] on div at bounding box center [495, 342] width 423 height 456
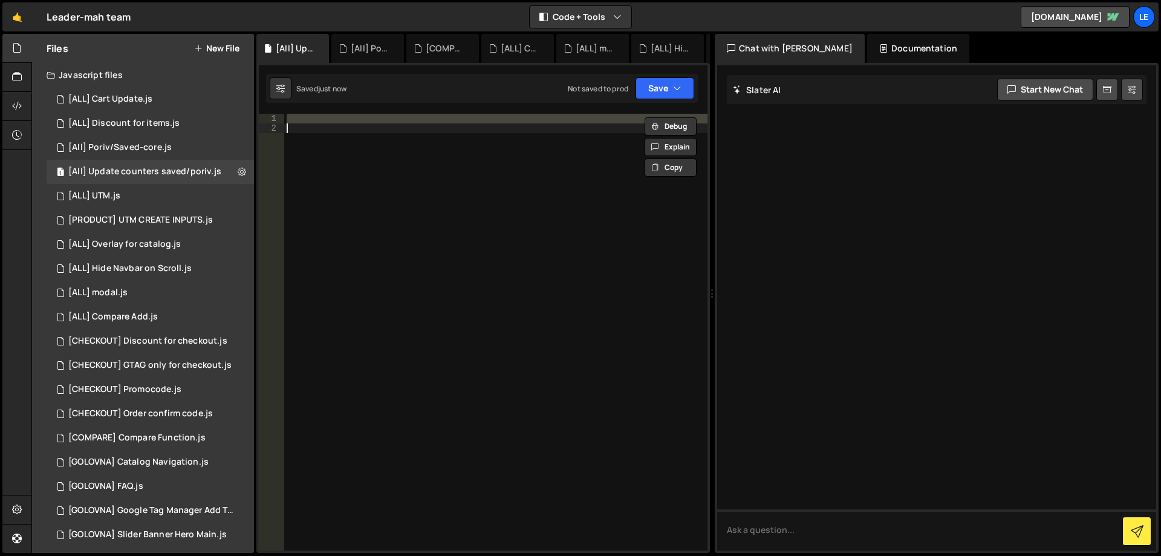
paste textarea
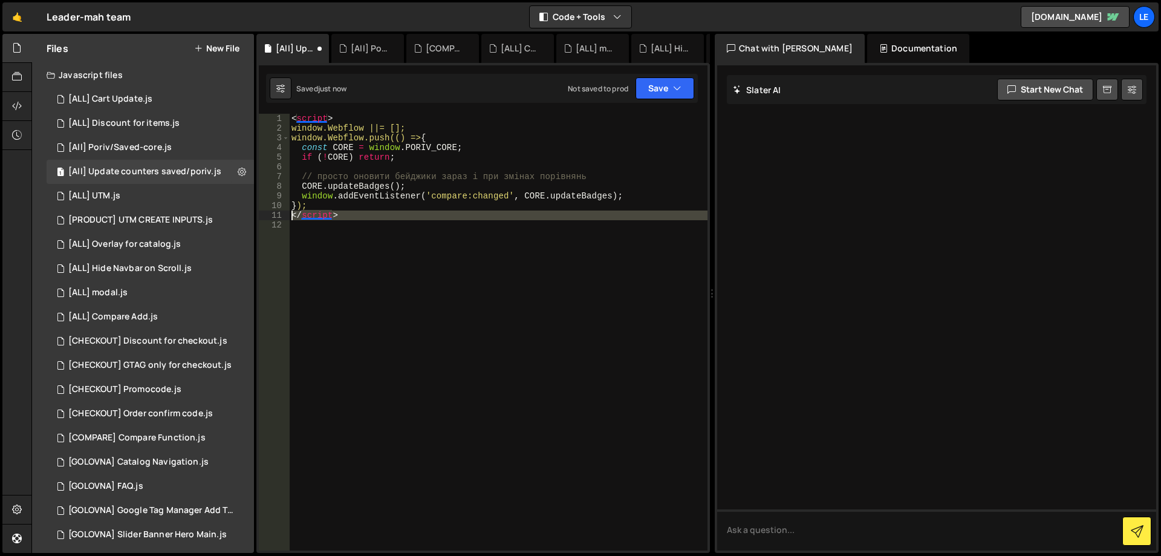
drag, startPoint x: 368, startPoint y: 220, endPoint x: 310, endPoint y: 210, distance: 58.9
click at [275, 217] on div "1 2 3 4 5 6 7 8 9 10 11 12 < script > window.Webflow ||= []; window.Webflow.pus…" at bounding box center [483, 332] width 449 height 437
type textarea "</script>"
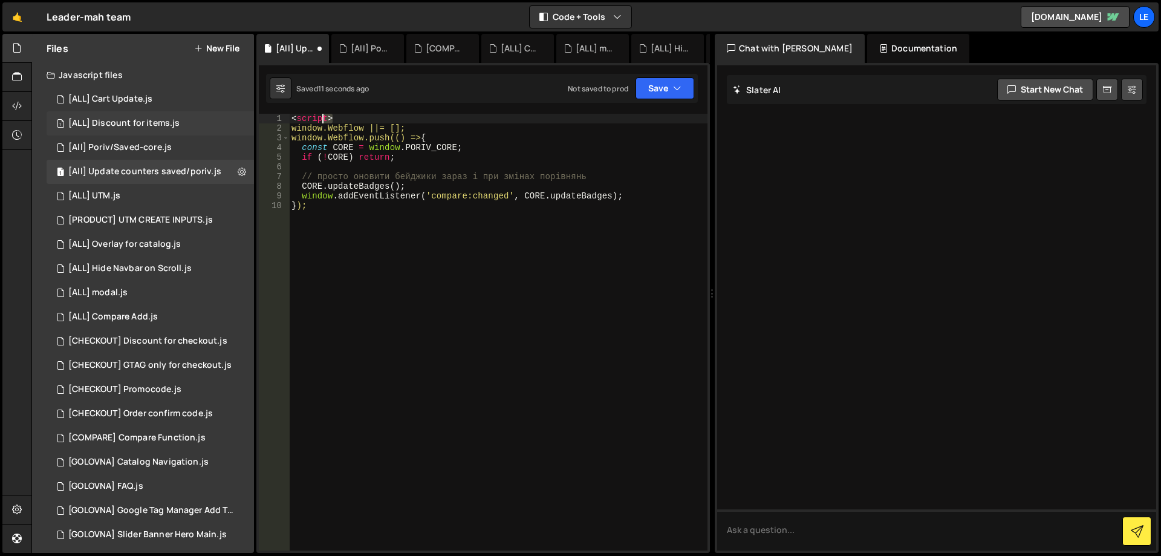
drag, startPoint x: 302, startPoint y: 117, endPoint x: 239, endPoint y: 114, distance: 62.9
click at [236, 114] on div "Files New File Javascript files 1 [ALL] Cart Update.js 0 1 [ALL] Discount for i…" at bounding box center [596, 294] width 1130 height 520
type textarea "<script>"
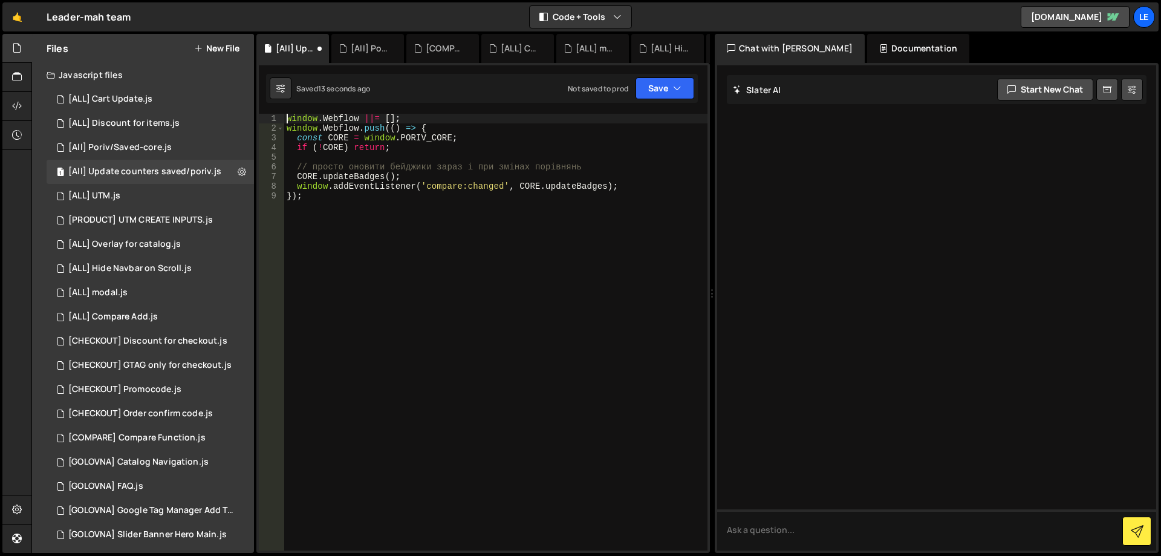
click at [500, 194] on div "window . Webflow ||= [ ] ; window . Webflow . push (( ) => { const CORE = windo…" at bounding box center [495, 342] width 423 height 456
type textarea "});"
click at [647, 90] on button "Save" at bounding box center [665, 88] width 59 height 22
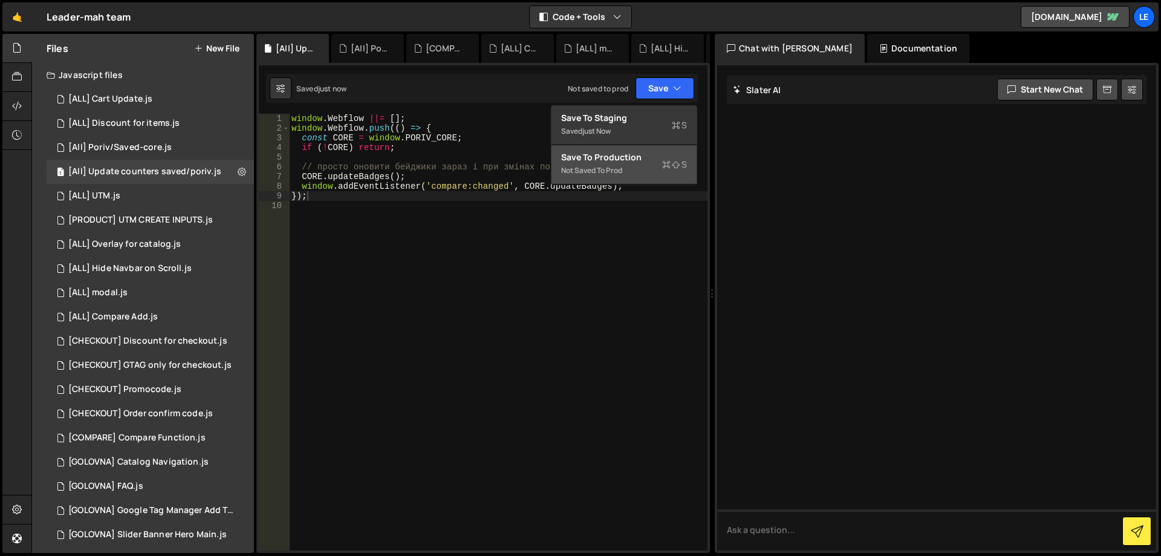
click at [627, 157] on div "Save to Production S" at bounding box center [624, 157] width 126 height 12
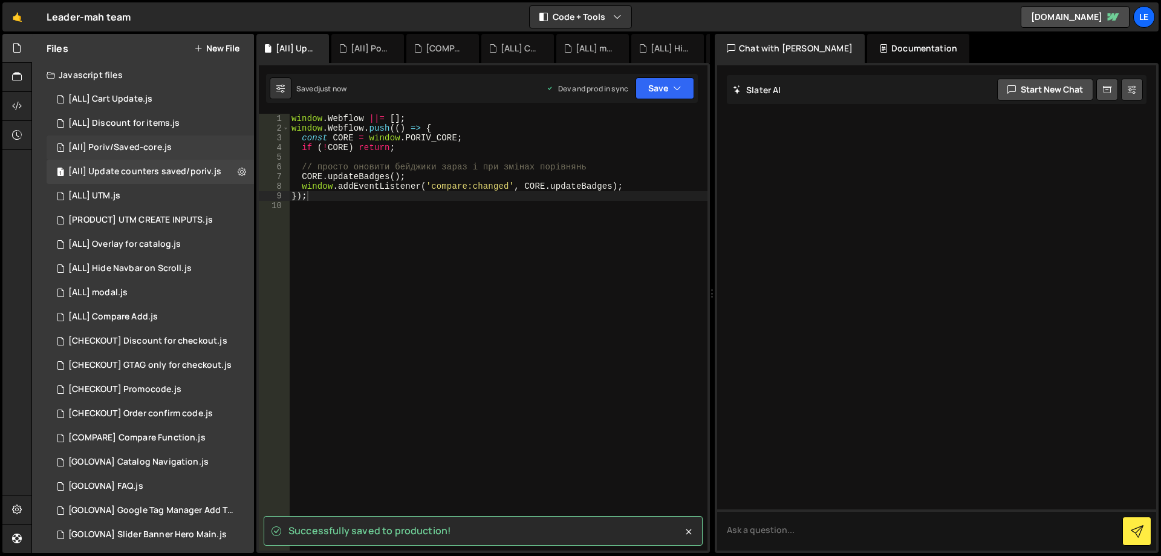
click at [170, 146] on div "1 [All] Poriv/Saved-core.js 0" at bounding box center [150, 147] width 207 height 24
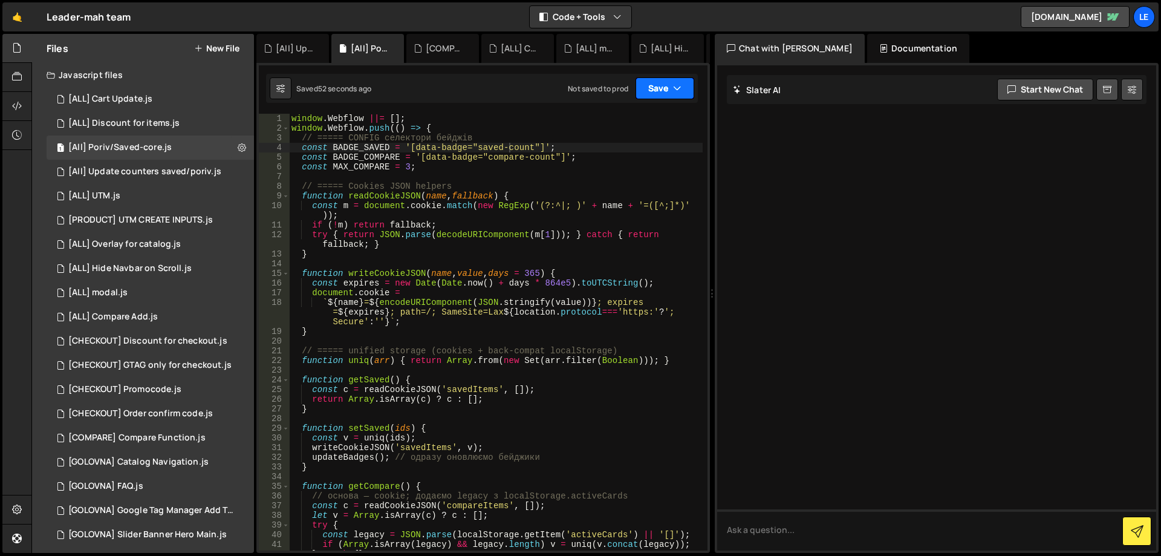
click at [656, 88] on button "Save" at bounding box center [665, 88] width 59 height 22
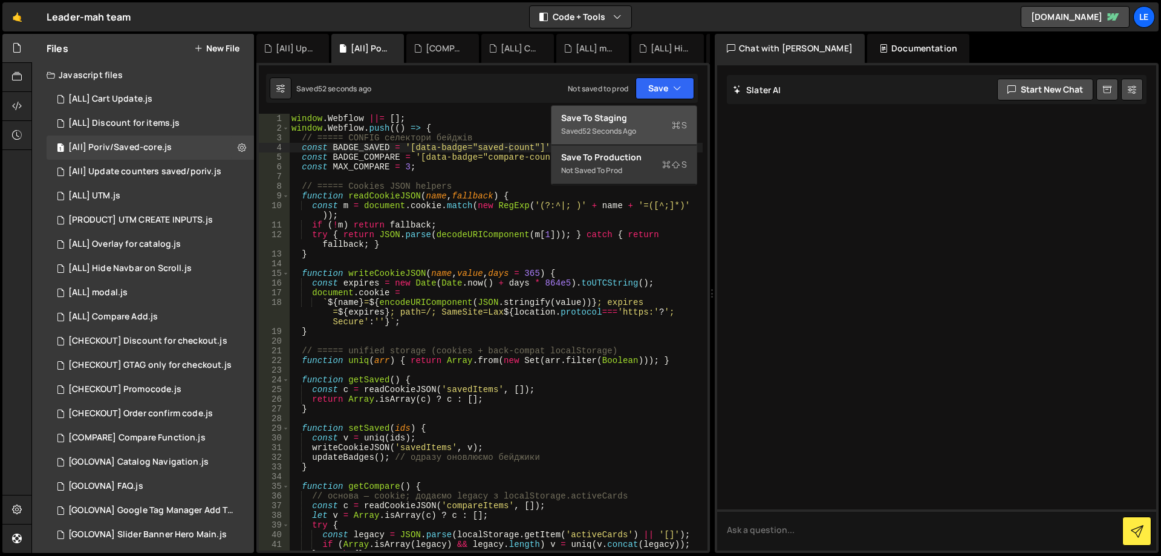
click at [637, 117] on div "Save to Staging S" at bounding box center [624, 118] width 126 height 12
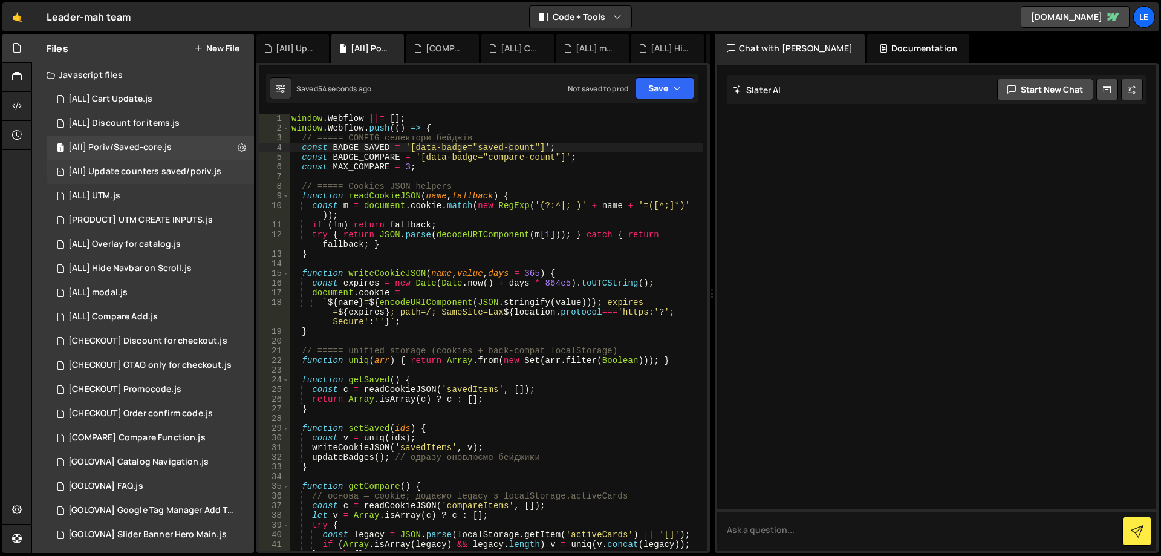
click at [174, 171] on div "[All] Update counters saved/poriv.js" at bounding box center [144, 171] width 153 height 11
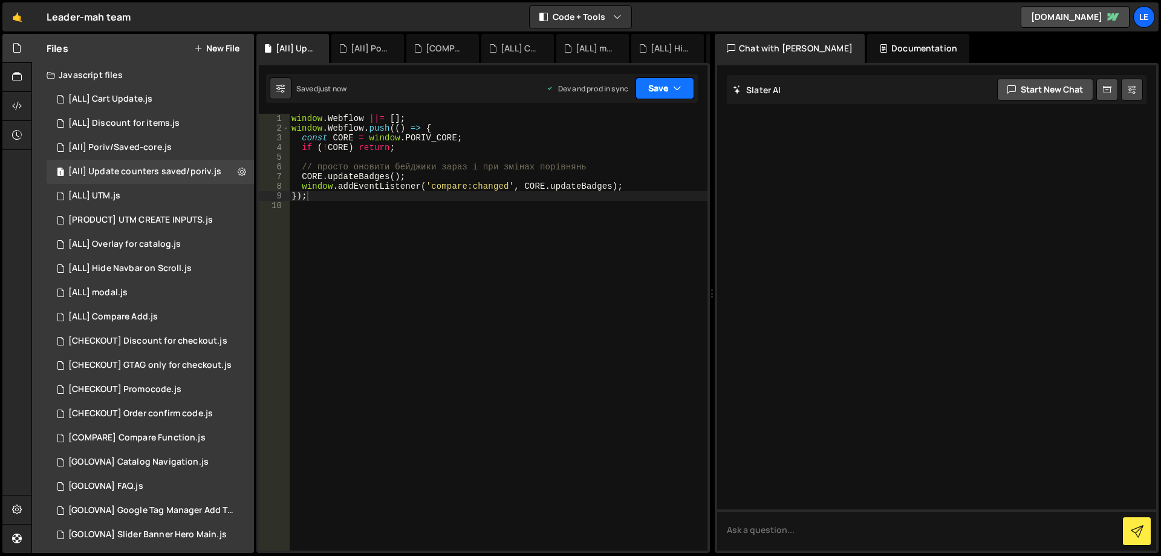
click at [659, 88] on button "Save" at bounding box center [665, 88] width 59 height 22
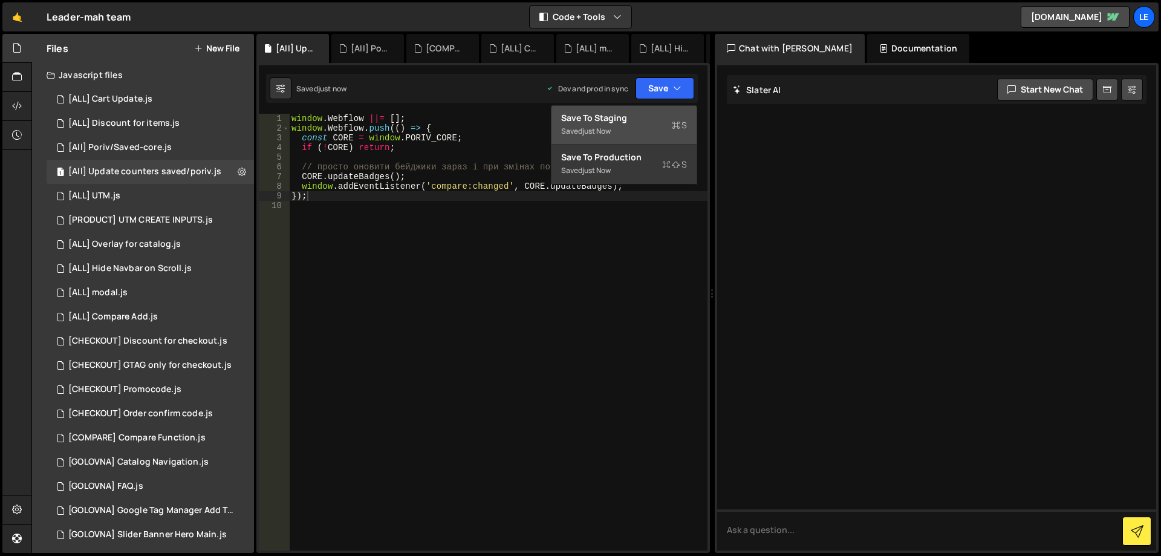
click at [606, 120] on div "Save to Staging S" at bounding box center [624, 118] width 126 height 12
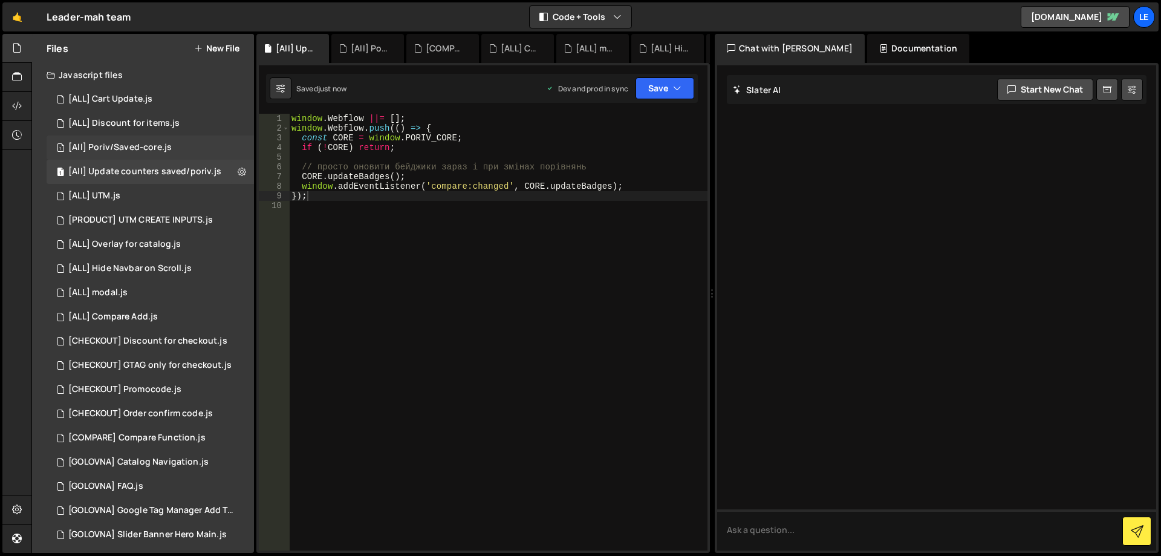
click at [181, 151] on div "1 [All] Poriv/Saved-core.js 0" at bounding box center [150, 147] width 207 height 24
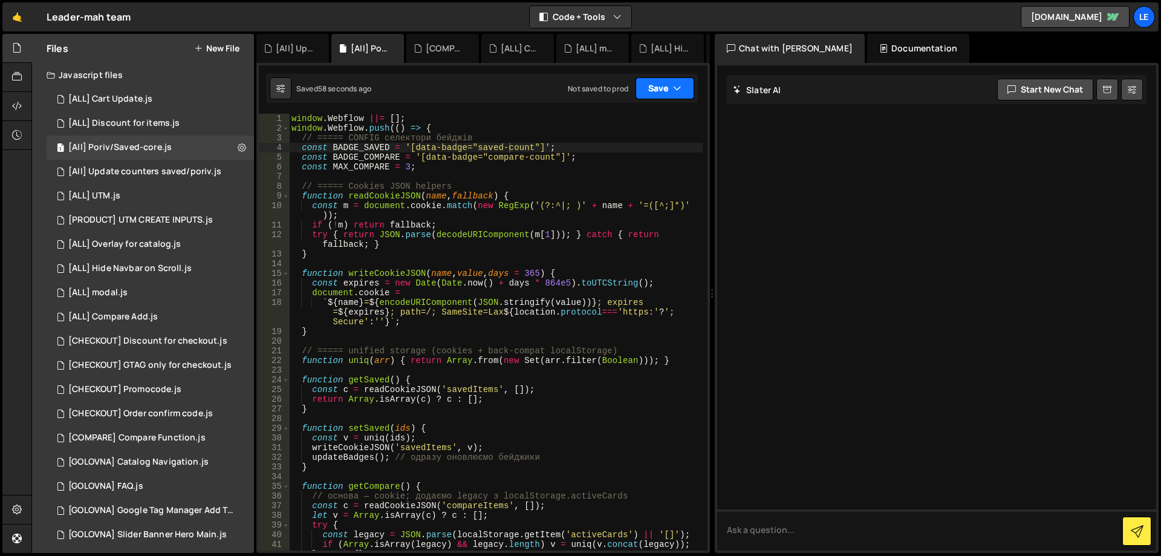
click at [673, 81] on button "Save" at bounding box center [665, 88] width 59 height 22
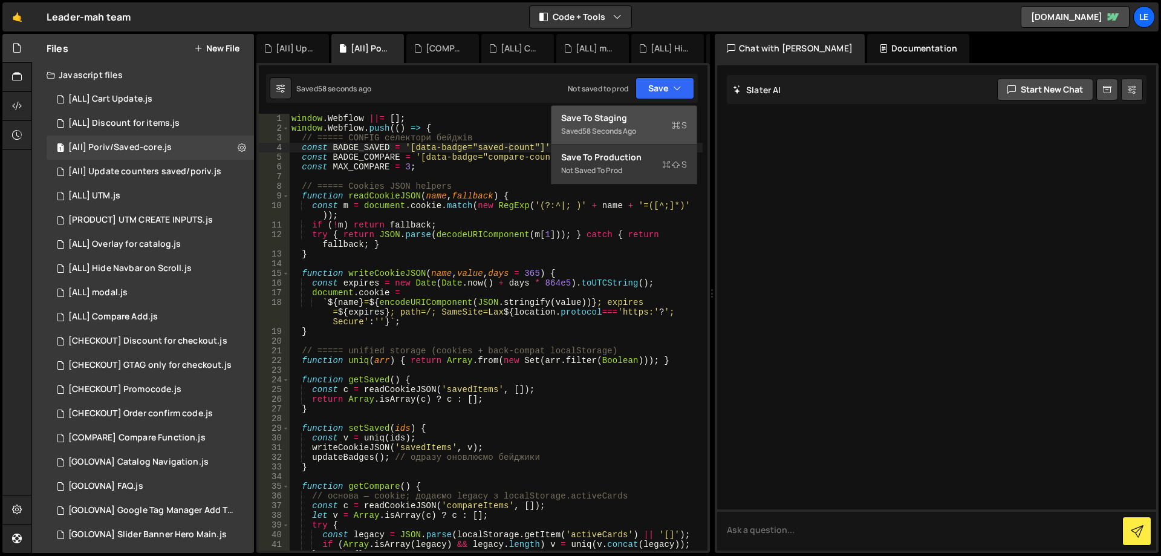
click at [640, 120] on div "Save to Staging S" at bounding box center [624, 118] width 126 height 12
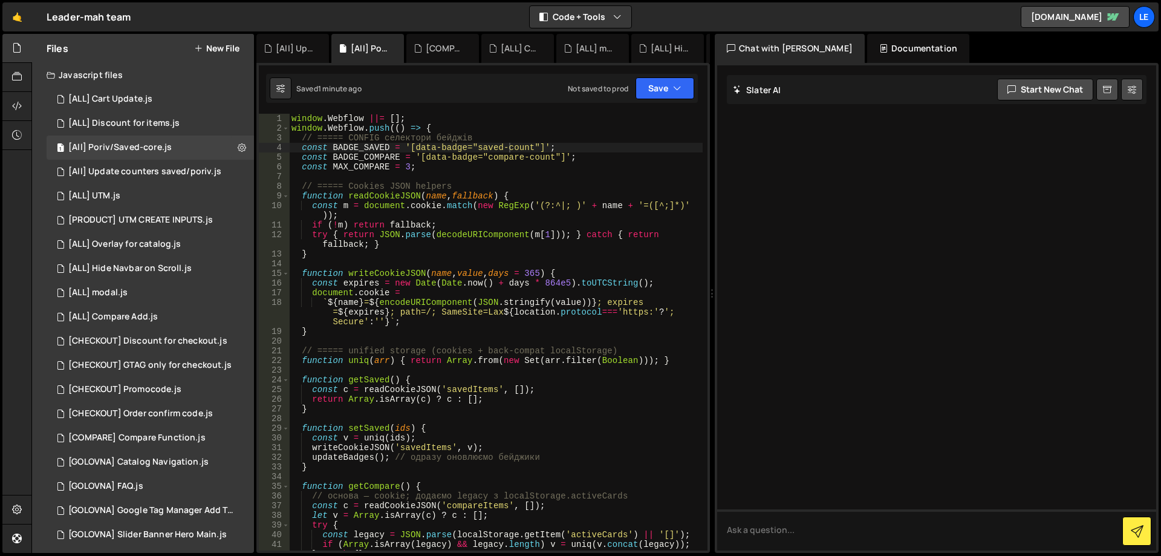
click at [223, 50] on button "New File" at bounding box center [216, 49] width 45 height 10
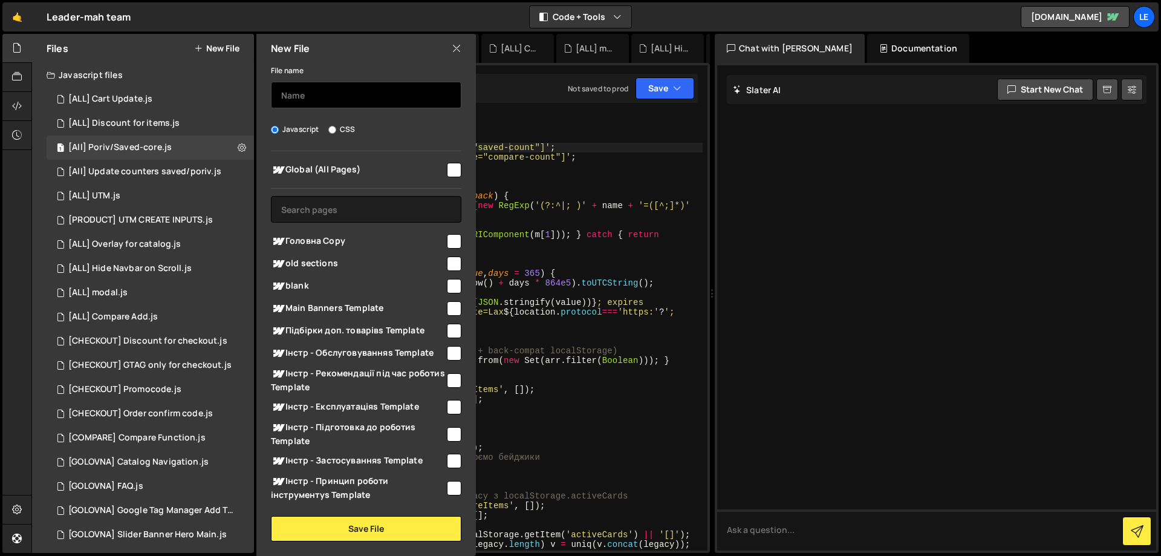
click at [337, 96] on input "text" at bounding box center [366, 95] width 191 height 27
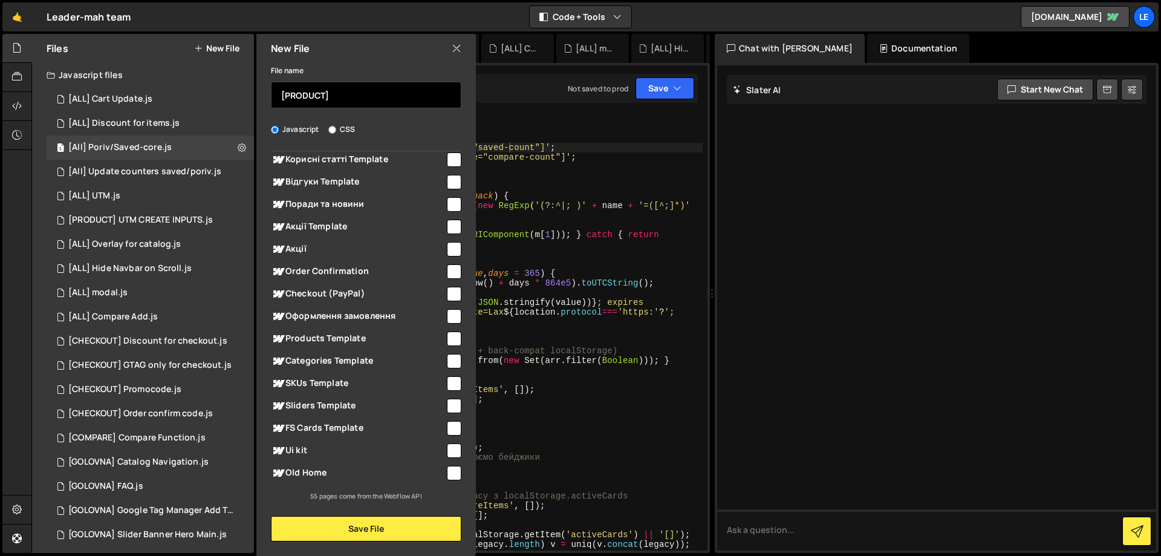
scroll to position [1000, 0]
type input "[PRODUCT]"
click at [447, 336] on input "checkbox" at bounding box center [454, 338] width 15 height 15
checkbox input "true"
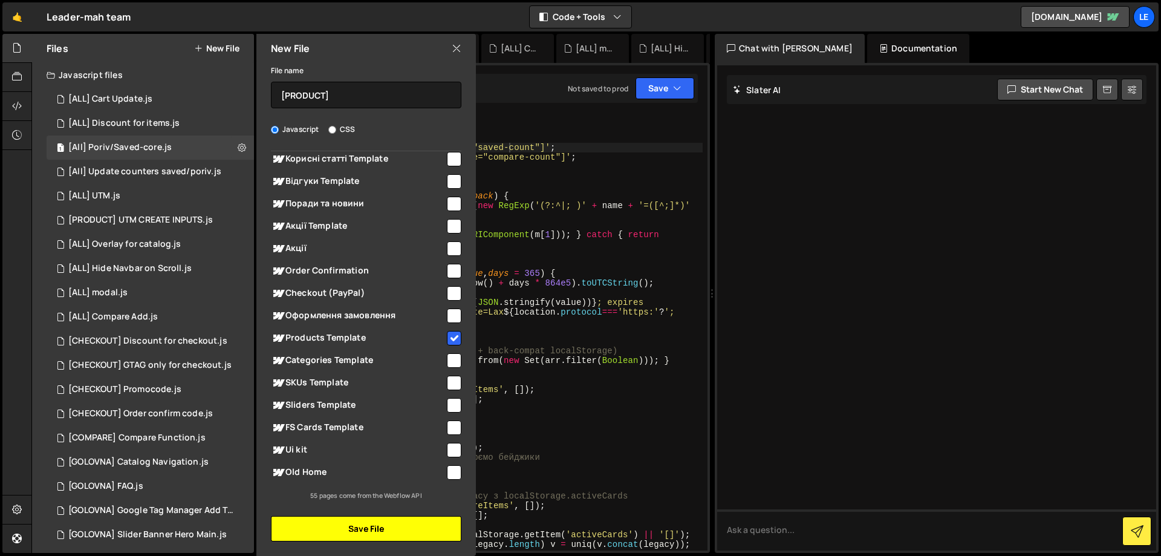
click at [379, 531] on button "Save File" at bounding box center [366, 528] width 191 height 25
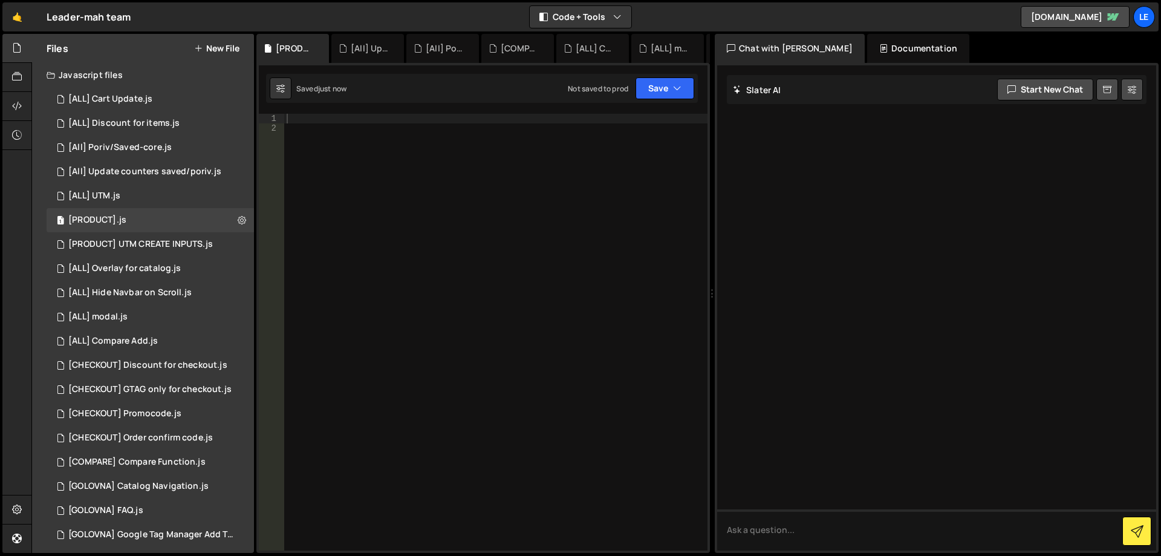
click at [389, 138] on div at bounding box center [495, 342] width 423 height 456
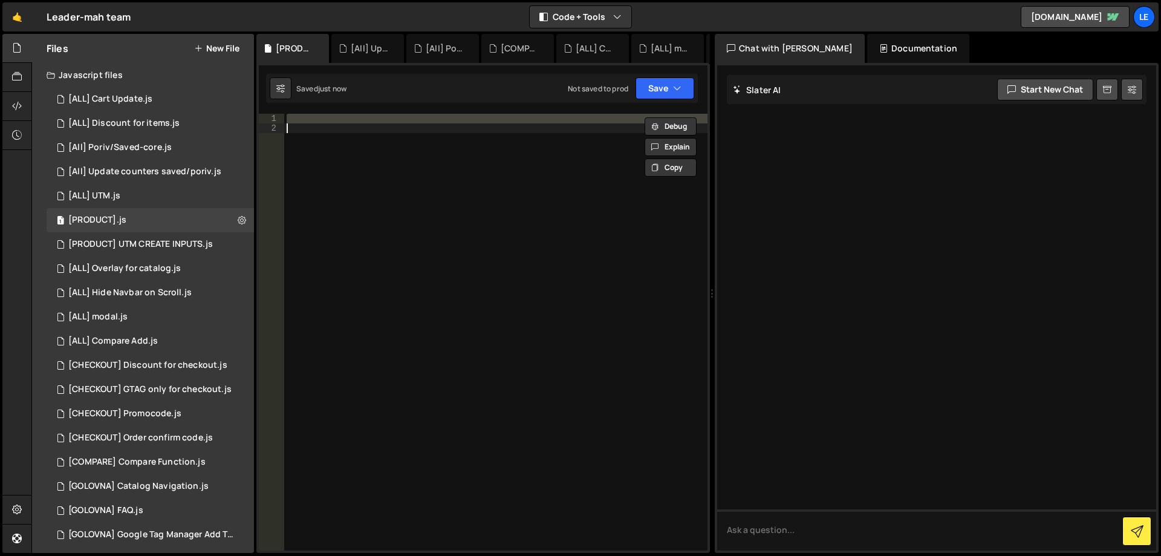
paste textarea
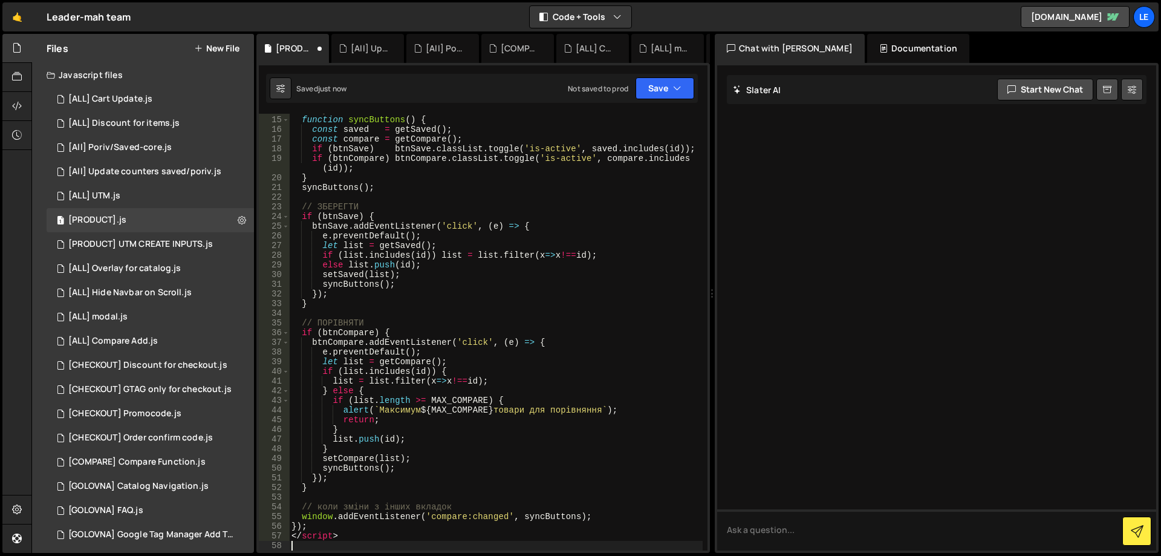
scroll to position [217, 0]
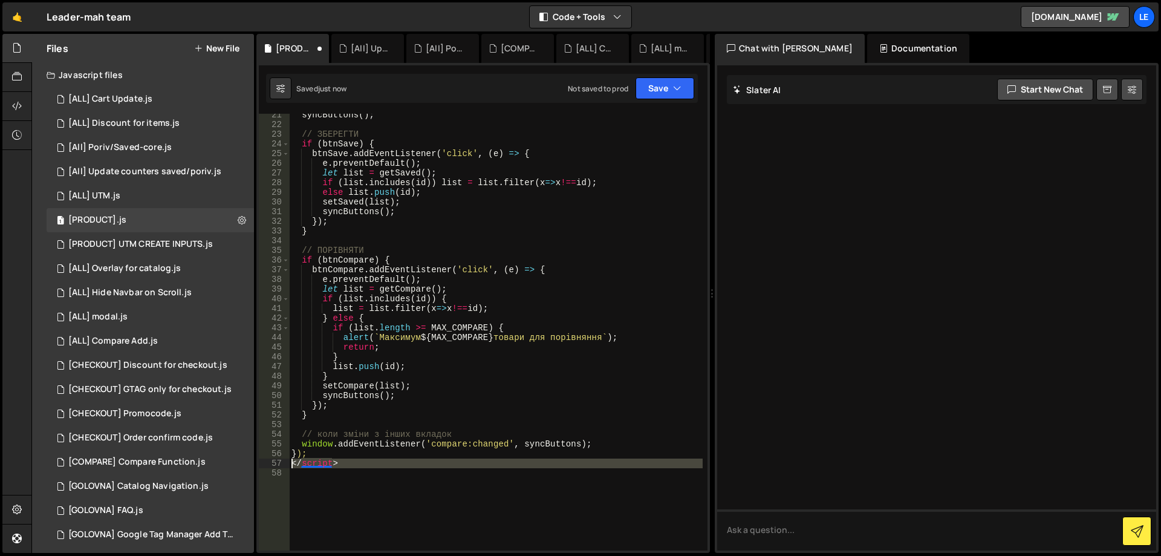
drag, startPoint x: 313, startPoint y: 471, endPoint x: 288, endPoint y: 465, distance: 25.5
click at [288, 465] on div "21 22 23 24 25 26 27 28 29 30 31 32 33 34 35 36 37 38 39 40 41 42 43 44 45 46 4…" at bounding box center [483, 332] width 449 height 437
type textarea "</script>"
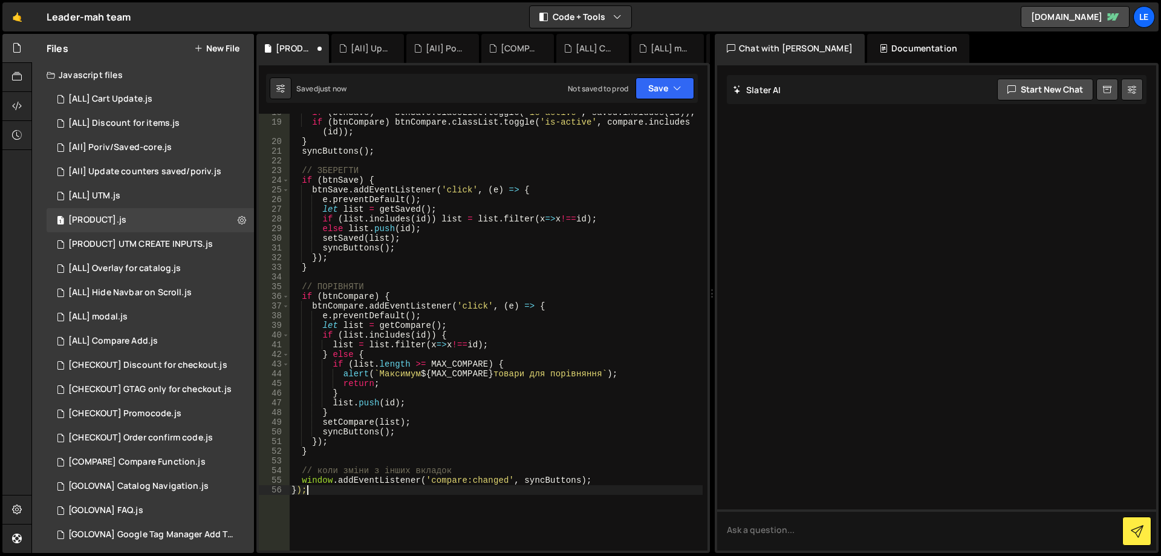
scroll to position [0, 0]
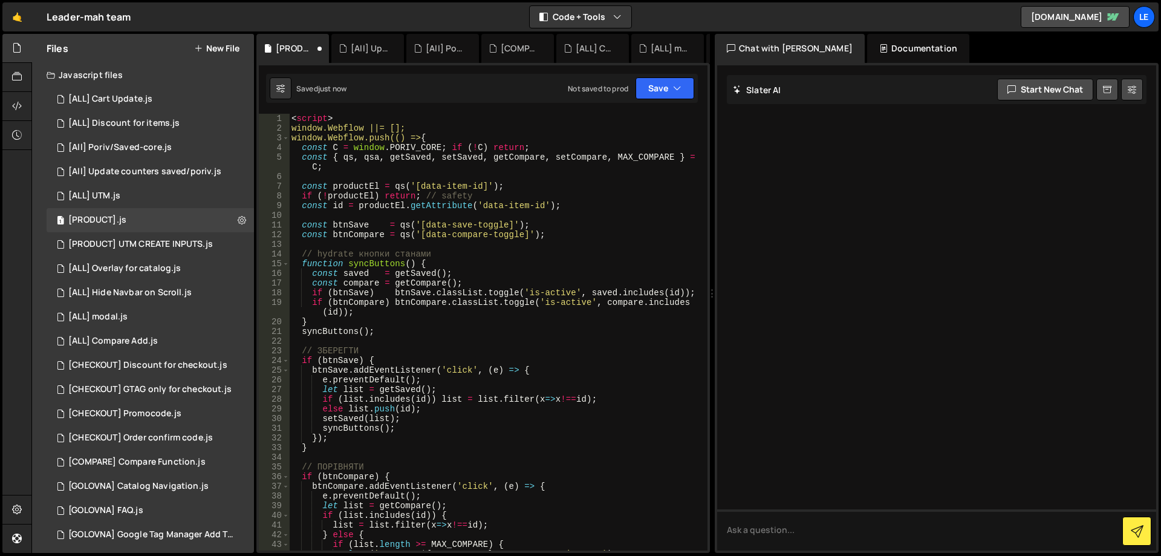
drag, startPoint x: 305, startPoint y: 120, endPoint x: 257, endPoint y: 116, distance: 48.0
click at [258, 116] on div "1 Type cmd + s to save your Javascript file. הההההההההההההההההההההההההההההההההה…" at bounding box center [483, 308] width 454 height 490
type textarea "<script>"
type textarea "window.Webflow ||= [];"
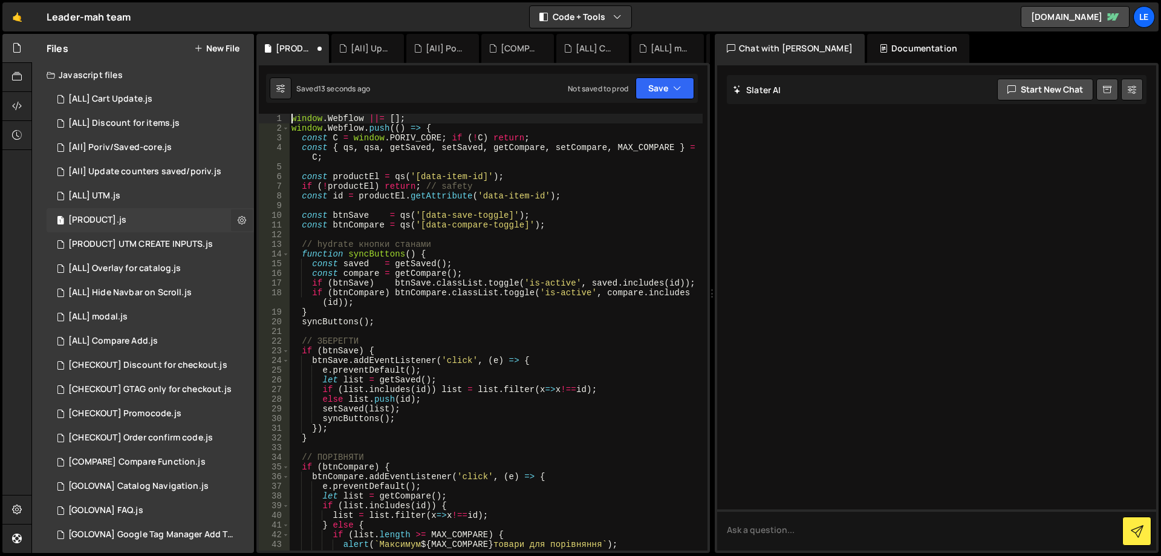
click at [238, 222] on icon at bounding box center [242, 219] width 8 height 11
type input "[PRODUCT]"
radio input "true"
checkbox input "true"
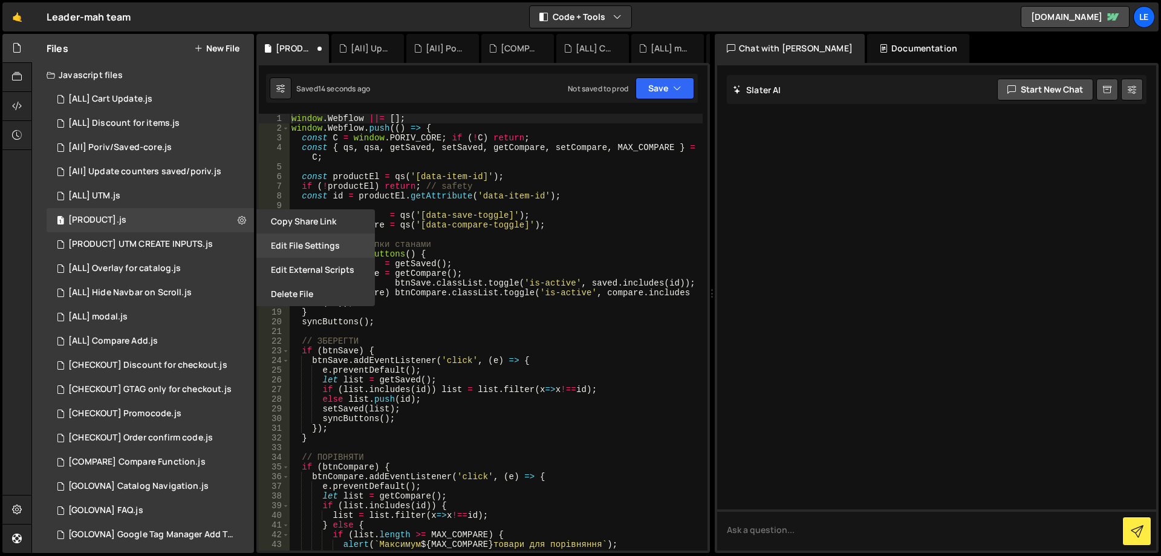
click at [296, 243] on button "Edit File Settings" at bounding box center [315, 245] width 119 height 24
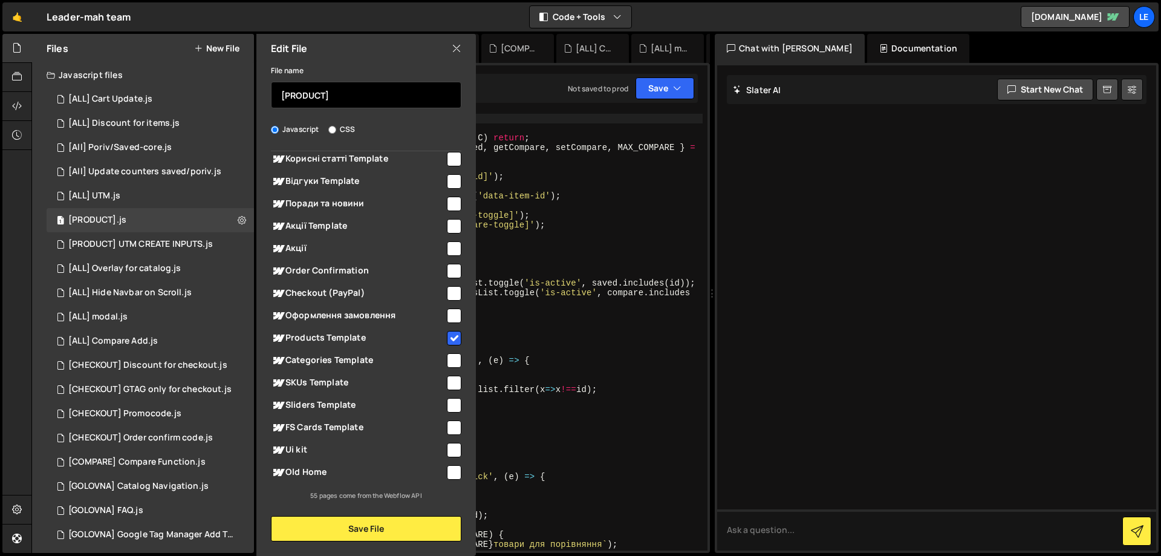
click at [357, 98] on input "[PRODUCT]" at bounding box center [366, 95] width 191 height 27
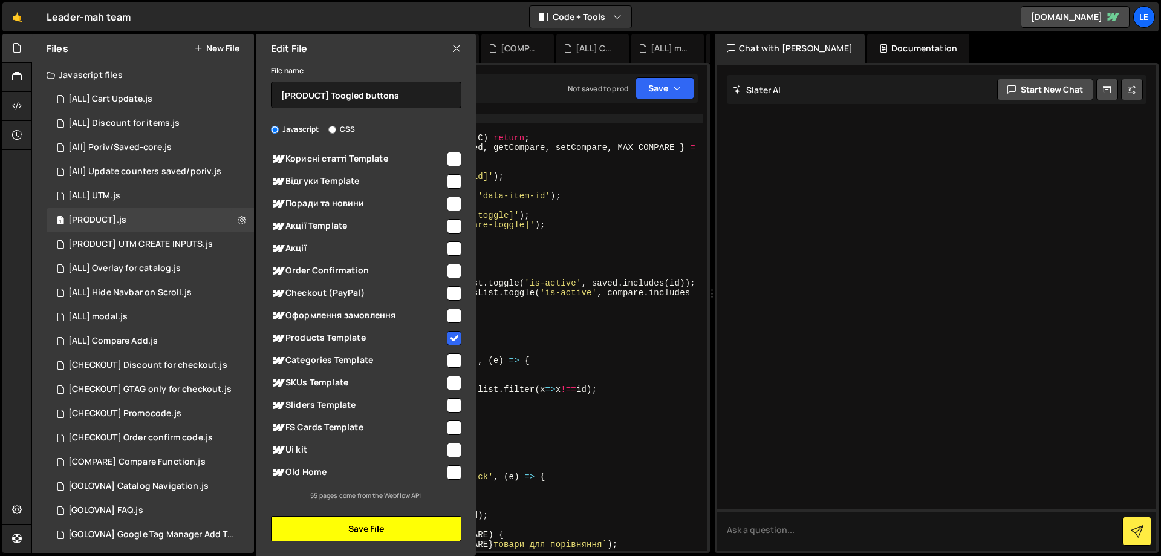
click at [382, 521] on button "Save File" at bounding box center [366, 528] width 191 height 25
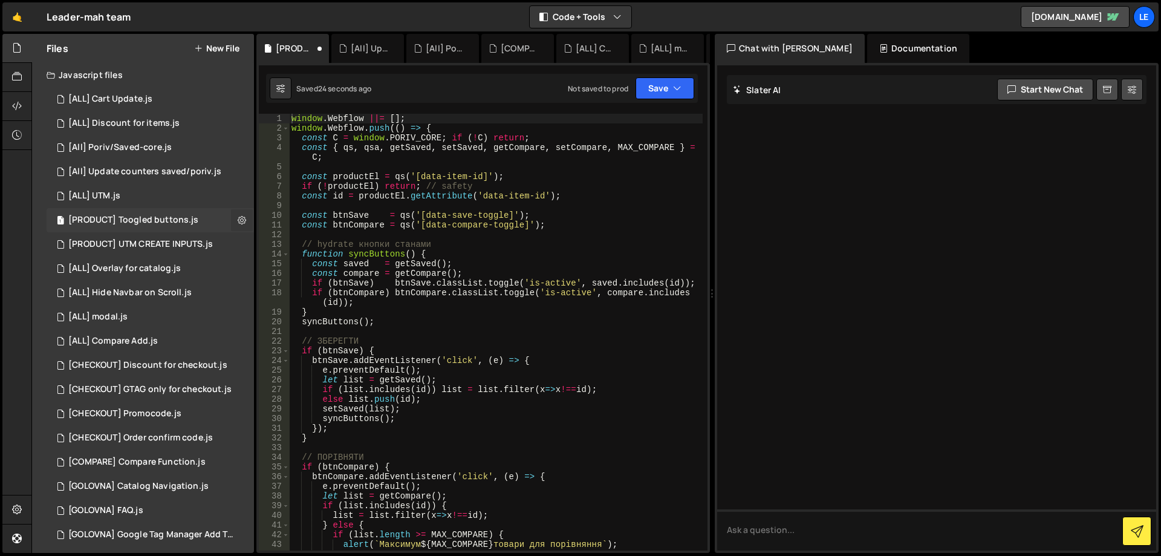
click at [238, 218] on icon at bounding box center [242, 219] width 8 height 11
type input "[PRODUCT] Toogled buttons"
radio input "true"
checkbox input "true"
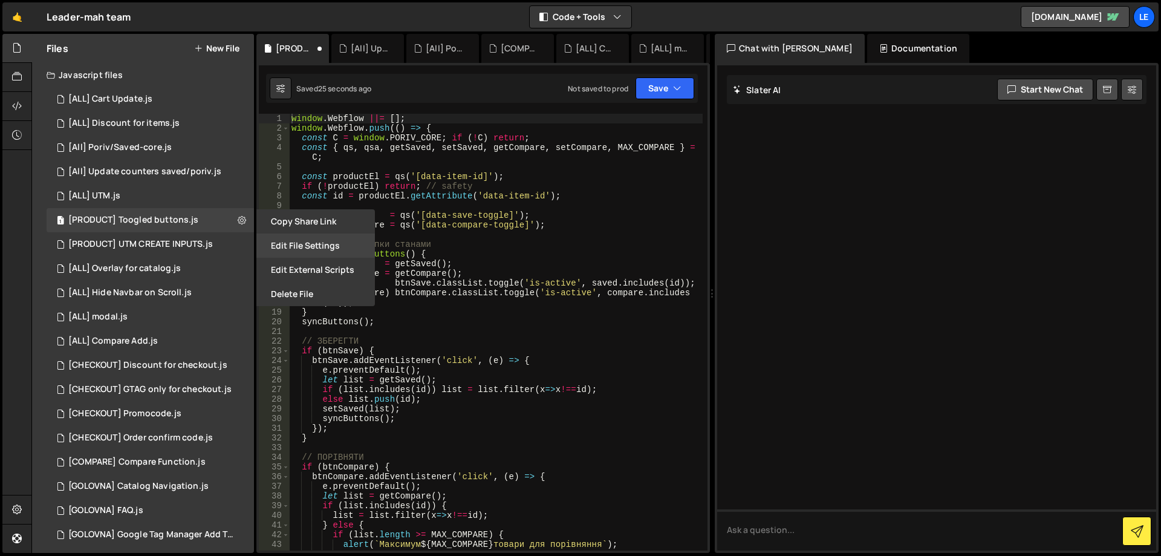
click at [318, 243] on button "Edit File Settings" at bounding box center [315, 245] width 119 height 24
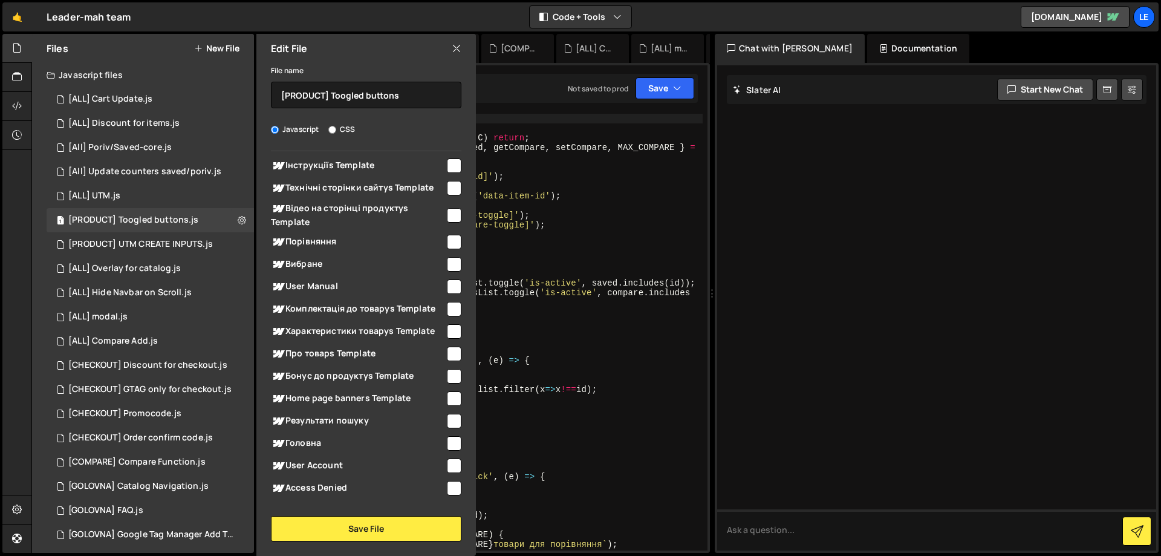
scroll to position [396, 0]
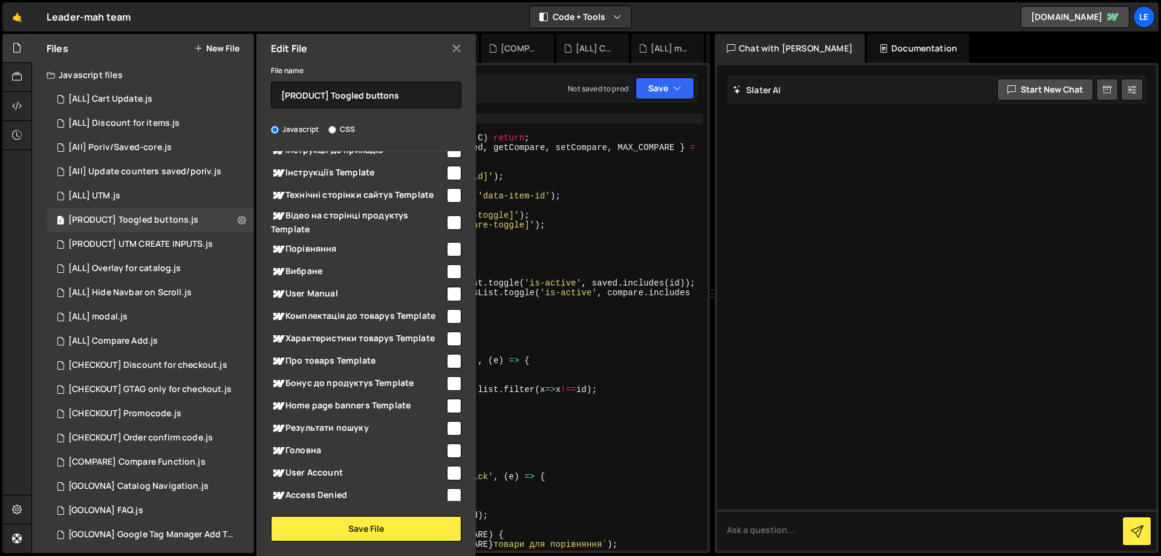
drag, startPoint x: 449, startPoint y: 270, endPoint x: 451, endPoint y: 253, distance: 17.0
click at [450, 270] on input "checkbox" at bounding box center [454, 271] width 15 height 15
checkbox input "true"
click at [452, 249] on input "checkbox" at bounding box center [454, 249] width 15 height 15
checkbox input "true"
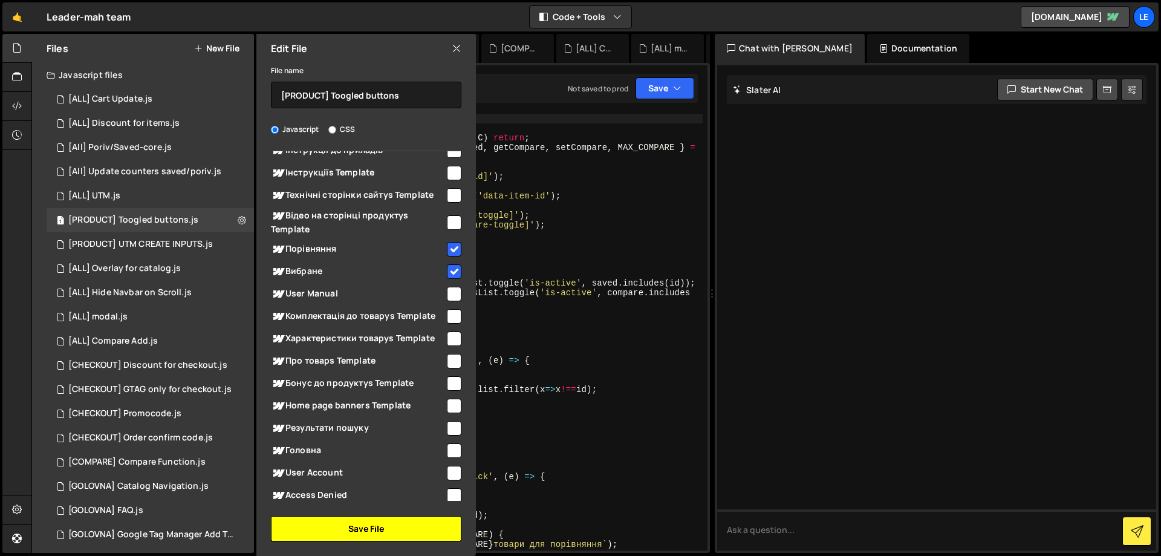
click at [370, 519] on button "Save File" at bounding box center [366, 528] width 191 height 25
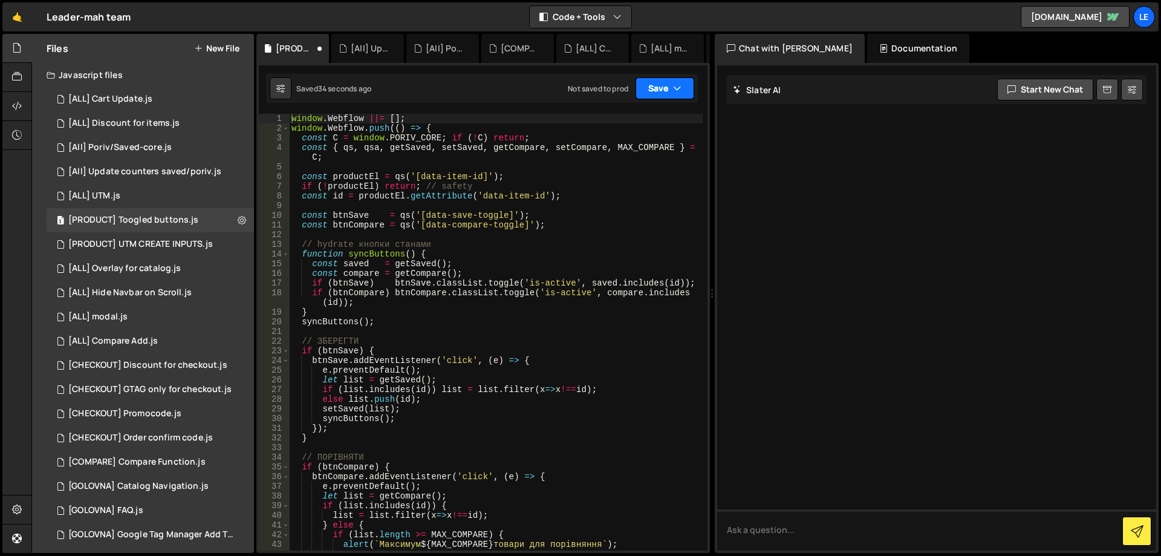
click at [662, 86] on button "Save" at bounding box center [665, 88] width 59 height 22
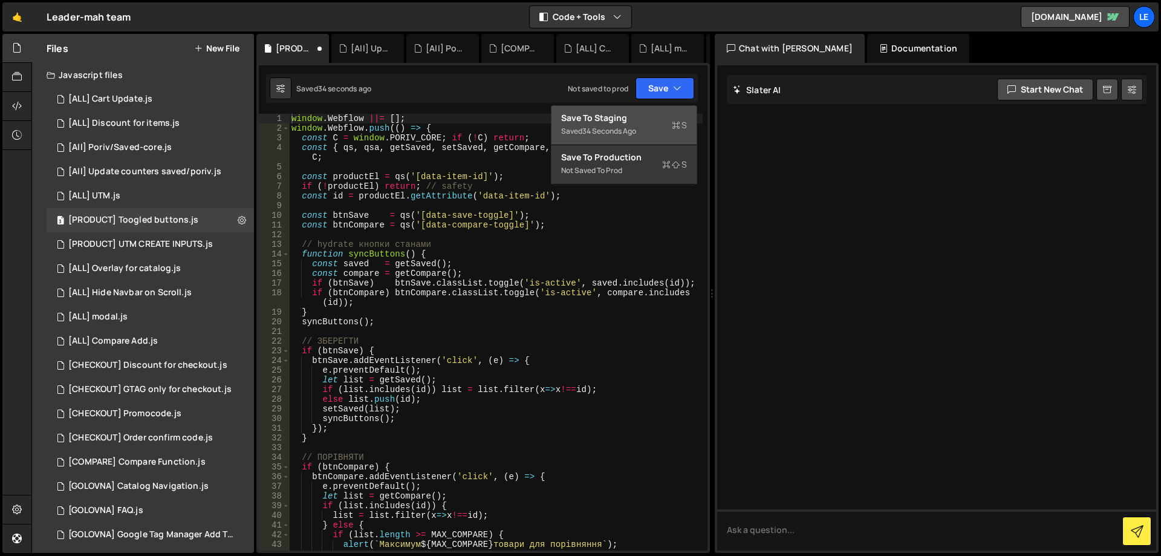
click at [628, 113] on div "Save to Staging S" at bounding box center [624, 118] width 126 height 12
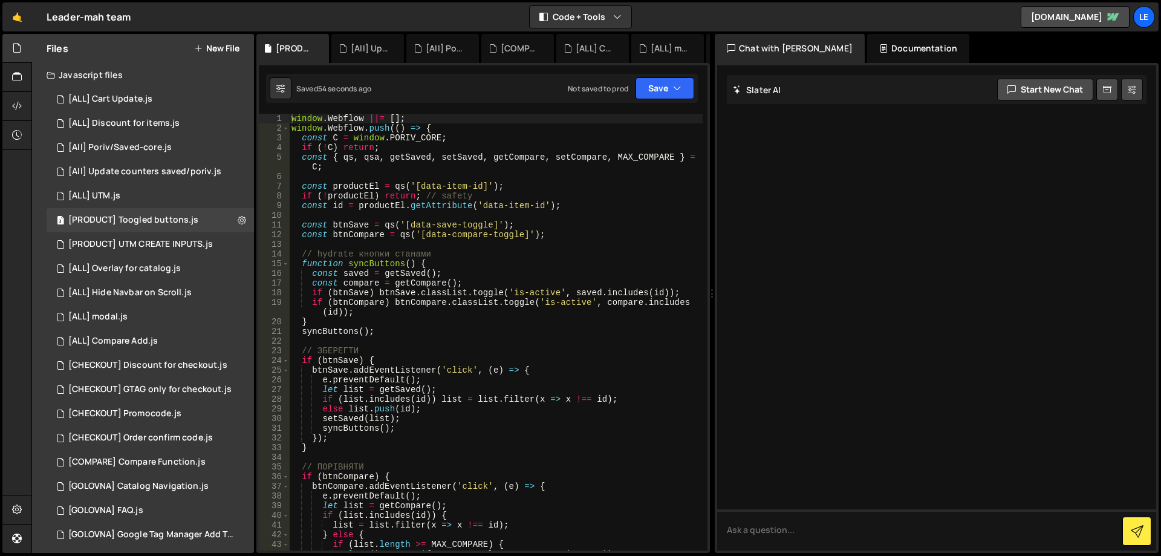
click at [230, 47] on button "New File" at bounding box center [216, 49] width 45 height 10
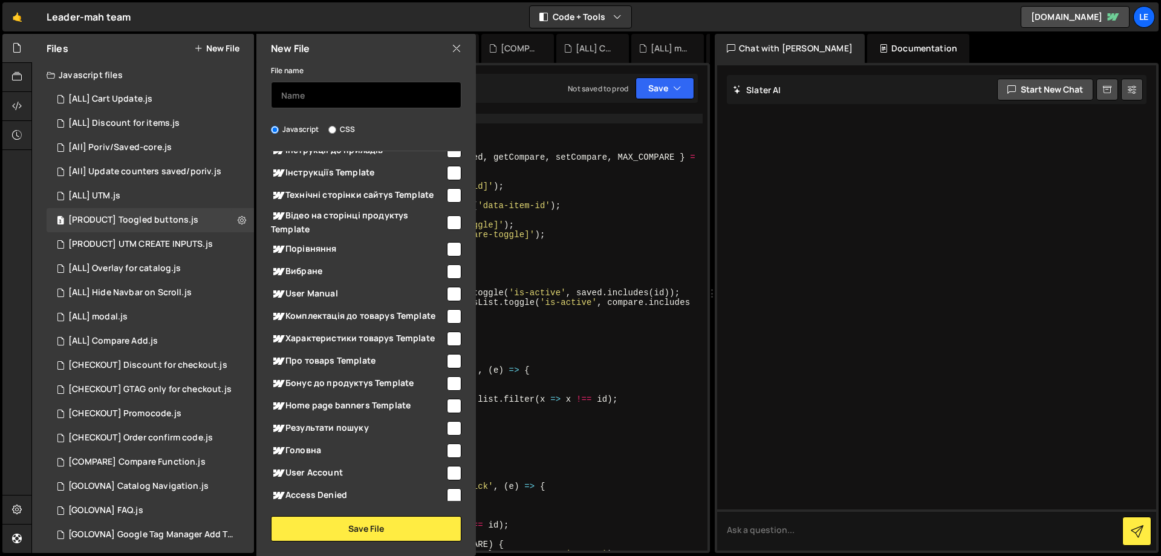
click at [350, 97] on input "text" at bounding box center [366, 95] width 191 height 27
type input "[SAVED]"
click at [447, 267] on input "checkbox" at bounding box center [454, 271] width 15 height 15
checkbox input "true"
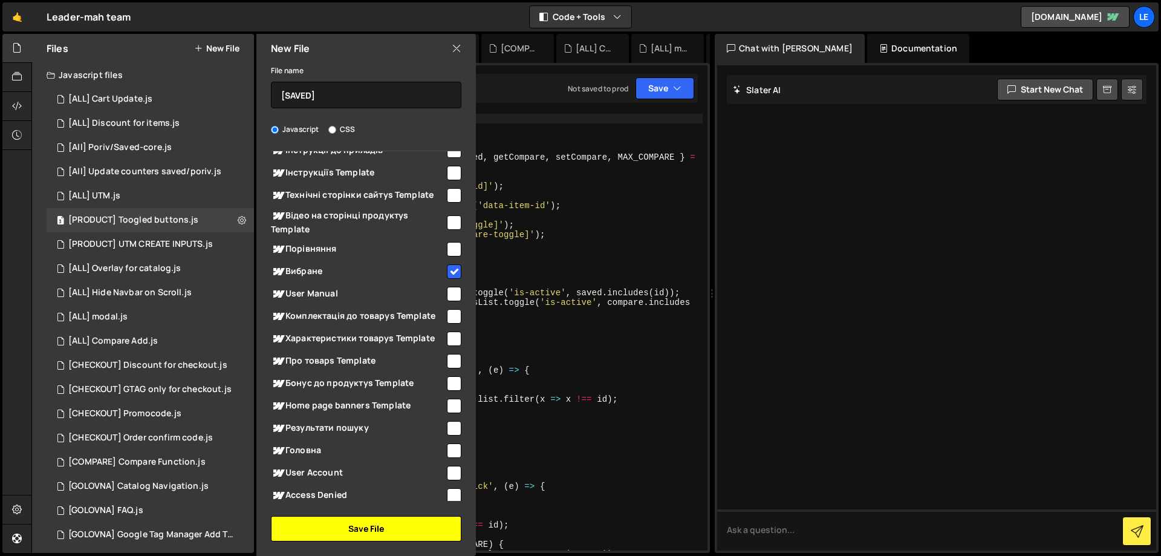
click at [363, 524] on button "Save File" at bounding box center [366, 528] width 191 height 25
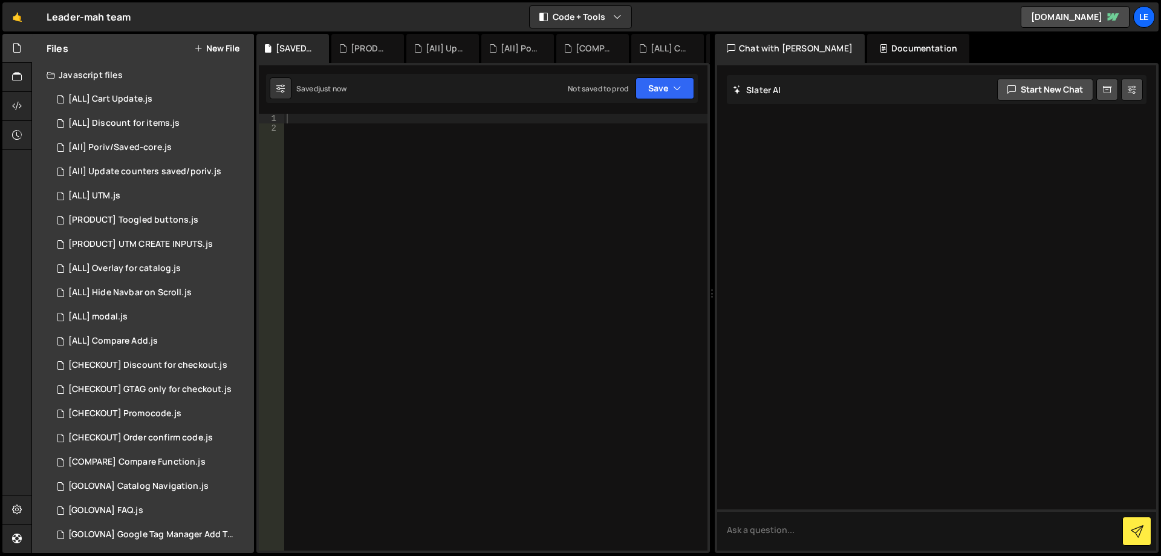
click at [445, 222] on div at bounding box center [495, 342] width 423 height 456
paste textarea "});"
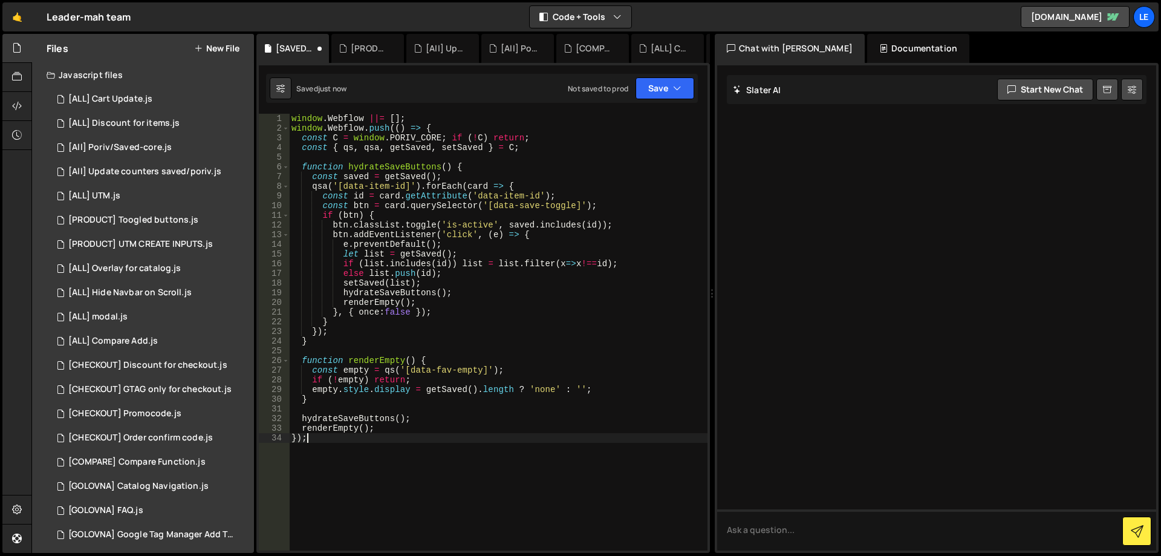
type textarea "});"
click at [232, 52] on button "New File" at bounding box center [216, 49] width 45 height 10
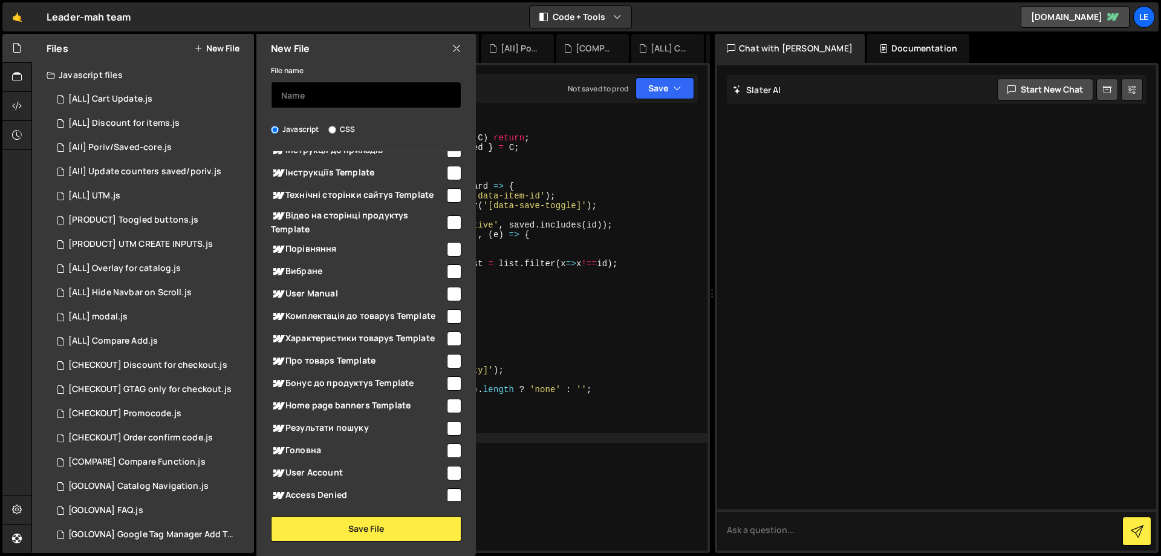
click at [334, 100] on input "text" at bounding box center [366, 95] width 191 height 27
type input "[PORIV]"
click at [447, 249] on input "checkbox" at bounding box center [454, 249] width 15 height 15
checkbox input "true"
click at [353, 98] on input "[PORIV]" at bounding box center [366, 95] width 191 height 27
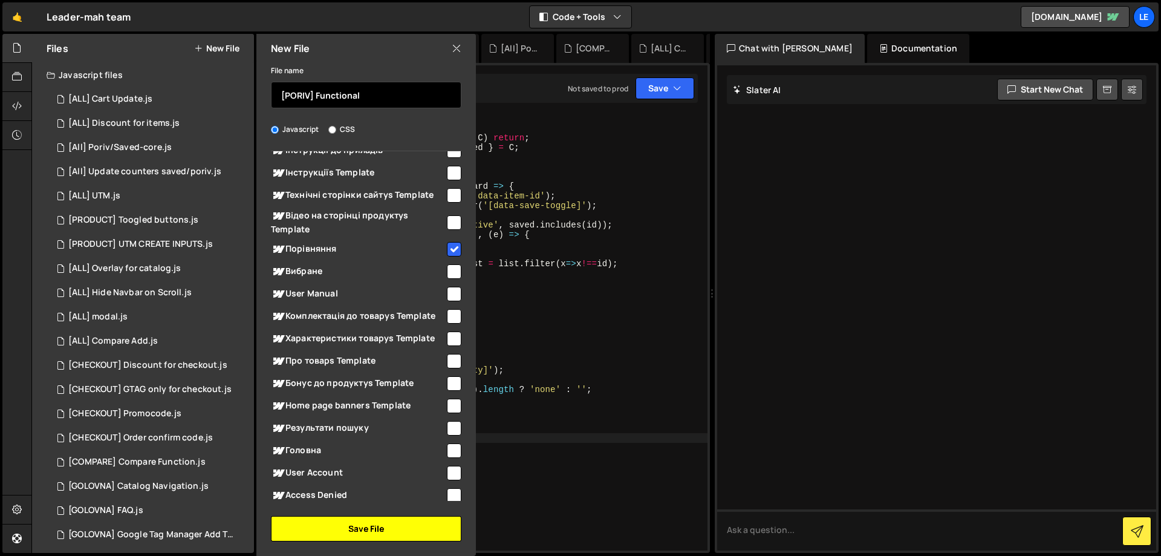
type input "[PORIV] Functional"
click at [387, 525] on button "Save File" at bounding box center [366, 528] width 191 height 25
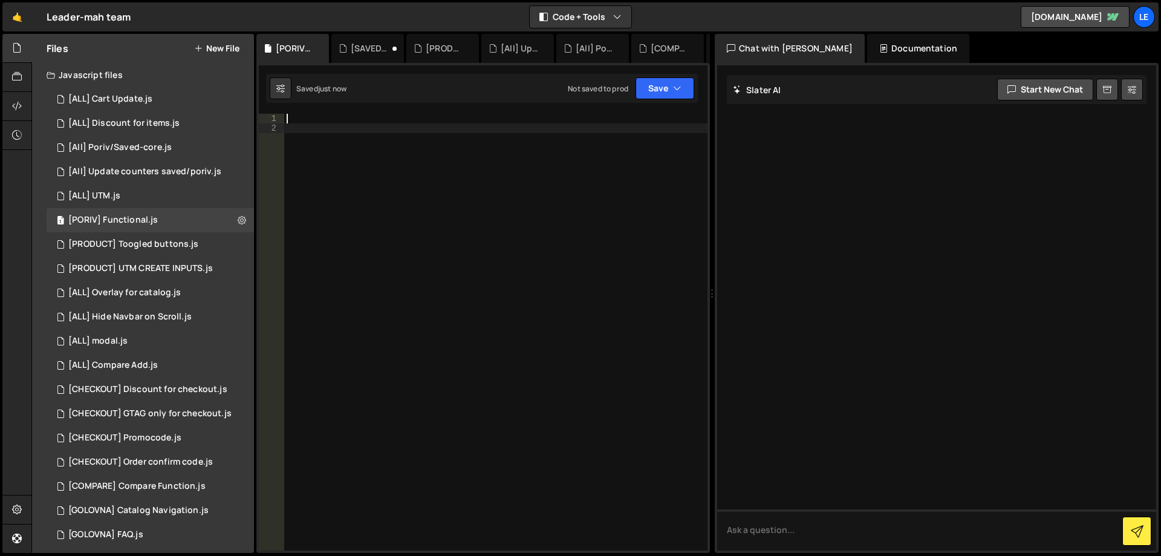
click at [521, 307] on div at bounding box center [495, 342] width 423 height 456
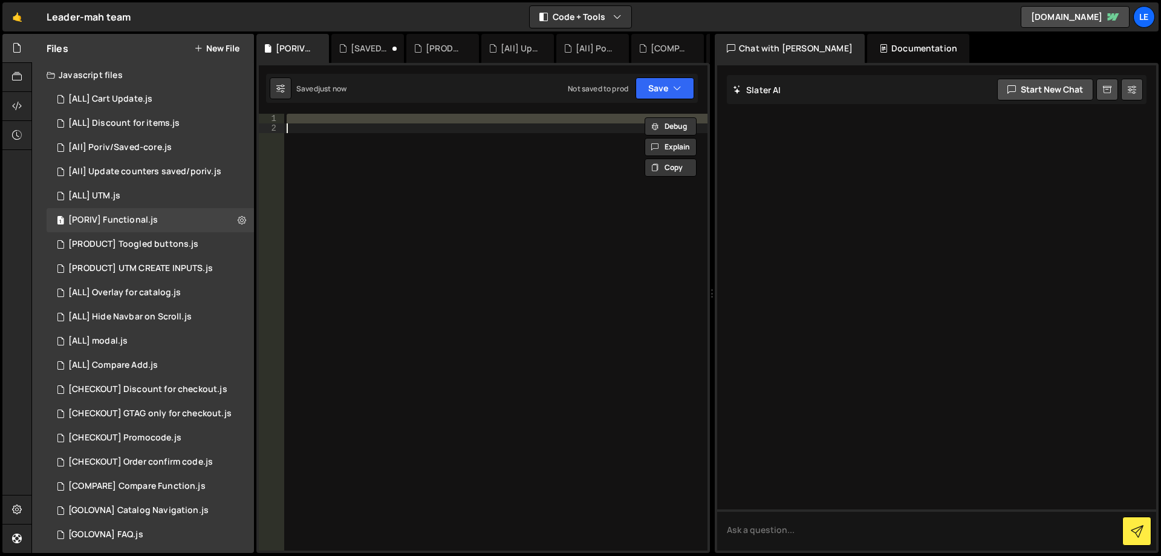
paste textarea "});"
type textarea "});"
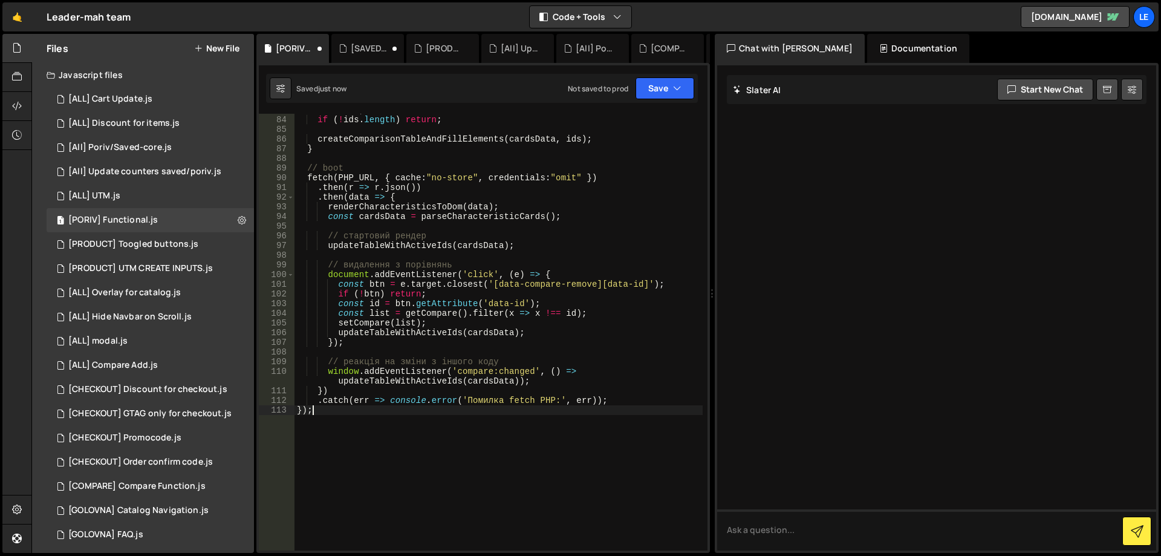
scroll to position [858, 0]
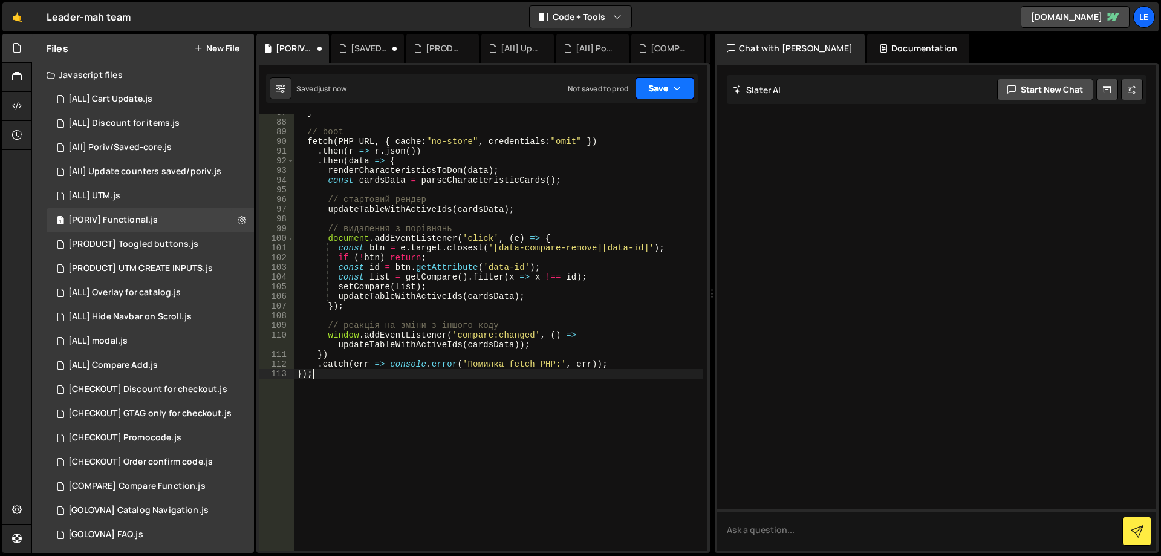
click at [654, 93] on button "Save" at bounding box center [665, 88] width 59 height 22
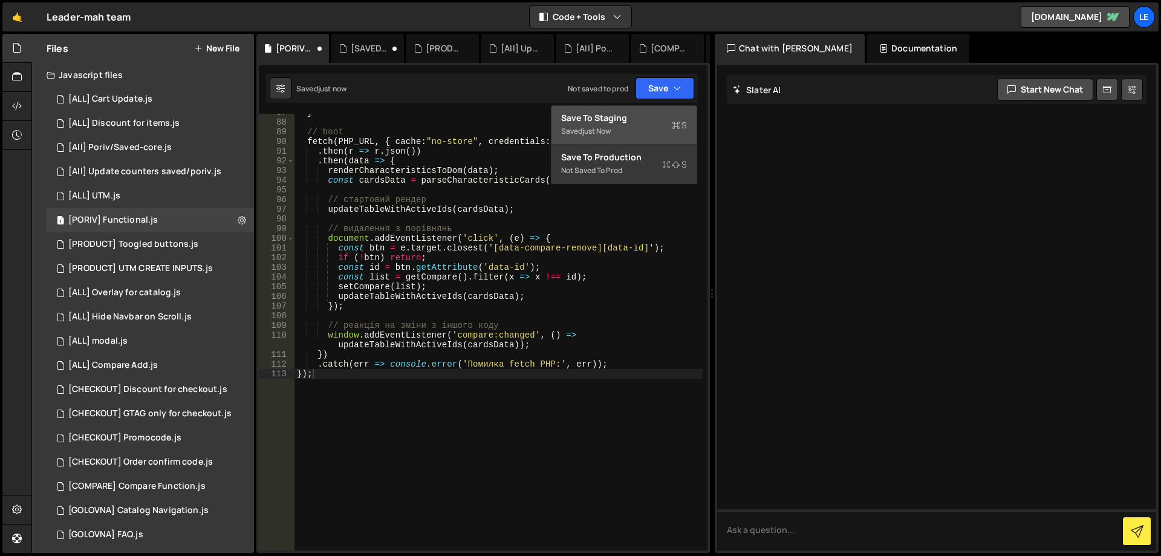
click at [643, 117] on div "Save to Staging S" at bounding box center [624, 118] width 126 height 12
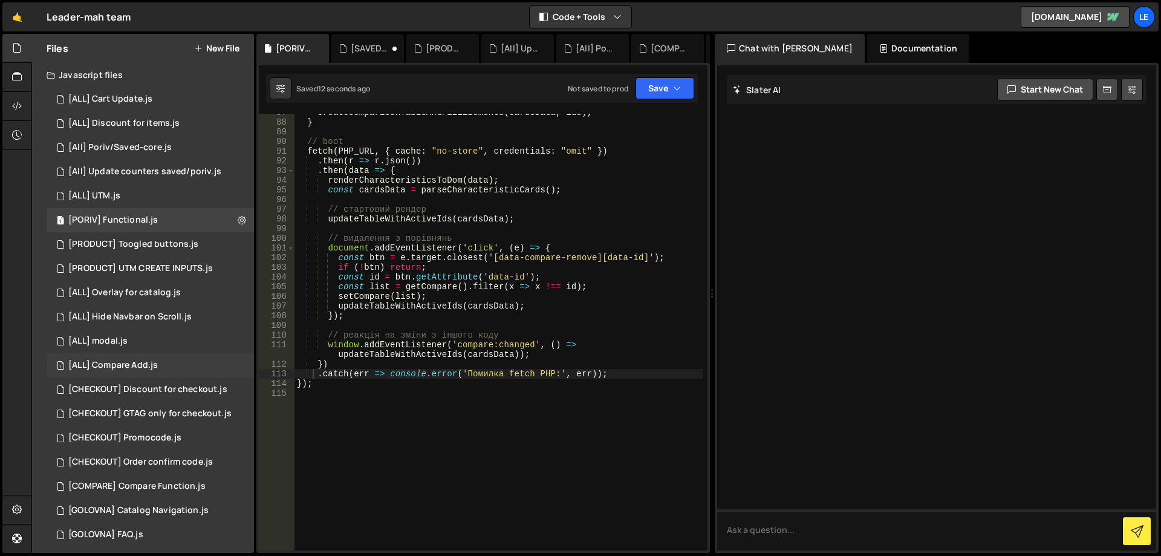
click at [178, 371] on div "1 [ALL] Compare Add.js 0" at bounding box center [150, 365] width 207 height 24
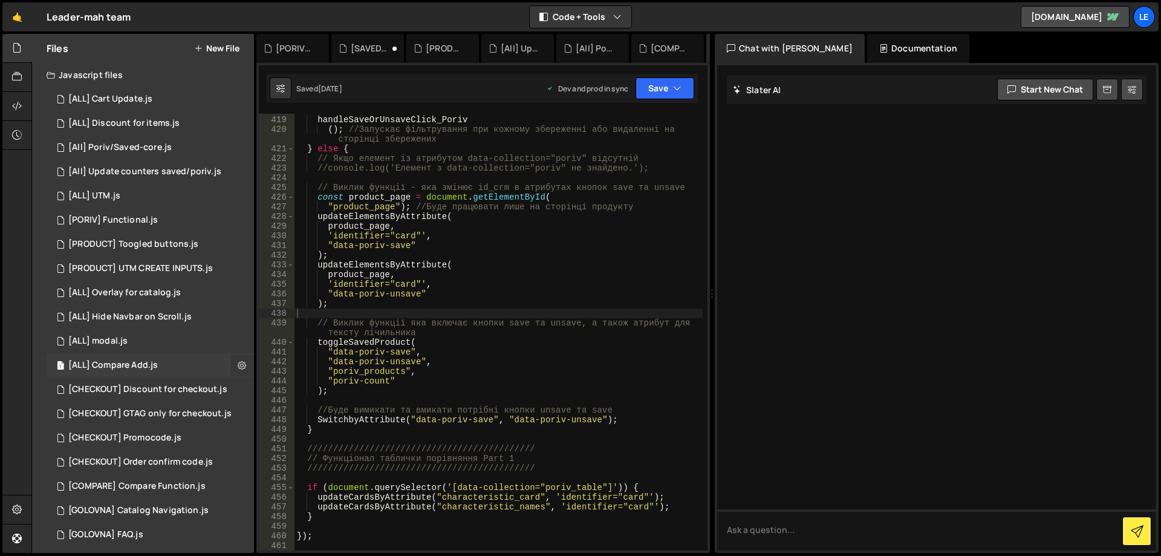
click at [238, 367] on icon at bounding box center [242, 364] width 8 height 11
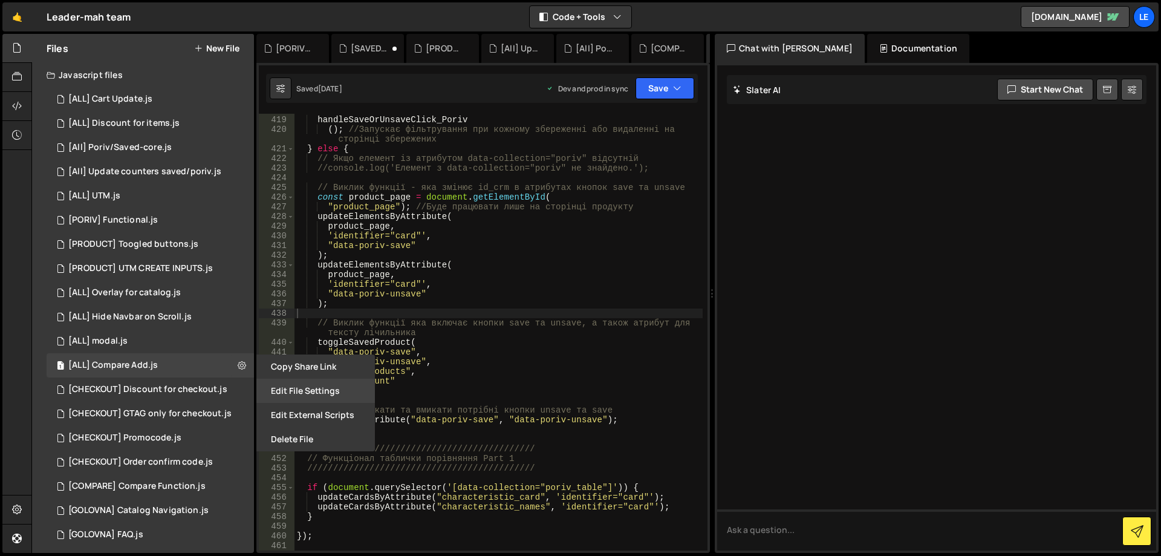
click at [279, 386] on button "Edit File Settings" at bounding box center [315, 391] width 119 height 24
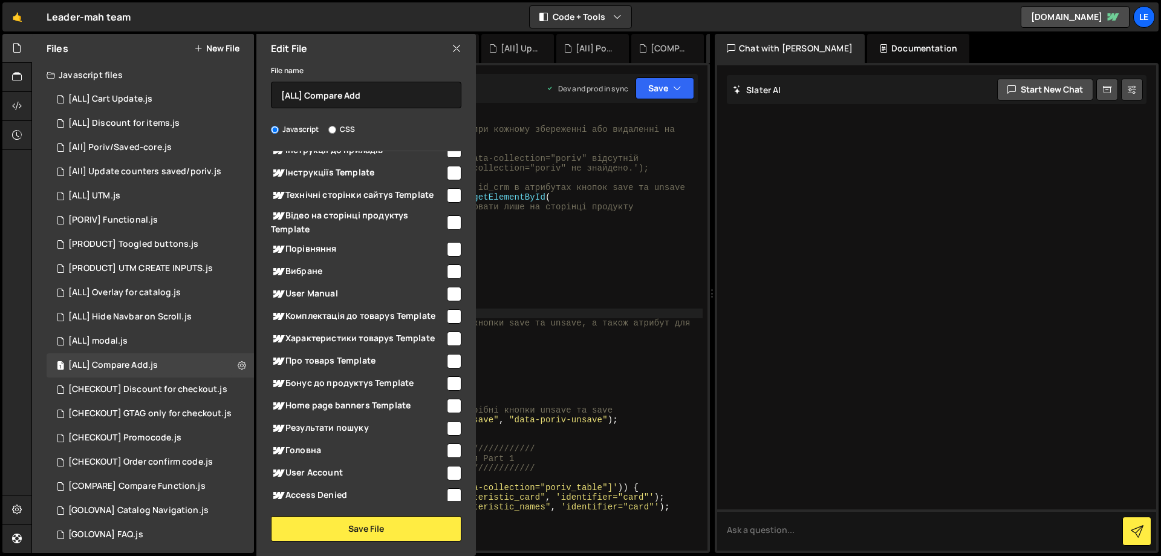
click at [579, 316] on div "handleSaveOrUnsaveClick_Poriv ( ) ; //Запускає фільтрування при кожному збереже…" at bounding box center [499, 333] width 408 height 456
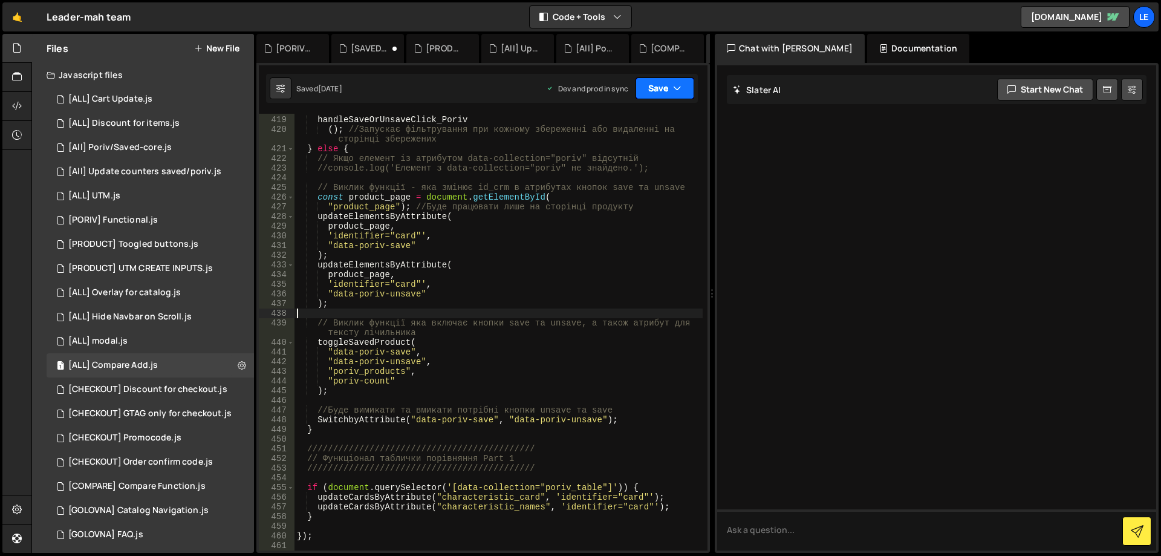
click at [664, 90] on button "Save" at bounding box center [665, 88] width 59 height 22
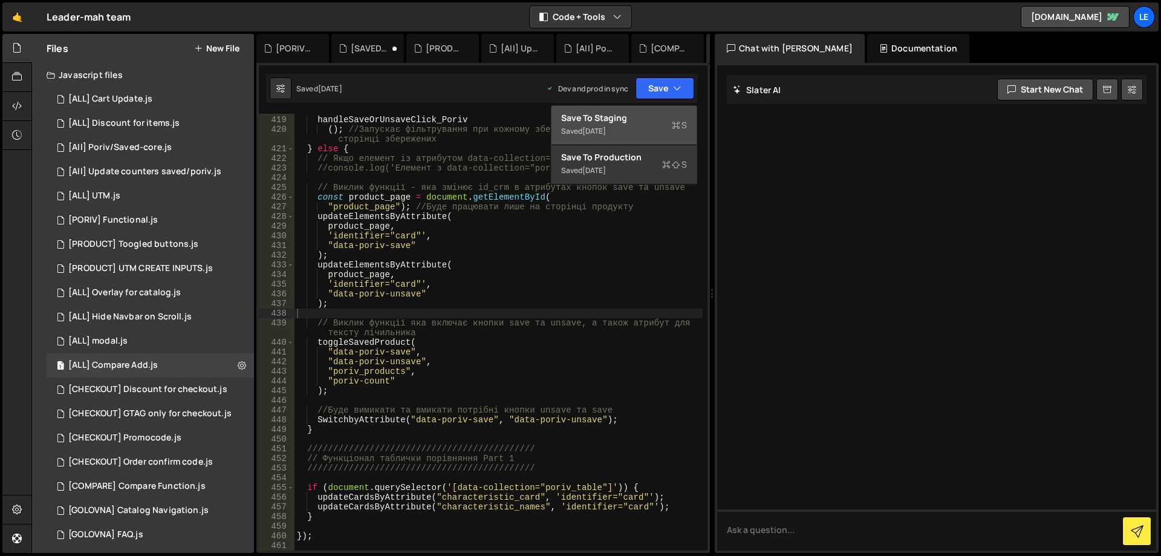
click at [633, 121] on div "Save to Staging S" at bounding box center [624, 118] width 126 height 12
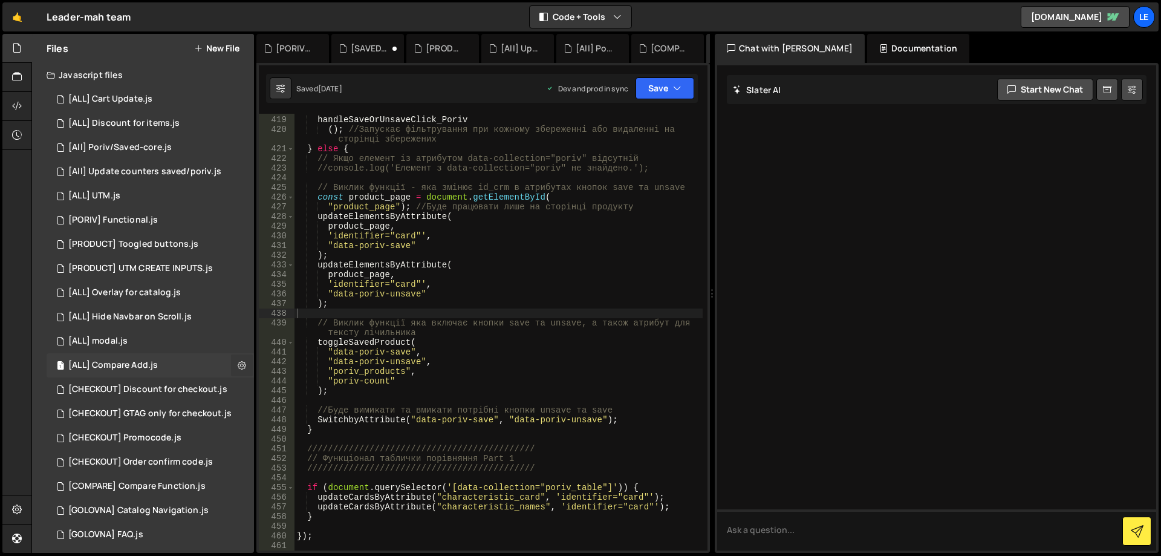
click at [238, 365] on icon at bounding box center [242, 364] width 8 height 11
type input "[ALL] Compare Add"
radio input "true"
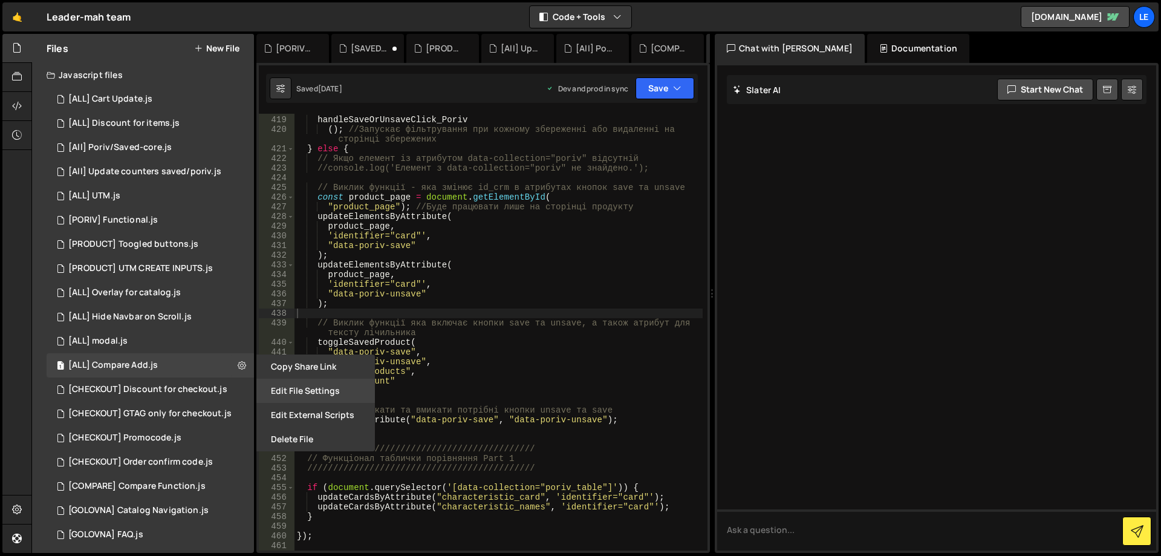
click at [318, 384] on button "Edit File Settings" at bounding box center [315, 391] width 119 height 24
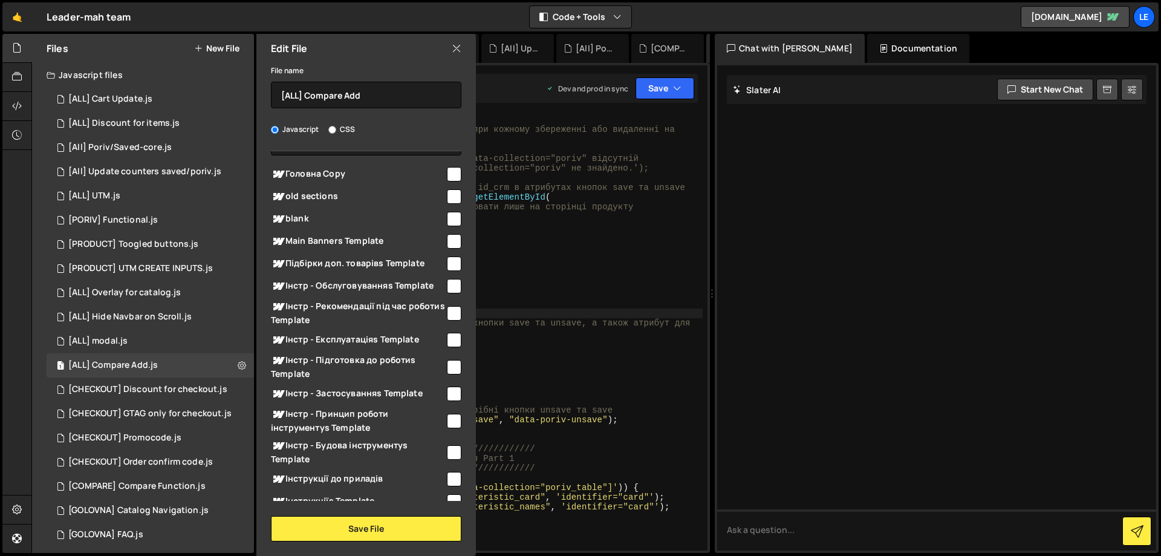
scroll to position [0, 0]
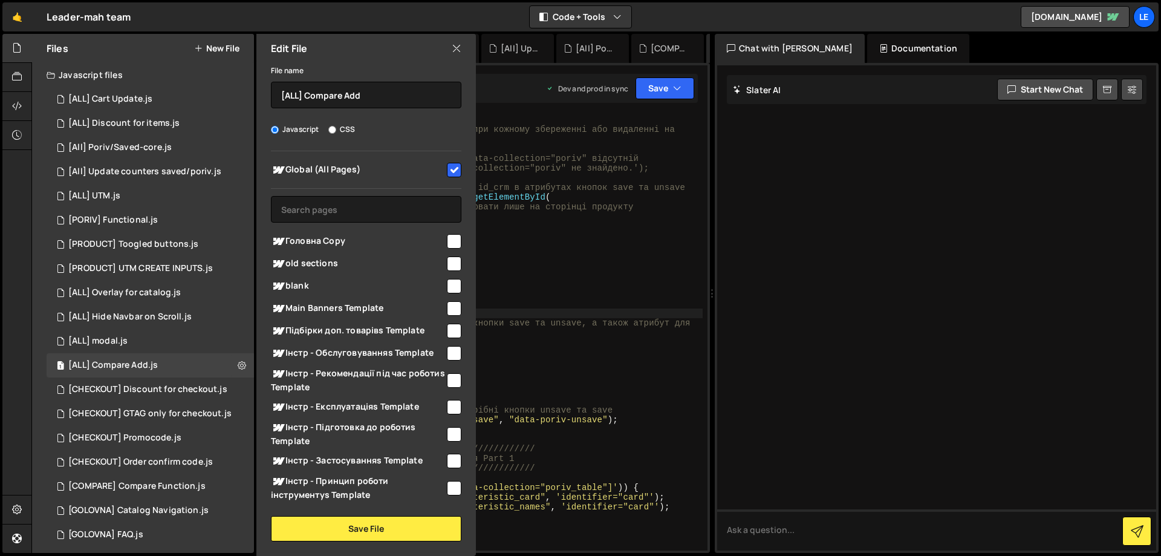
click at [450, 168] on input "checkbox" at bounding box center [454, 170] width 15 height 15
checkbox input "false"
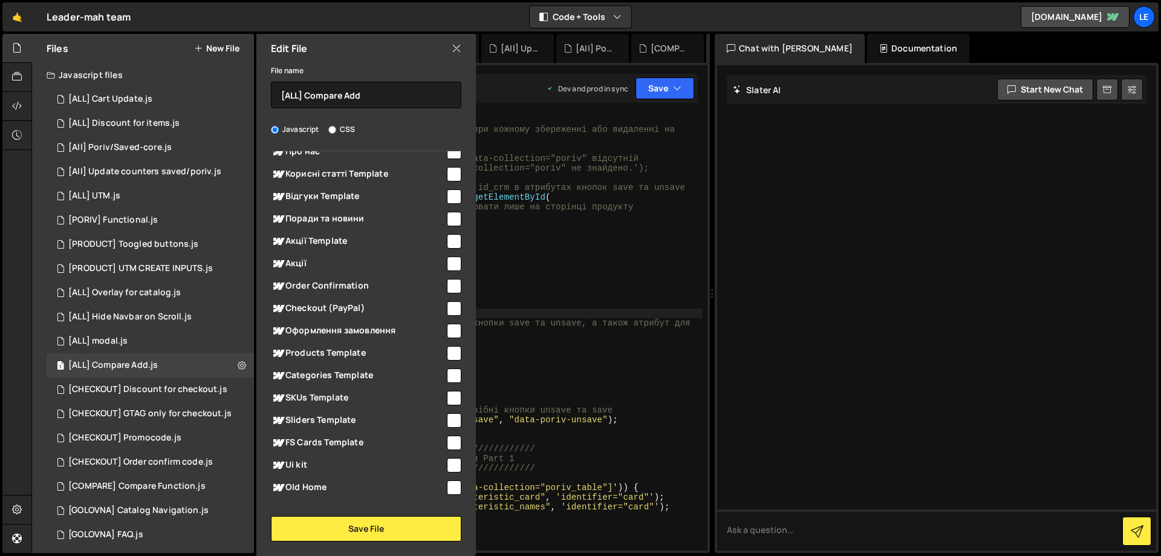
scroll to position [1000, 0]
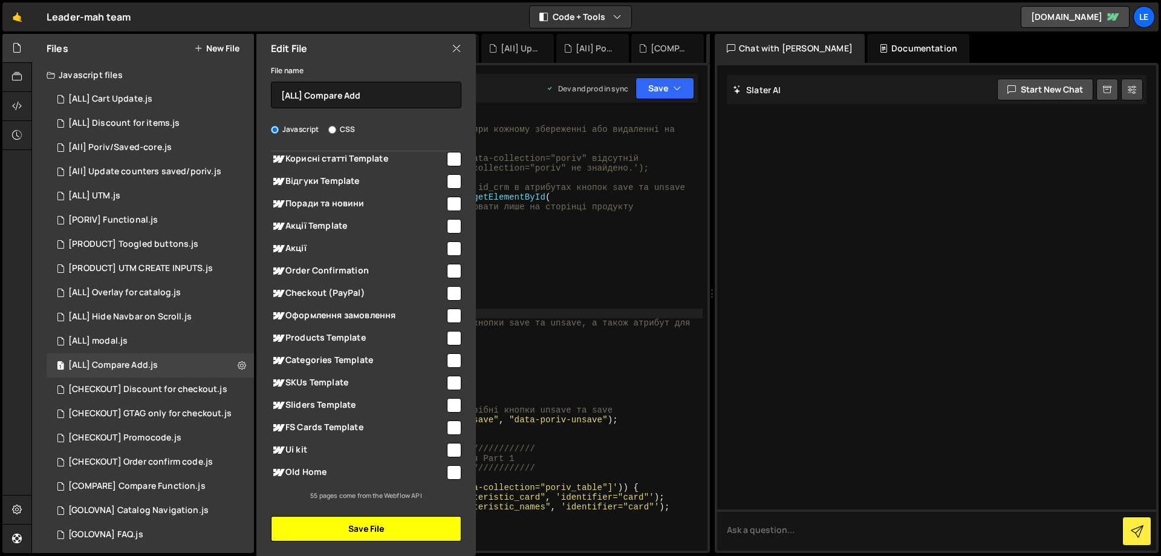
click at [374, 516] on button "Save File" at bounding box center [366, 528] width 191 height 25
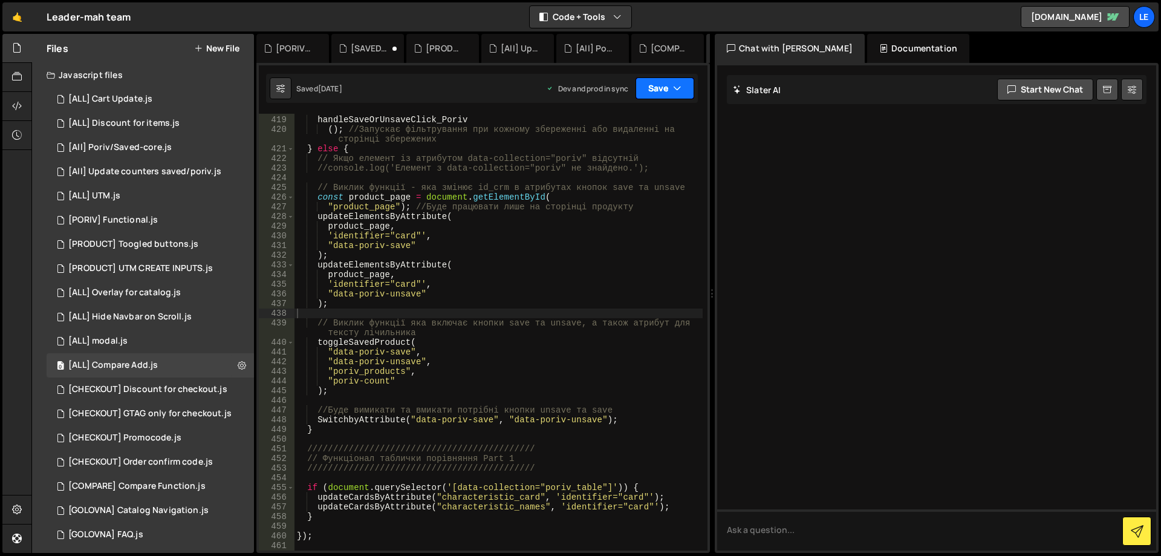
click at [659, 85] on button "Save" at bounding box center [665, 88] width 59 height 22
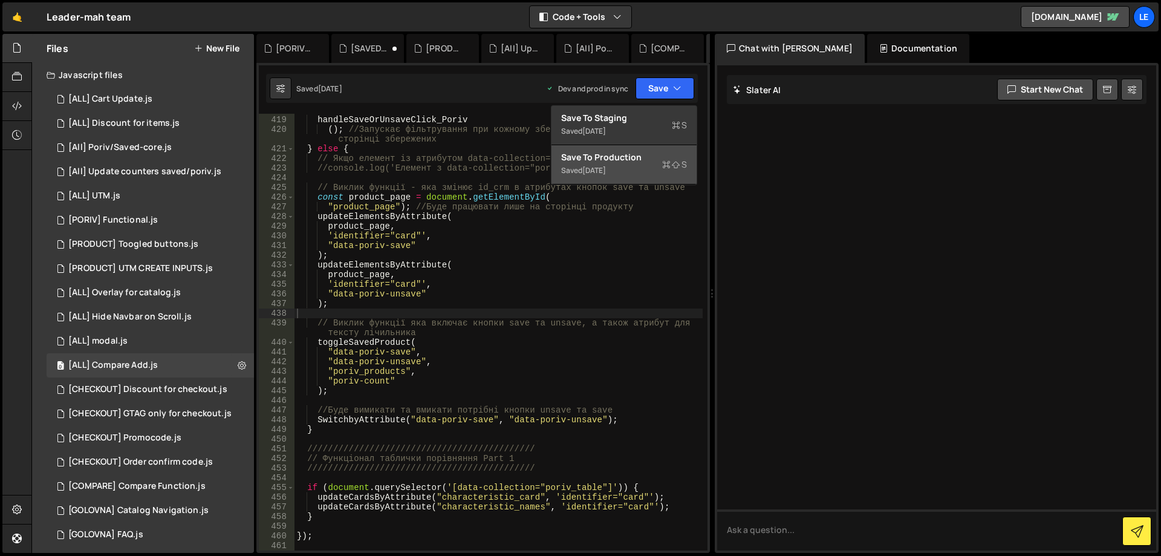
click at [623, 149] on button "Save to Production S Saved [DATE]" at bounding box center [624, 164] width 145 height 39
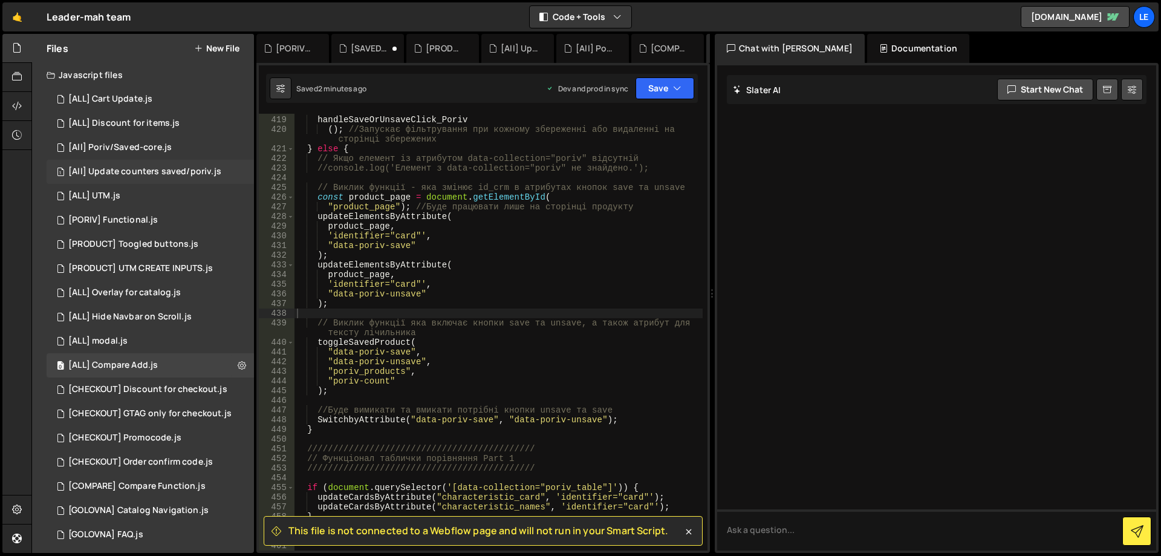
click at [177, 171] on div "[All] Update counters saved/poriv.js" at bounding box center [144, 171] width 153 height 11
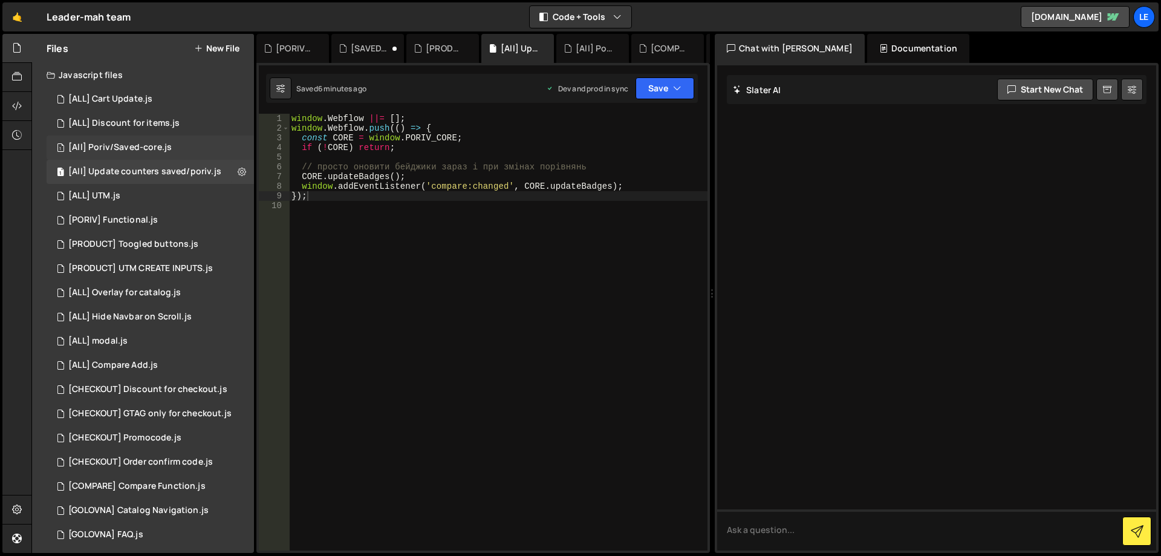
click at [138, 151] on div "[All] Poriv/Saved-core.js" at bounding box center [119, 147] width 103 height 11
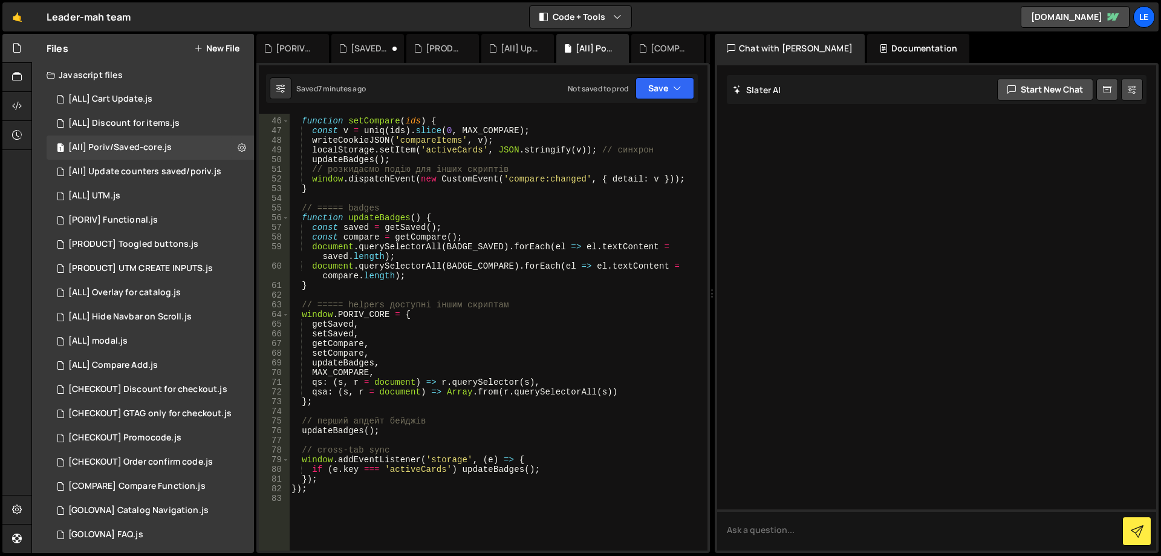
scroll to position [508, 0]
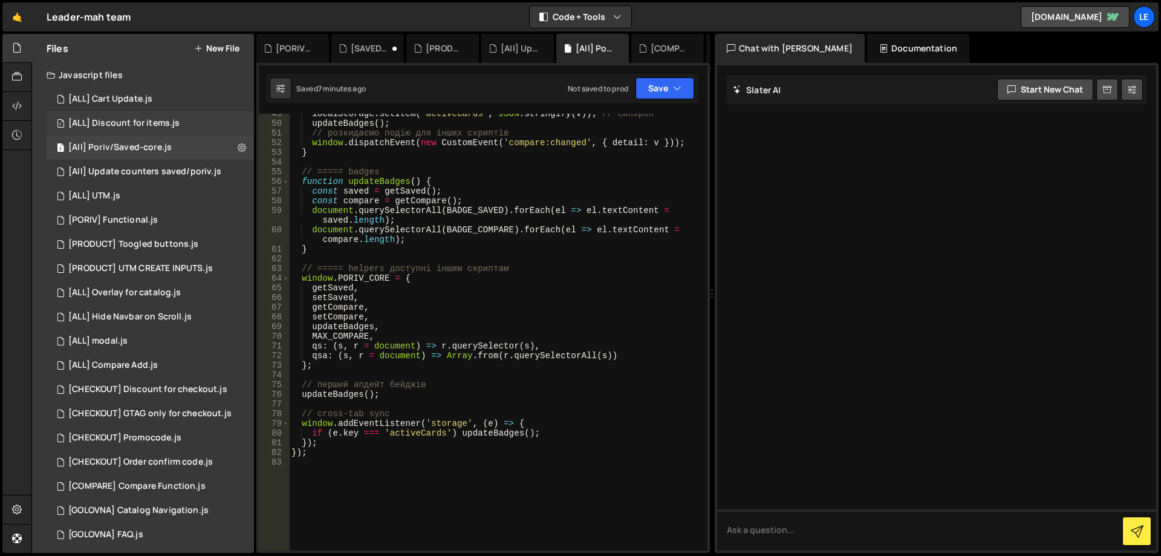
click at [146, 131] on div "1 [ALL] Discount for items.js 0" at bounding box center [150, 123] width 207 height 24
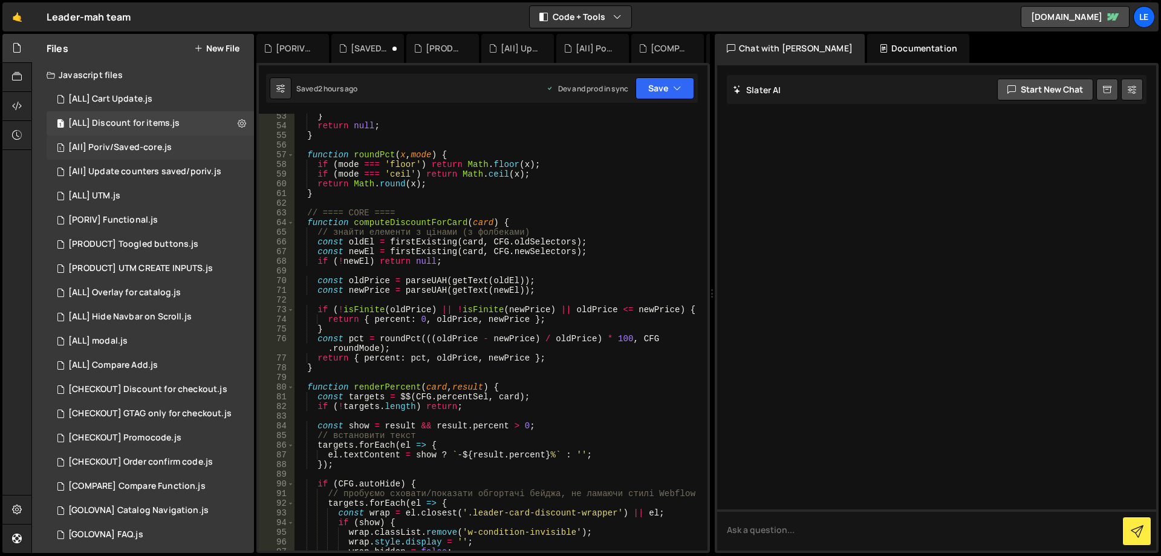
click at [142, 150] on div "[All] Poriv/Saved-core.js" at bounding box center [119, 147] width 103 height 11
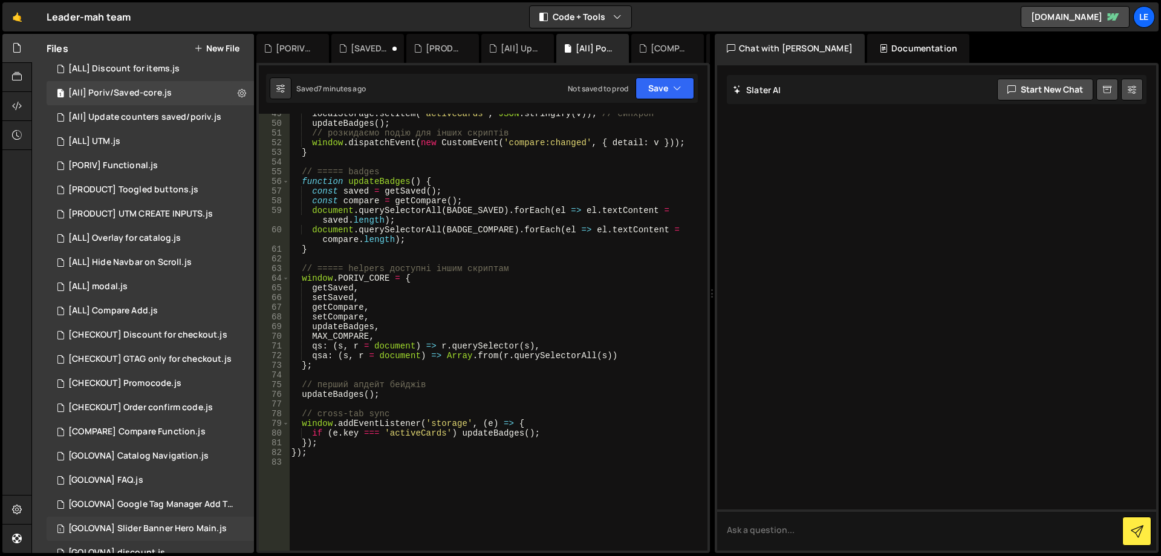
scroll to position [0, 0]
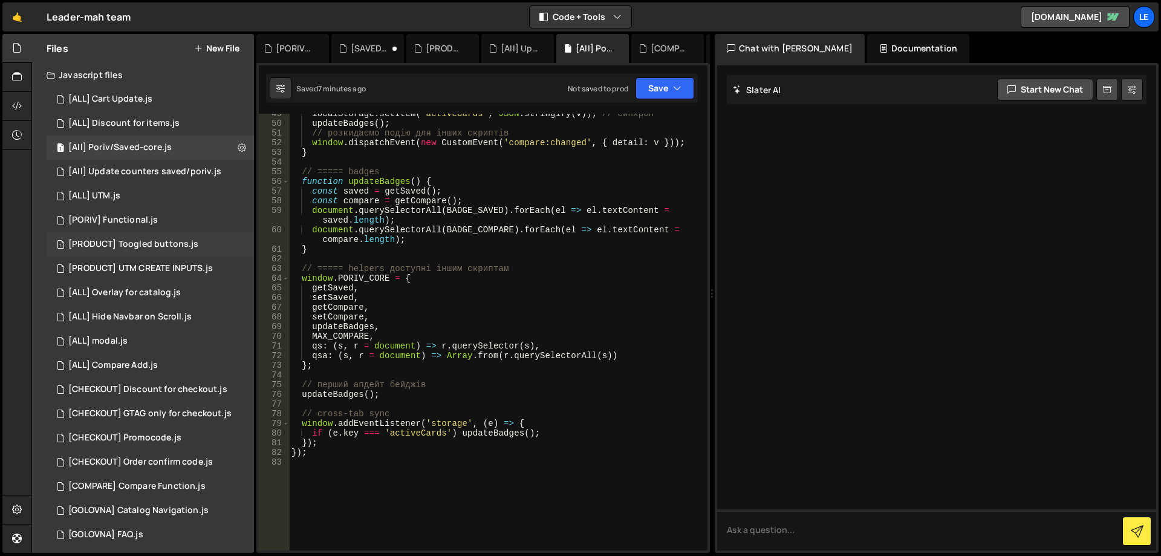
click at [176, 243] on div "[PRODUCT] Toogled buttons.js" at bounding box center [133, 244] width 130 height 11
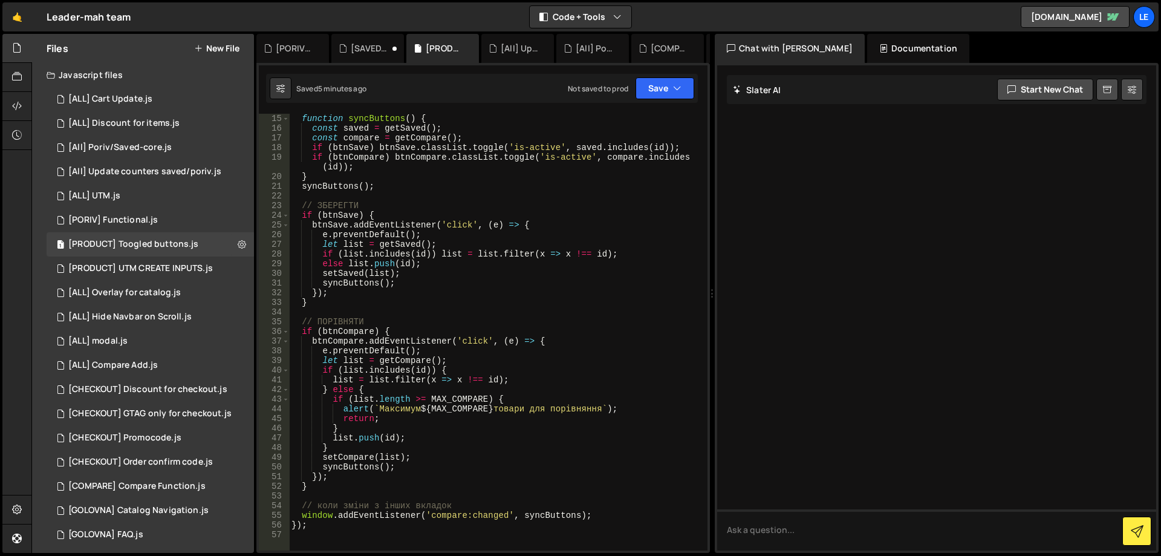
scroll to position [145, 0]
click at [176, 144] on div "1 [All] Poriv/Saved-core.js 0" at bounding box center [150, 147] width 207 height 24
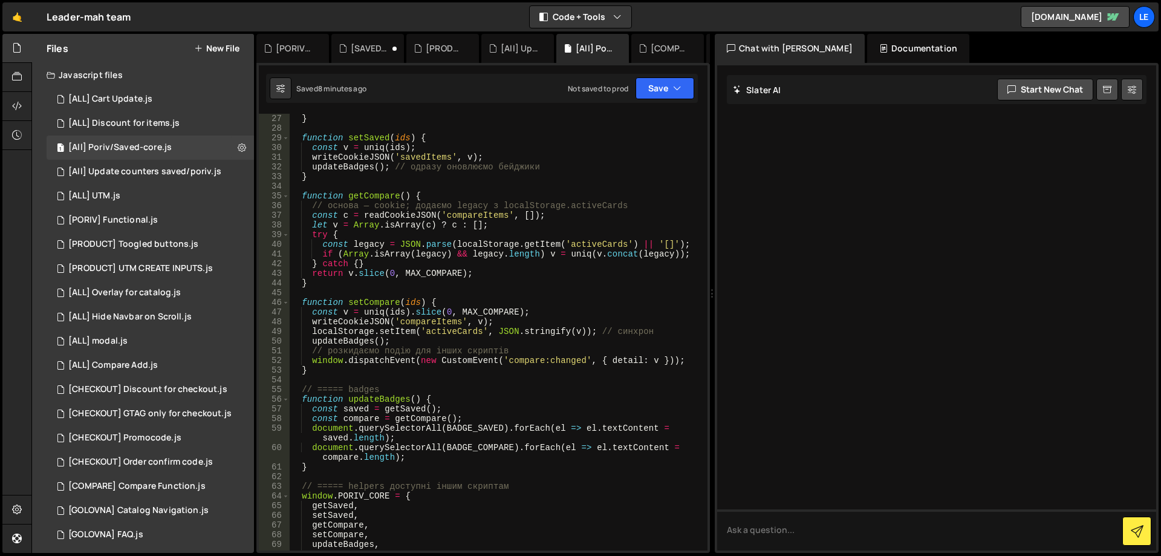
scroll to position [290, 0]
click at [166, 145] on div "[All] Poriv/Saved-core.js" at bounding box center [119, 147] width 103 height 11
click at [663, 99] on div "Saved 8 minutes ago Not saved to prod Upgrade to Edit Save Save to Staging S Sa…" at bounding box center [482, 88] width 432 height 29
click at [663, 92] on button "Save" at bounding box center [665, 88] width 59 height 22
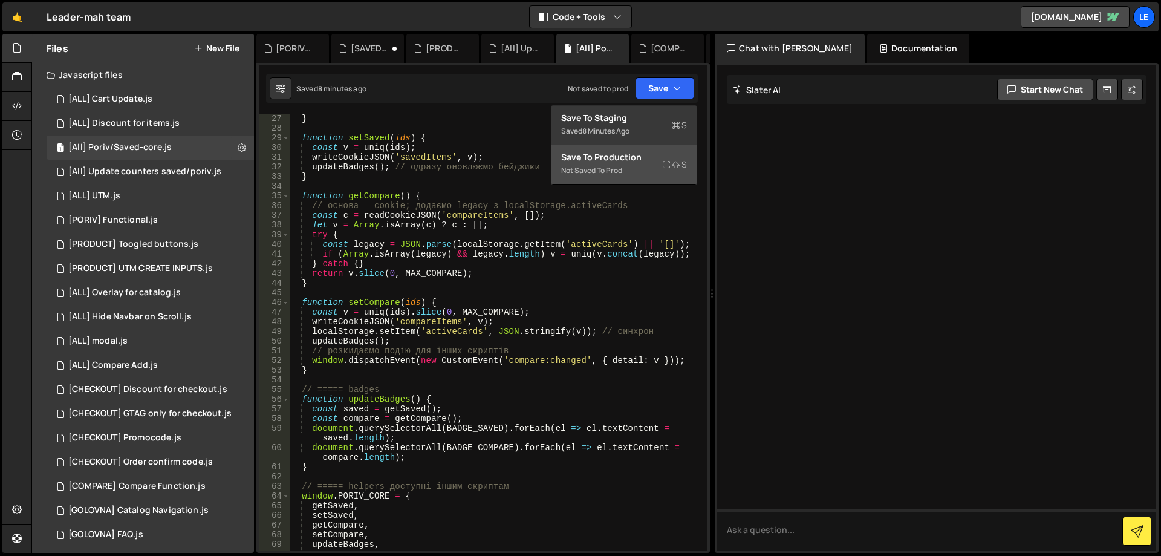
click at [621, 161] on div "Save to Production S" at bounding box center [624, 157] width 126 height 12
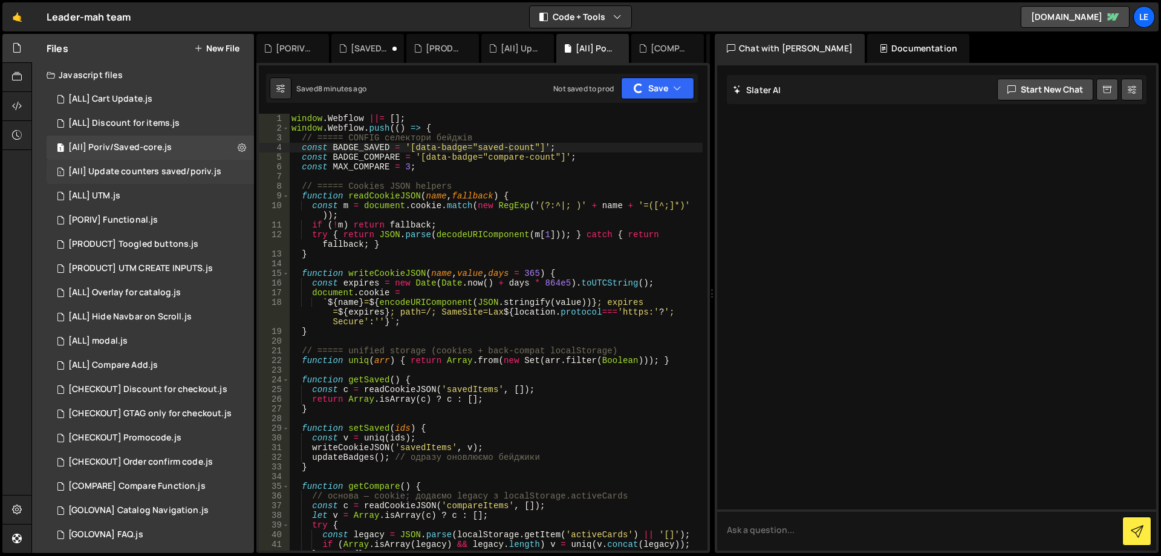
click at [176, 166] on div "1 [All] Update counters saved/poriv.js 0" at bounding box center [150, 172] width 207 height 24
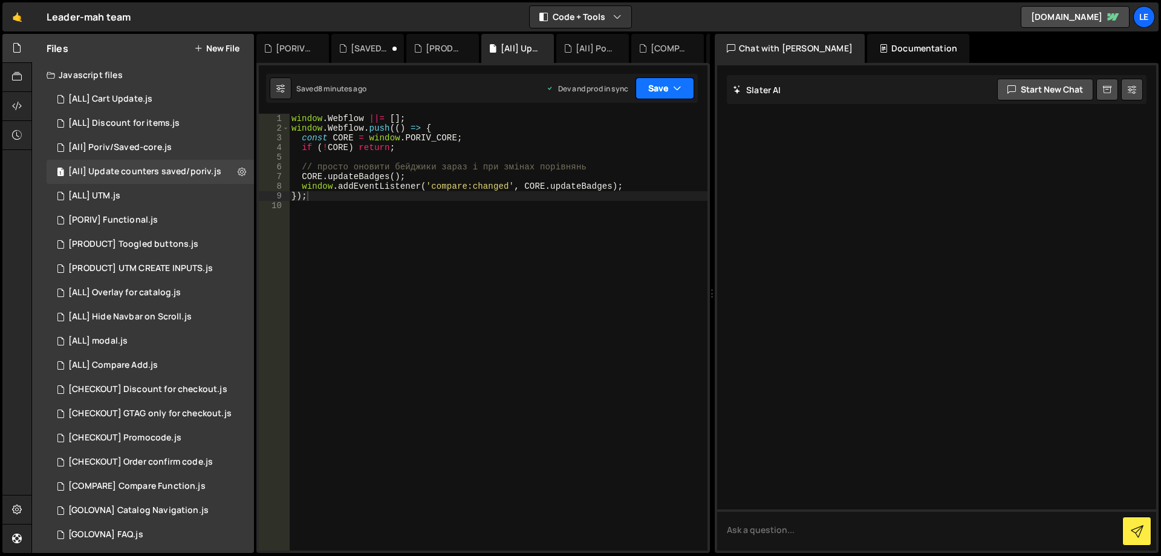
click at [660, 97] on button "Save" at bounding box center [665, 88] width 59 height 22
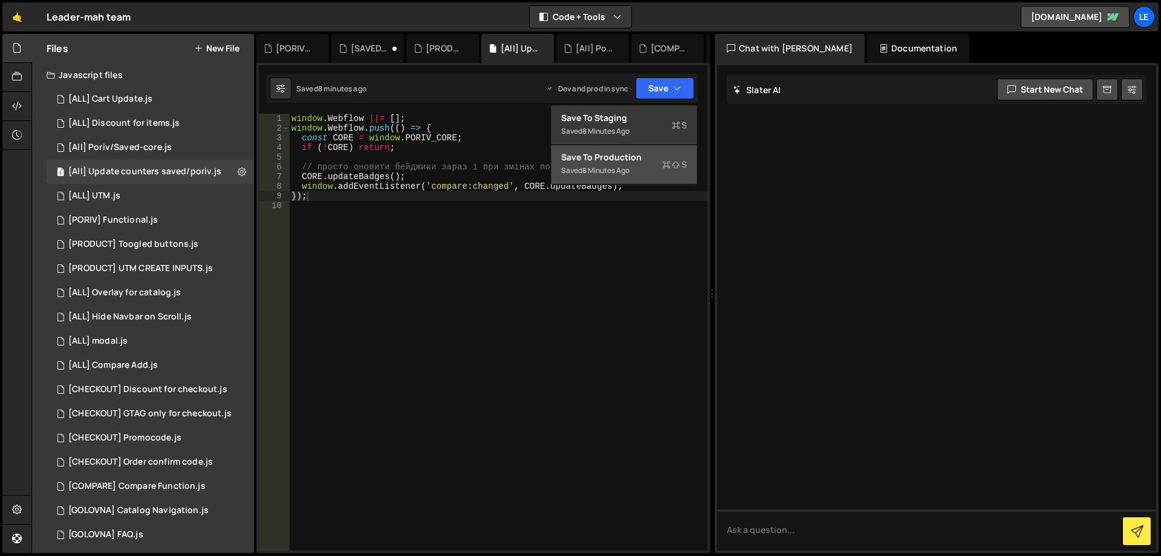
click at [627, 159] on div "Save to Production S" at bounding box center [624, 157] width 126 height 12
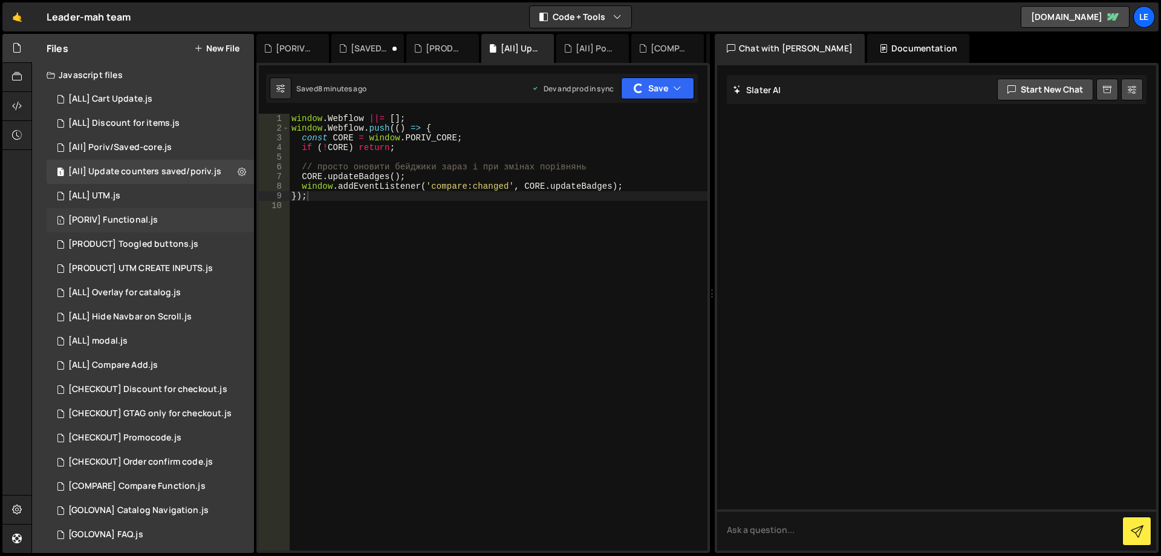
click at [163, 224] on div "1 [PORIV] Functional.js 0" at bounding box center [150, 220] width 207 height 24
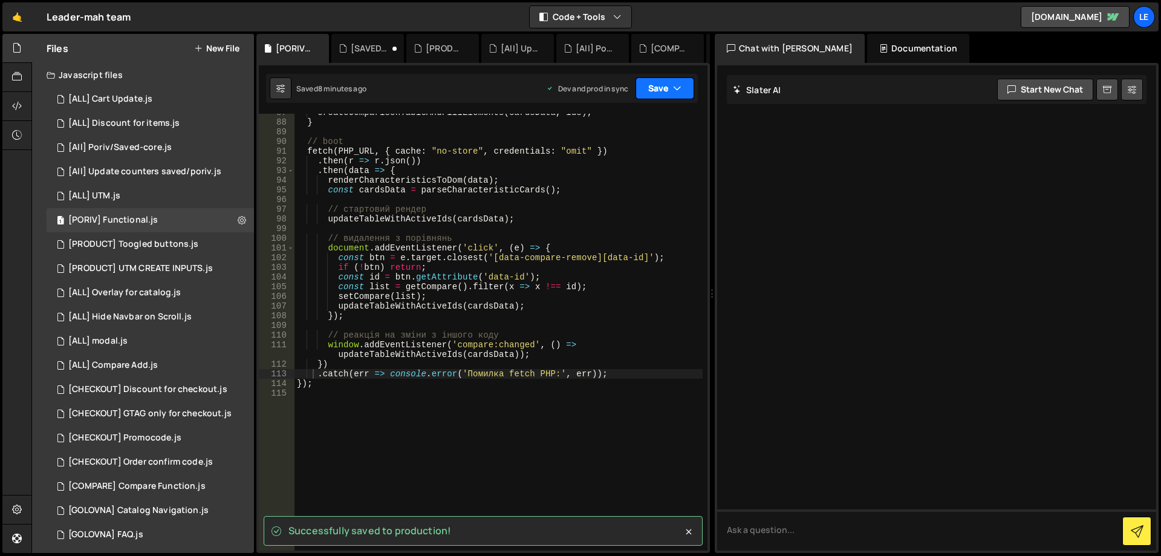
click at [667, 89] on button "Save" at bounding box center [665, 88] width 59 height 22
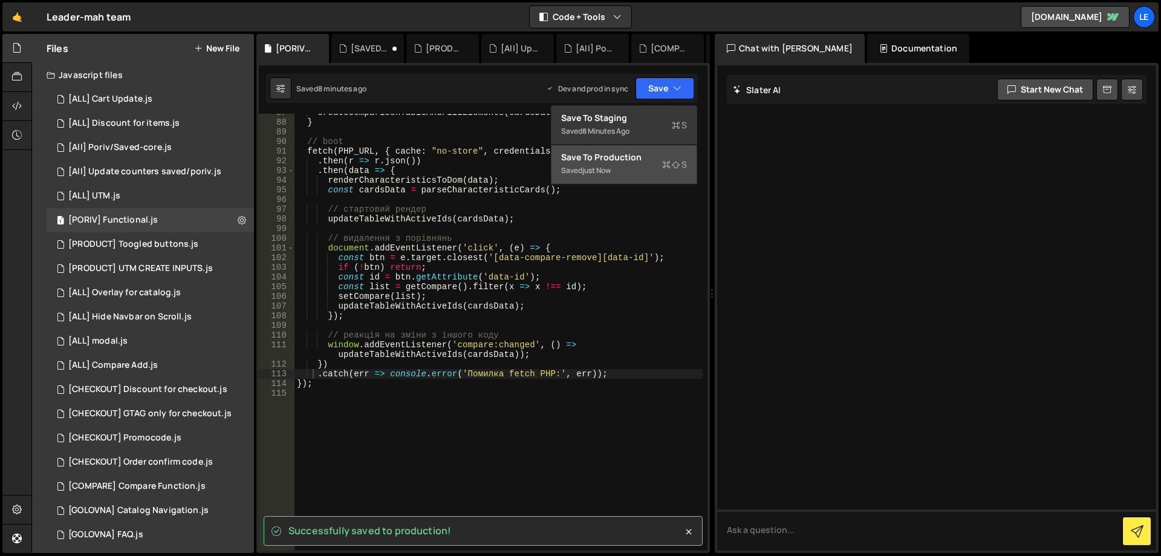
click at [619, 162] on div "Save to Production S" at bounding box center [624, 157] width 126 height 12
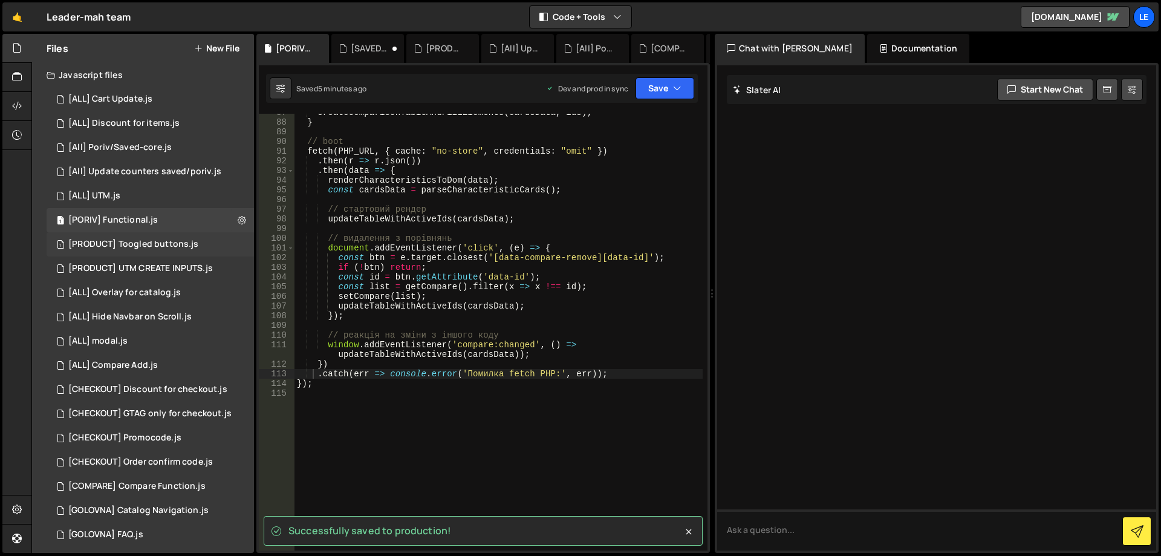
click at [170, 244] on div "[PRODUCT] Toogled buttons.js" at bounding box center [133, 244] width 130 height 11
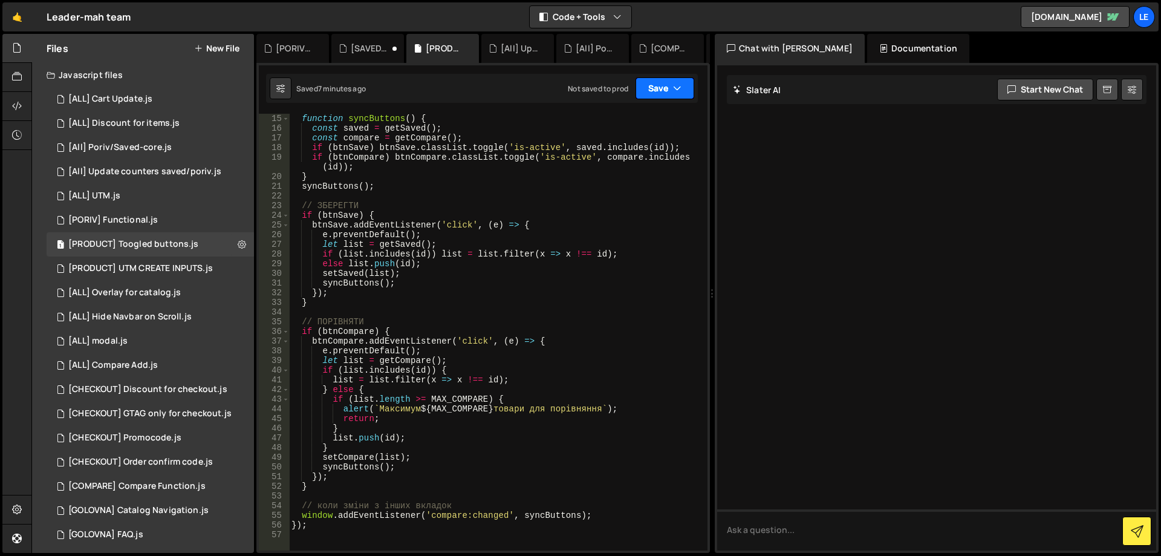
click at [674, 81] on button "Save" at bounding box center [665, 88] width 59 height 22
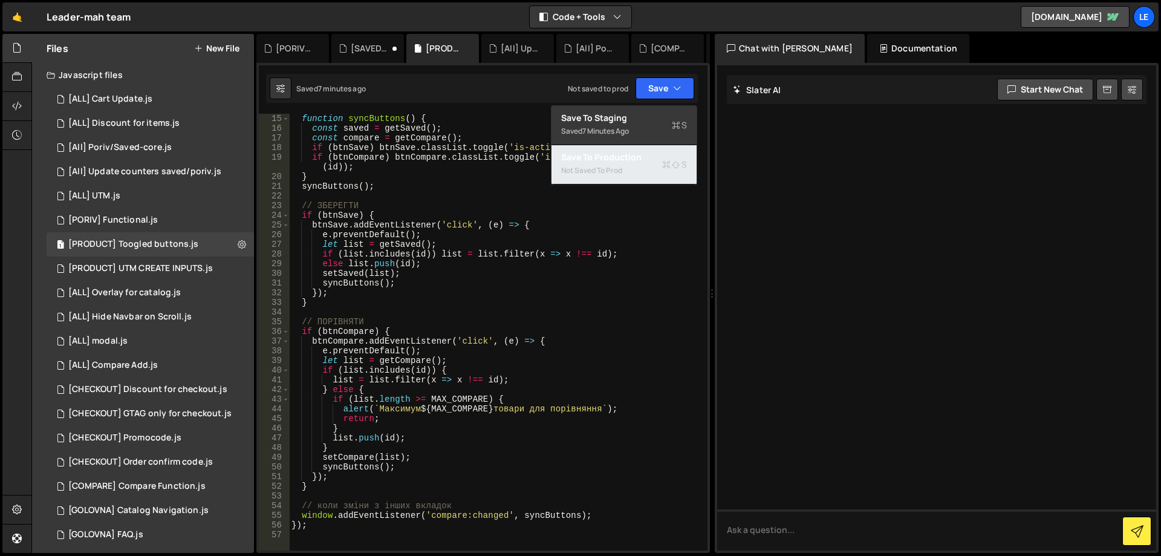
click at [624, 167] on div "Not saved to prod" at bounding box center [624, 170] width 126 height 15
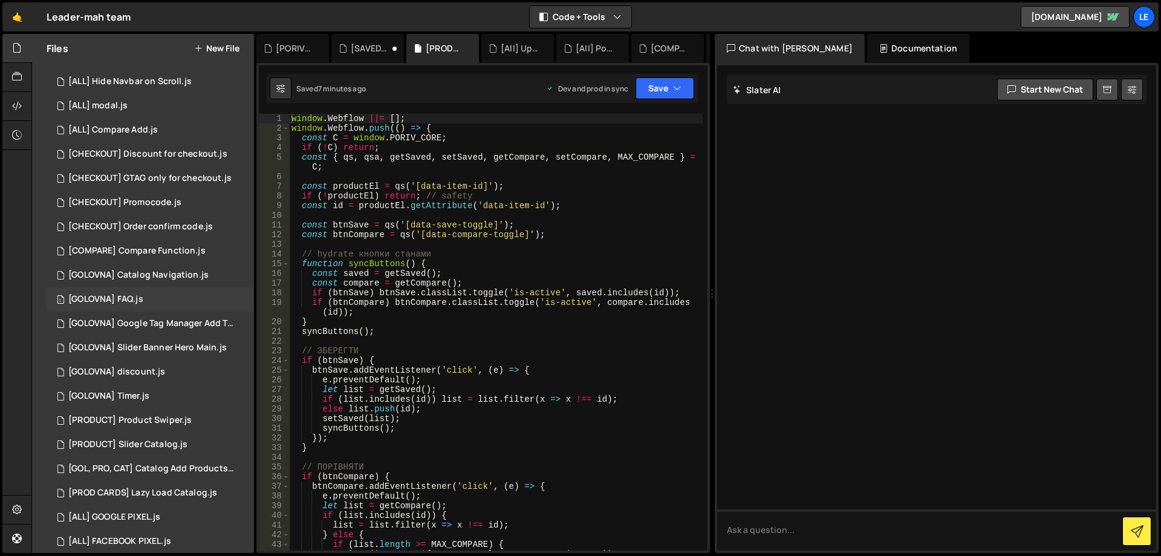
scroll to position [242, 0]
click at [178, 246] on div "[COMPARE] Compare Function.js" at bounding box center [136, 244] width 137 height 11
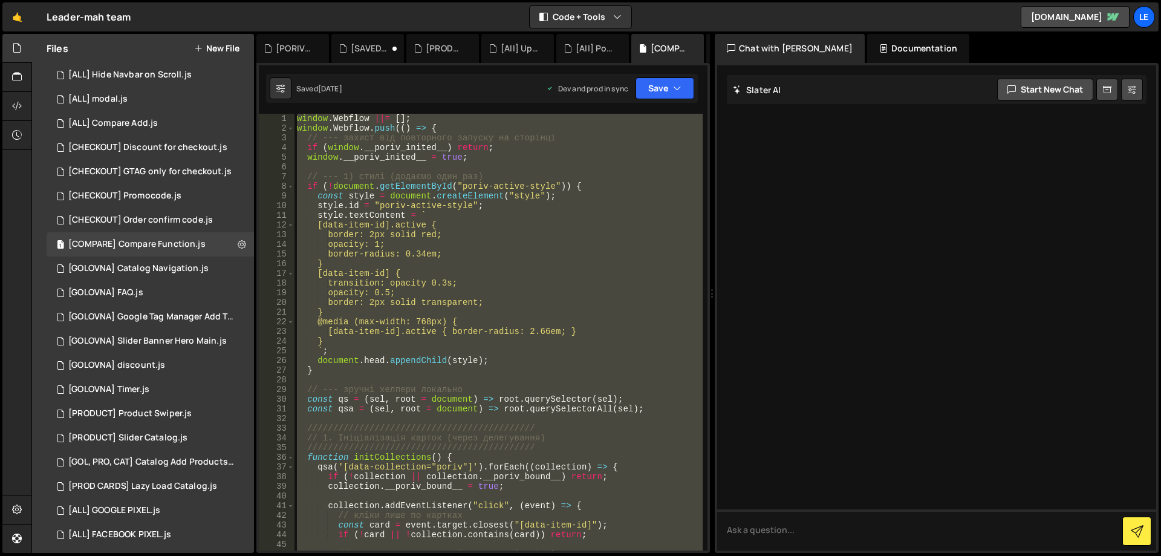
click at [526, 245] on div "window . Webflow ||= [ ] ; window . Webflow . push (( ) => { // --- захист від …" at bounding box center [499, 332] width 408 height 437
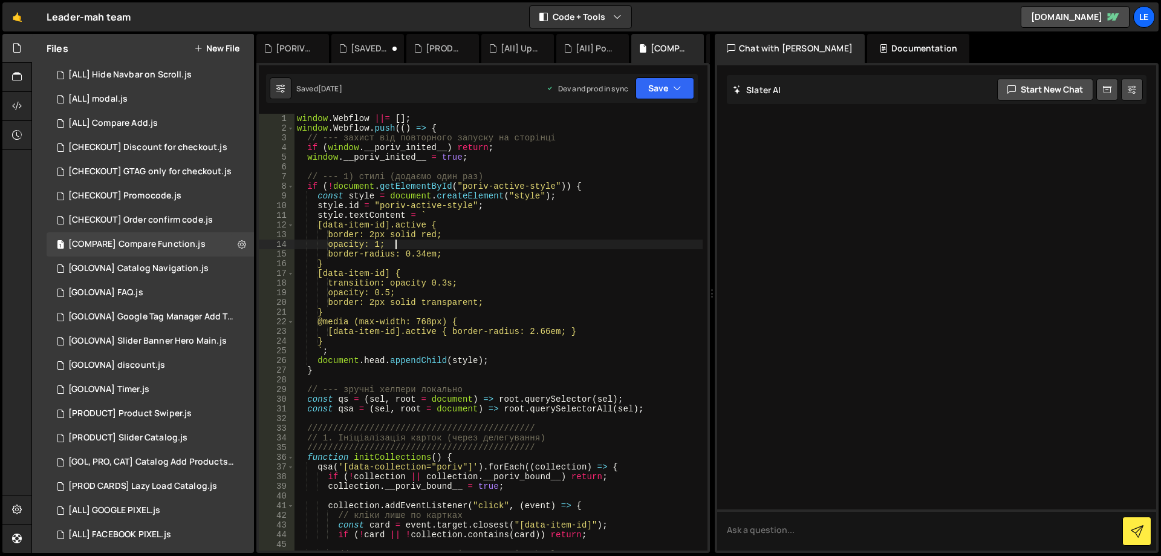
click at [299, 119] on div "window . Webflow ||= [ ] ; window . Webflow . push (( ) => { // --- захист від …" at bounding box center [499, 342] width 408 height 456
type textarea "/*window.Webflow ||= [];"
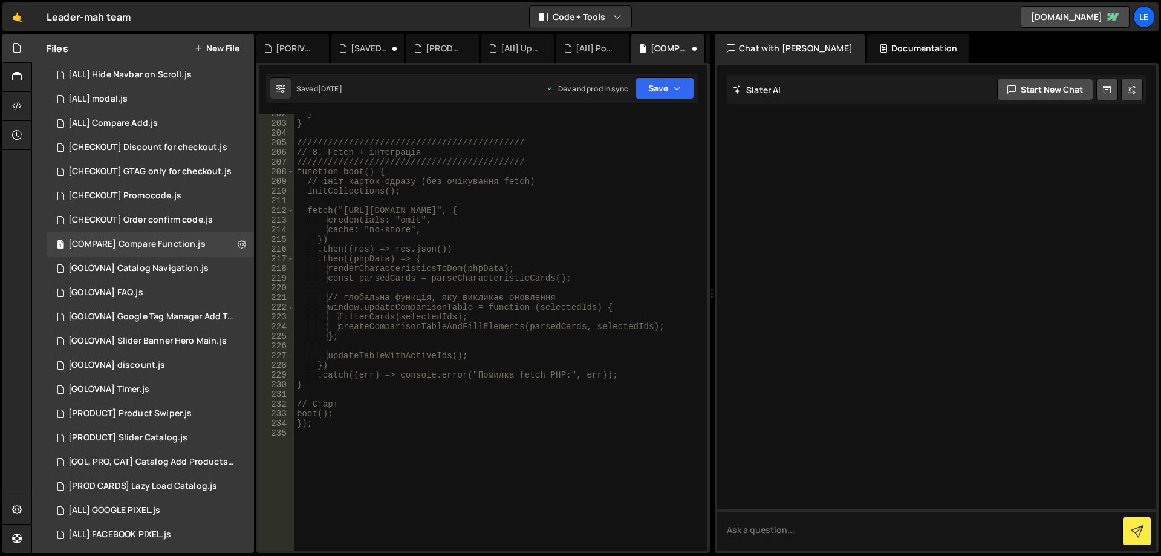
scroll to position [2061, 0]
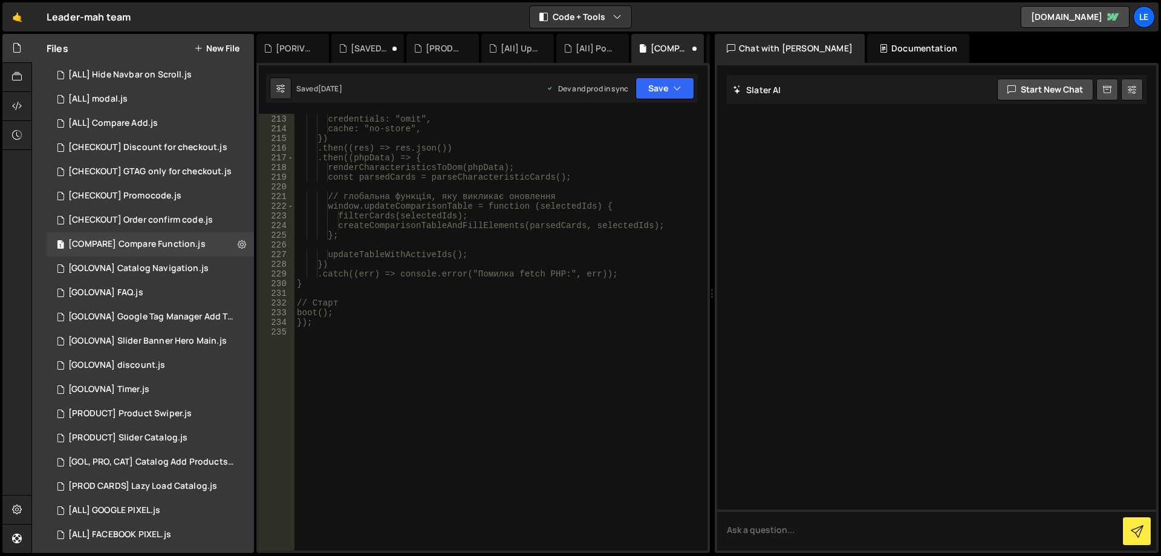
click at [409, 396] on div "fetch("[URL][DOMAIN_NAME]", { credentials: "omit", cache: "no-store", }) .then(…" at bounding box center [499, 333] width 408 height 456
type textarea "*/"
click at [663, 80] on button "Save" at bounding box center [665, 88] width 59 height 22
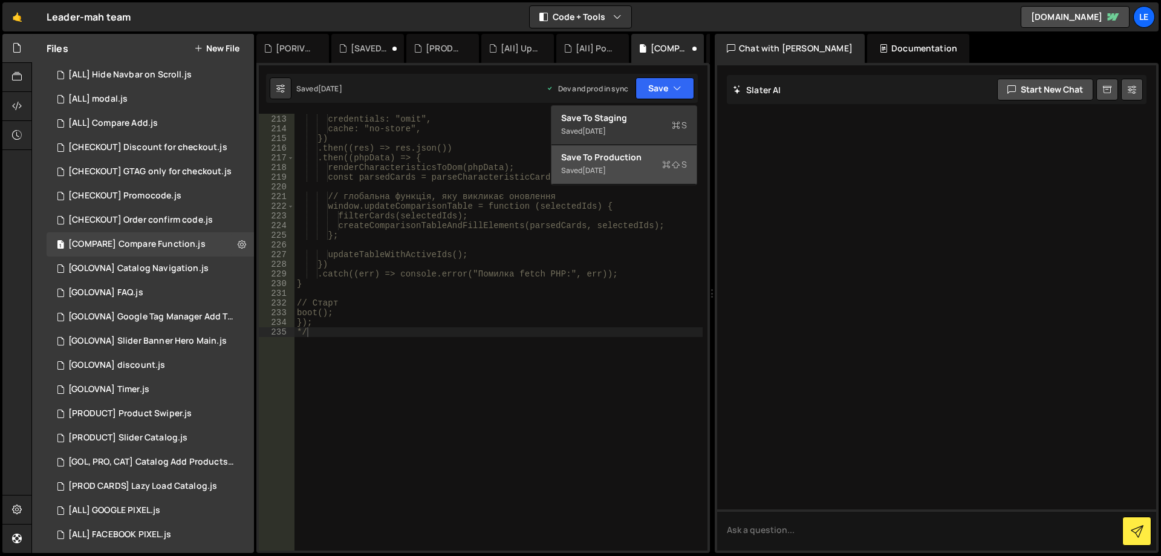
click at [624, 166] on div "Saved [DATE]" at bounding box center [624, 170] width 126 height 15
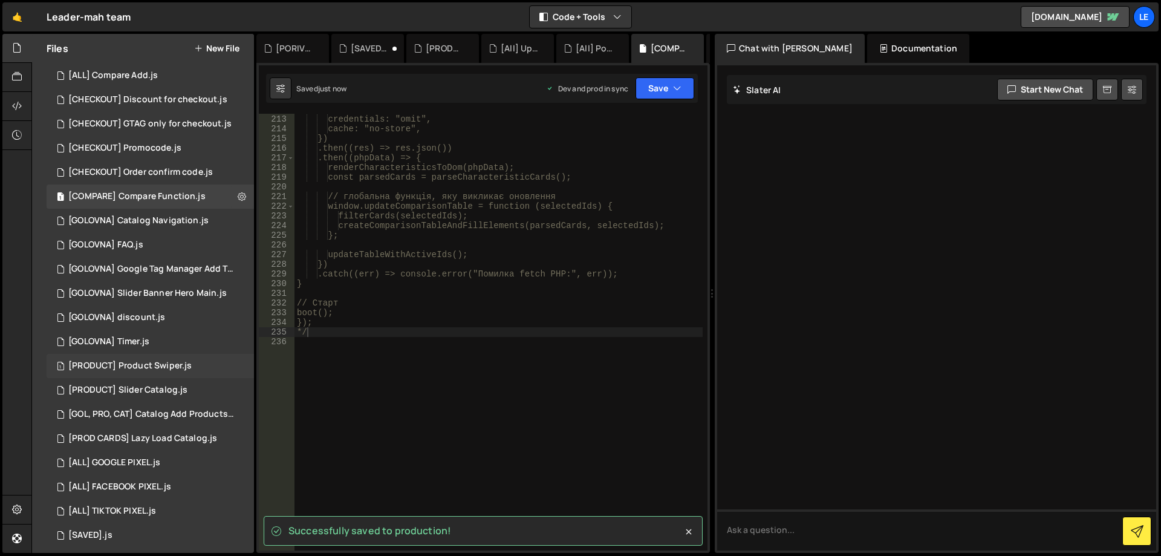
scroll to position [296, 0]
